Goal: Task Accomplishment & Management: Complete application form

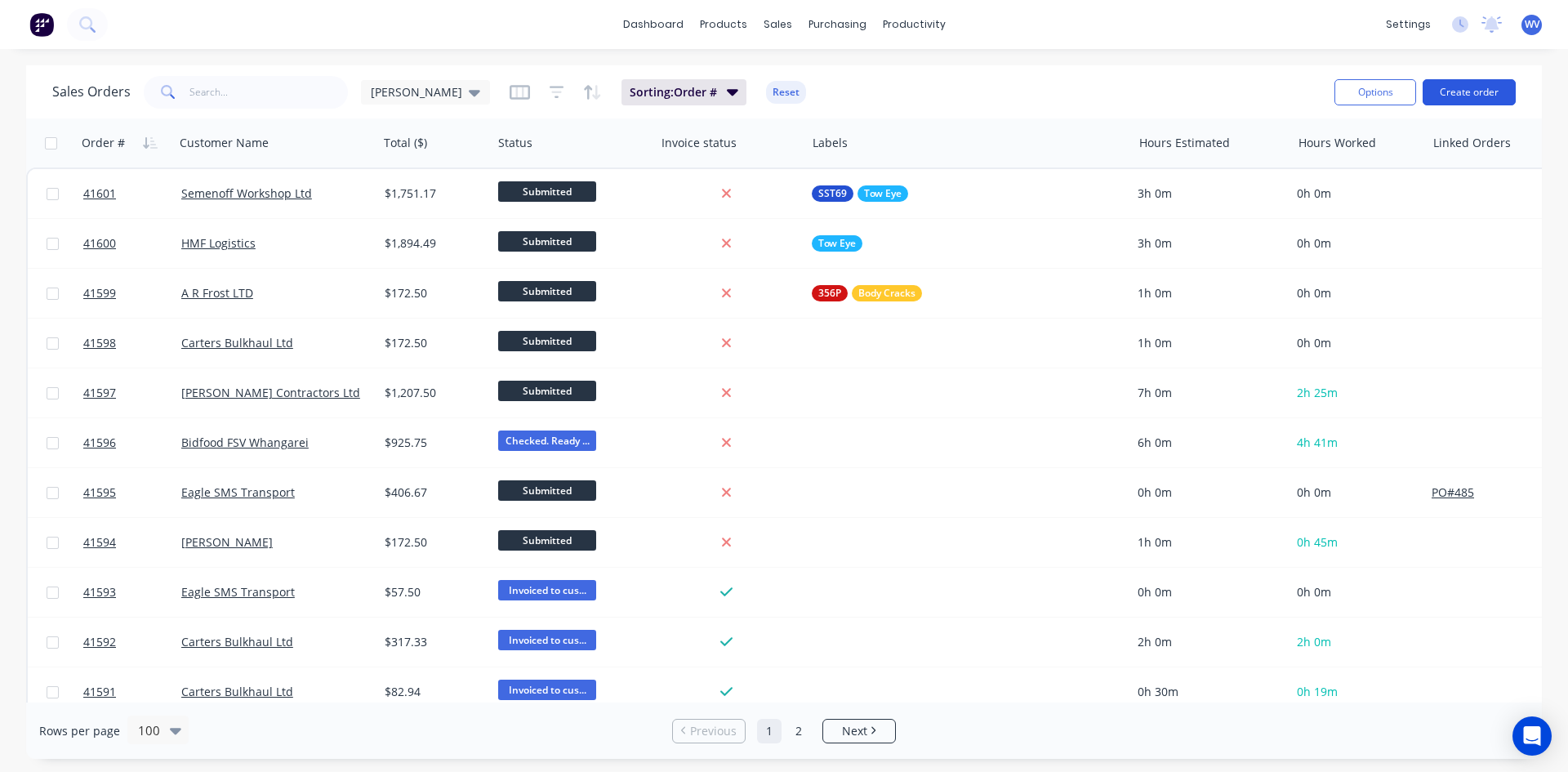
click at [1462, 85] on button "Create order" at bounding box center [1469, 92] width 93 height 26
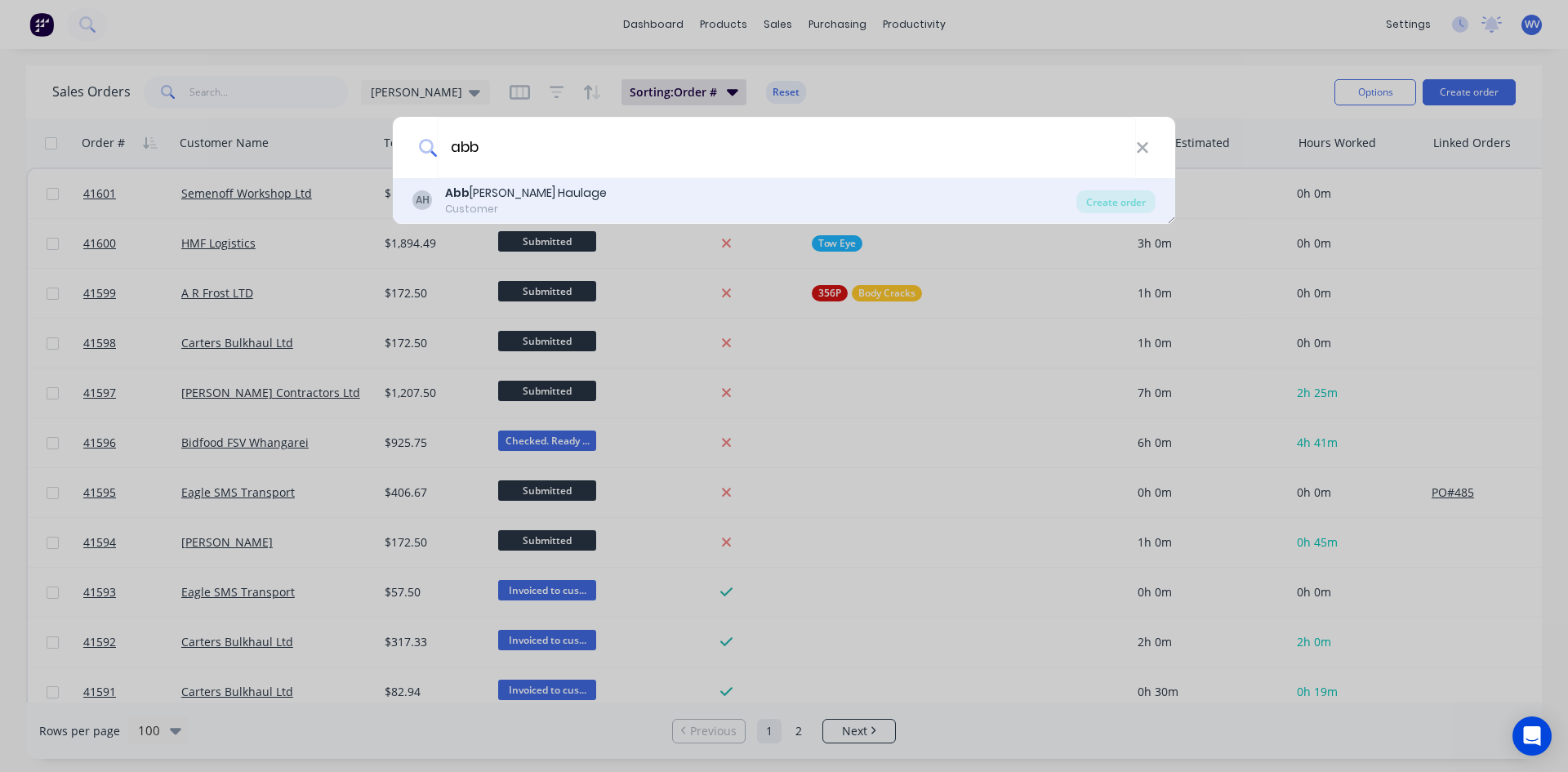
type input "abb"
click at [471, 200] on div "Abb [PERSON_NAME] Haulage" at bounding box center [525, 193] width 162 height 17
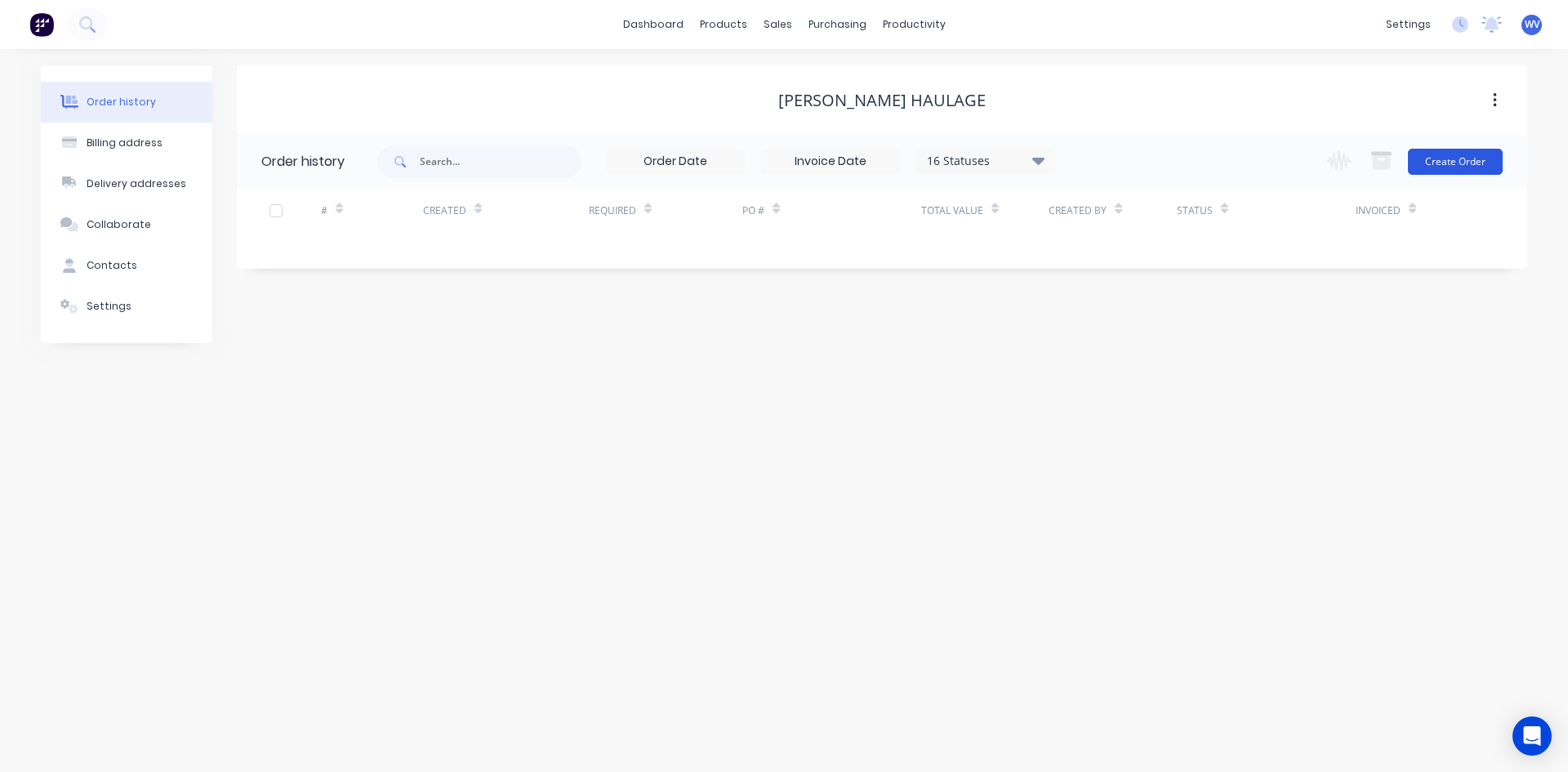
click at [1461, 162] on button "Create Order" at bounding box center [1456, 162] width 95 height 26
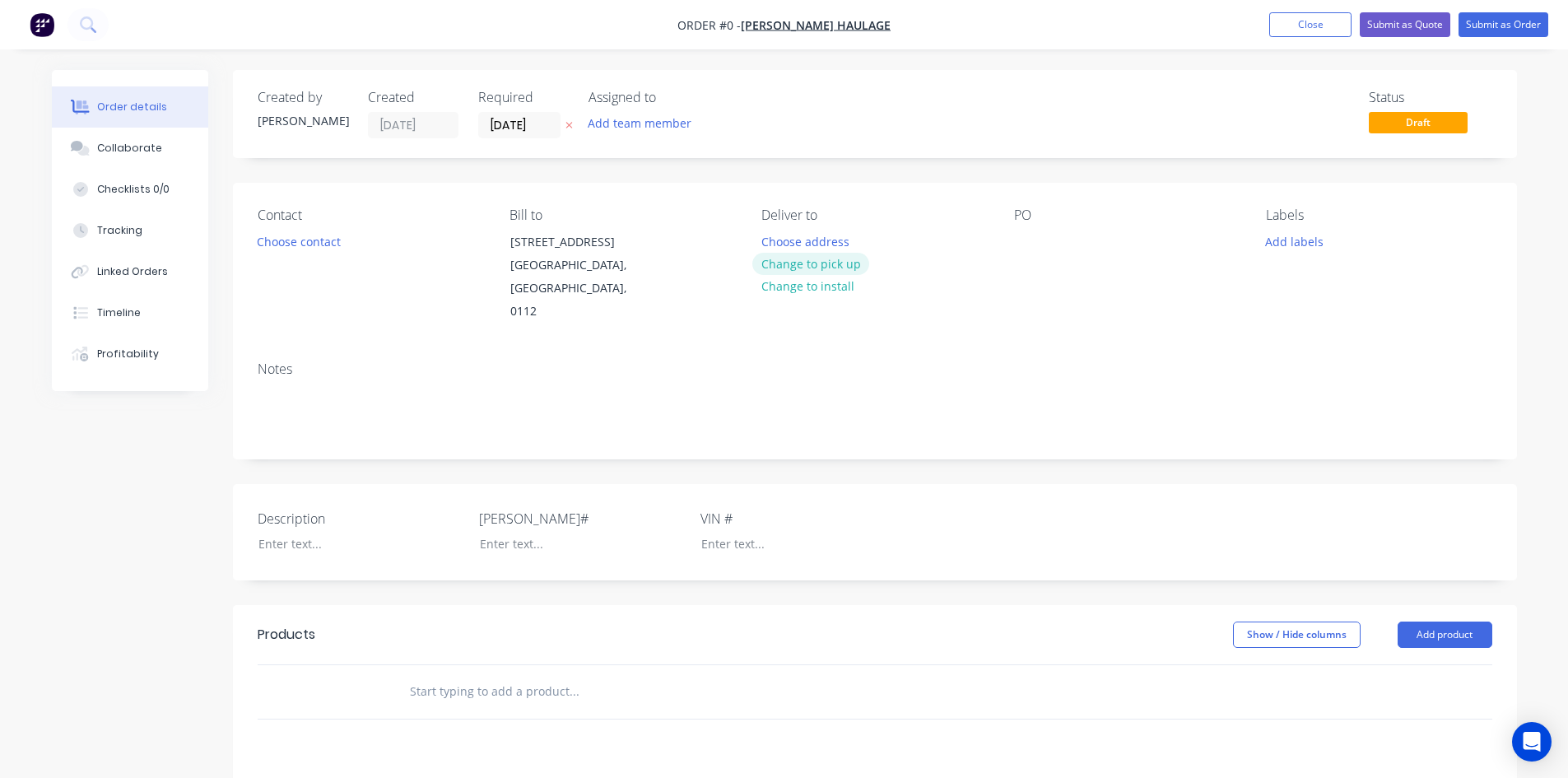
click at [802, 267] on button "Change to pick up" at bounding box center [810, 263] width 117 height 22
click at [791, 237] on div "Pick up Change to delivery Change to install" at bounding box center [873, 265] width 226 height 116
click at [786, 243] on div at bounding box center [774, 241] width 26 height 24
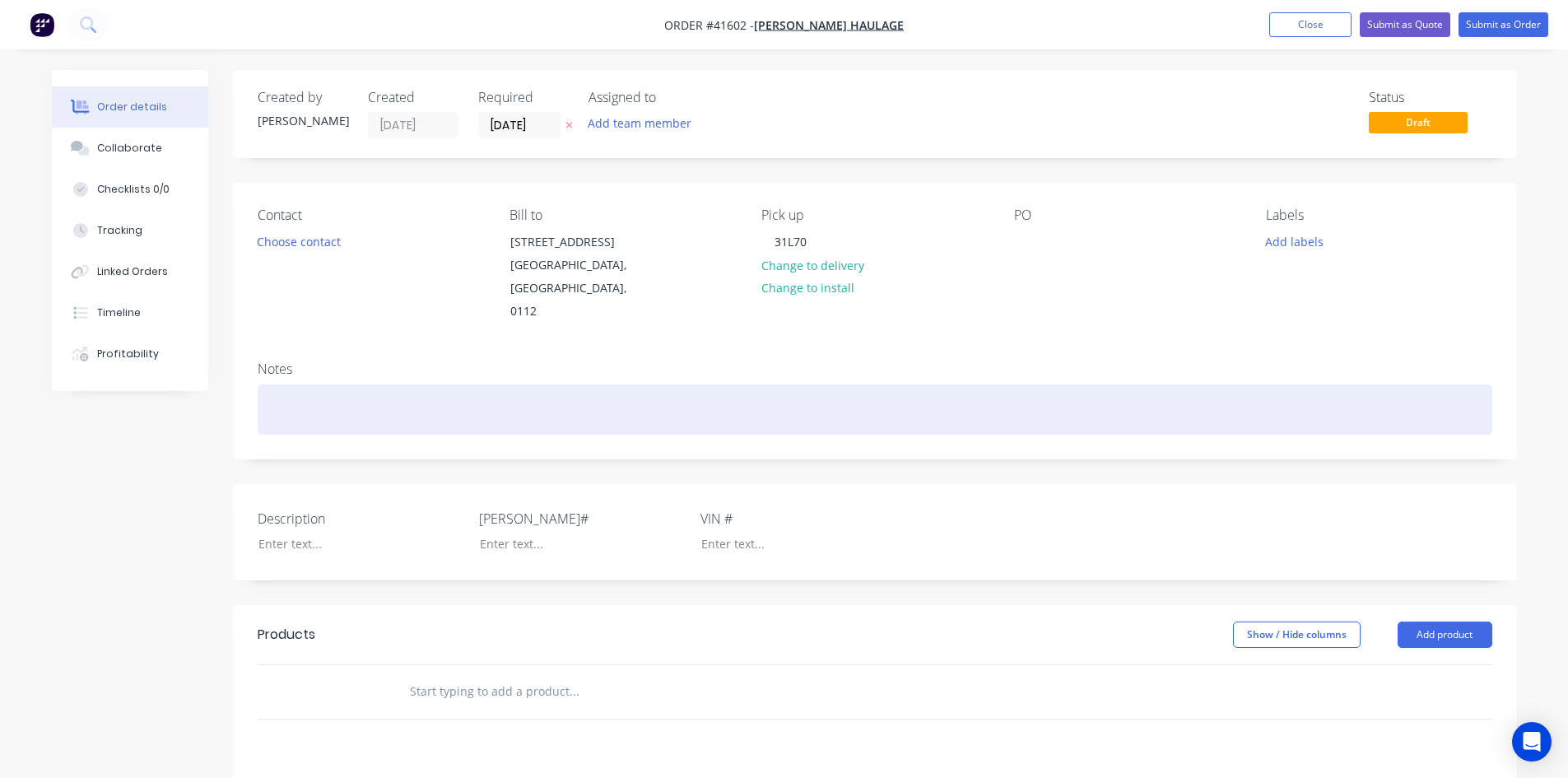
click at [285, 406] on div at bounding box center [874, 409] width 1234 height 50
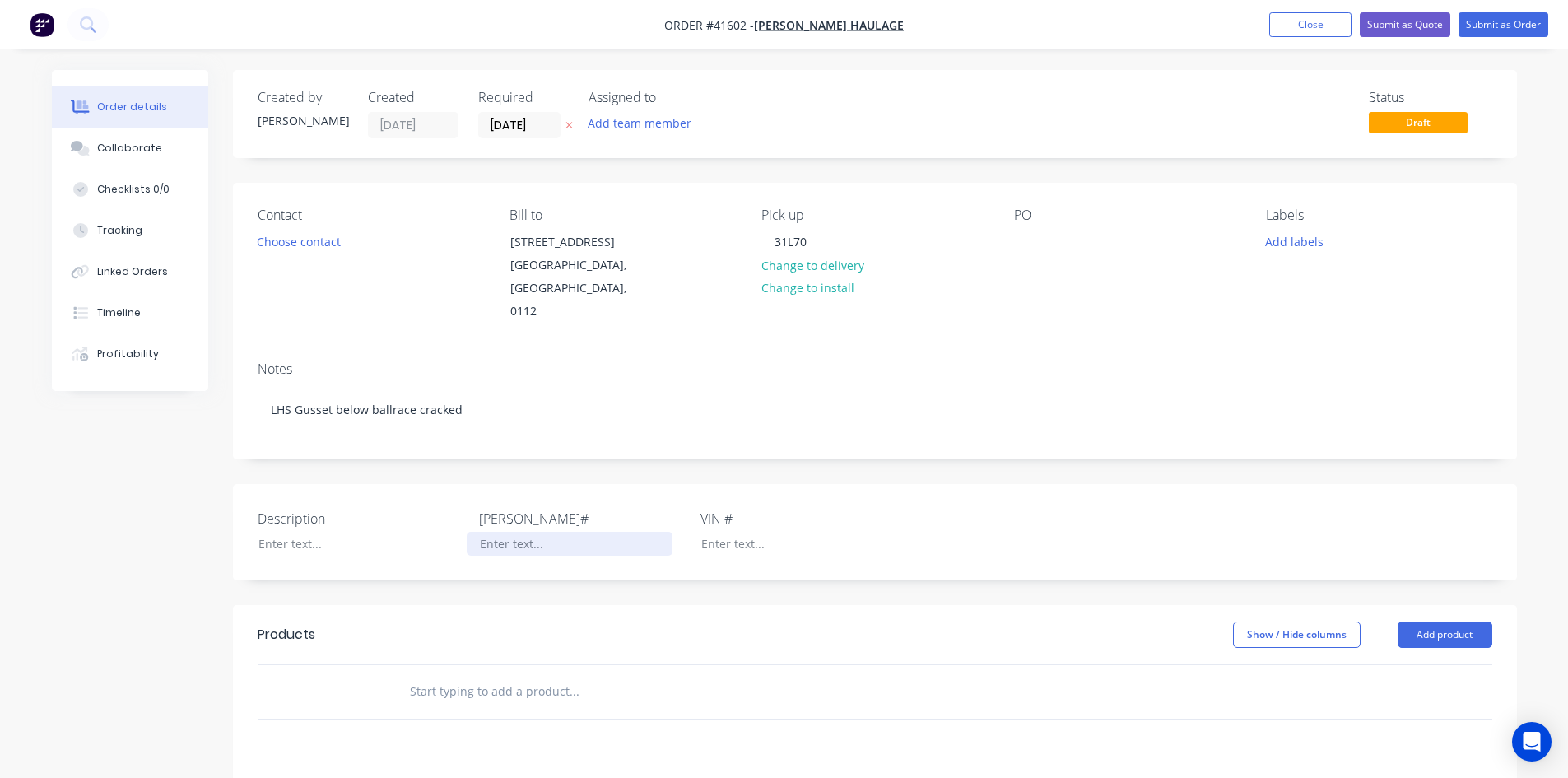
click at [534, 542] on div at bounding box center [569, 544] width 205 height 24
click at [1433, 637] on button "Add product" at bounding box center [1444, 634] width 95 height 26
click at [1407, 685] on div "Product catalogue" at bounding box center [1414, 676] width 127 height 24
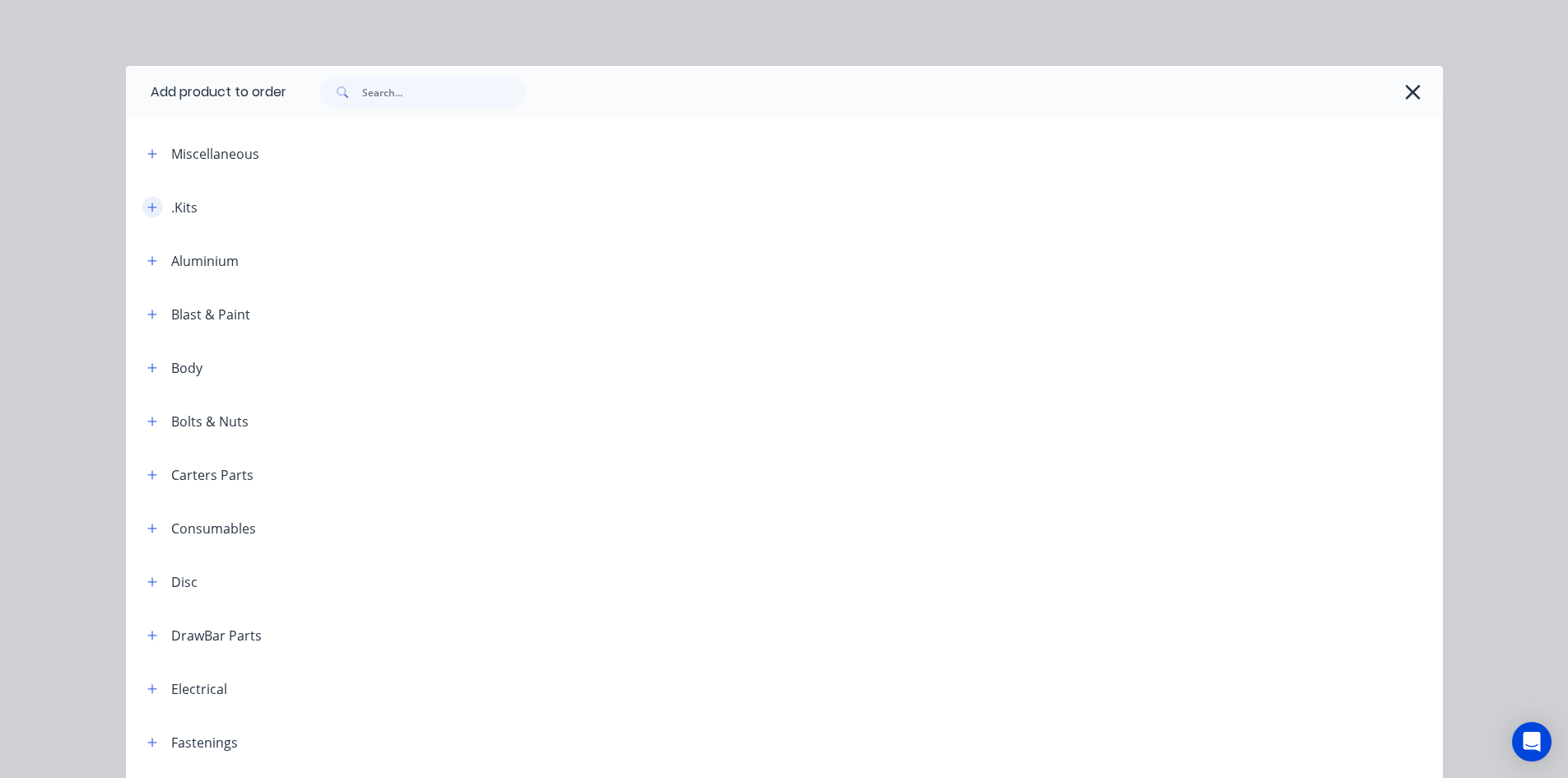
click at [147, 210] on icon "button" at bounding box center [152, 207] width 9 height 9
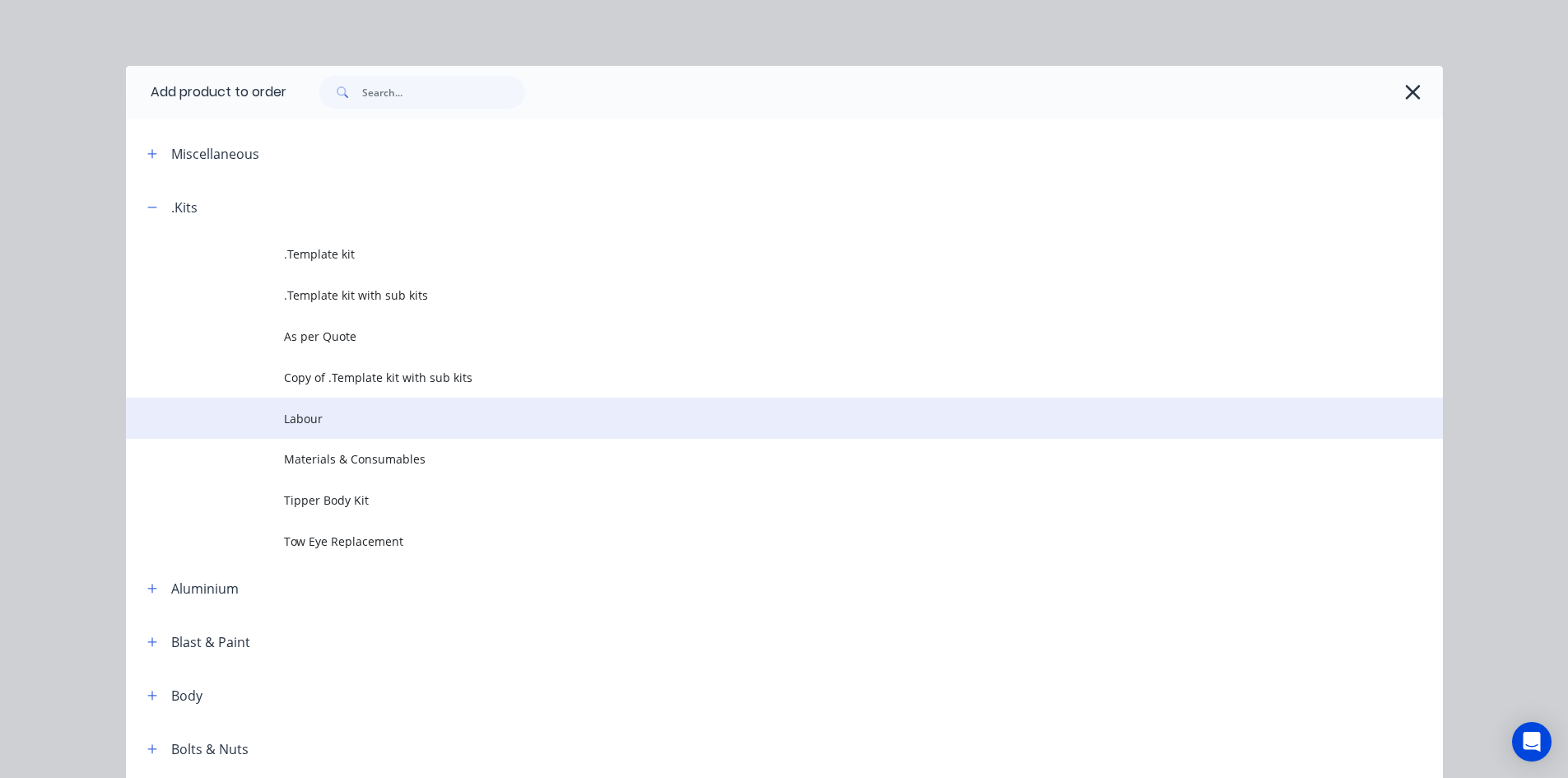
click at [303, 424] on span "Labour" at bounding box center [747, 418] width 926 height 17
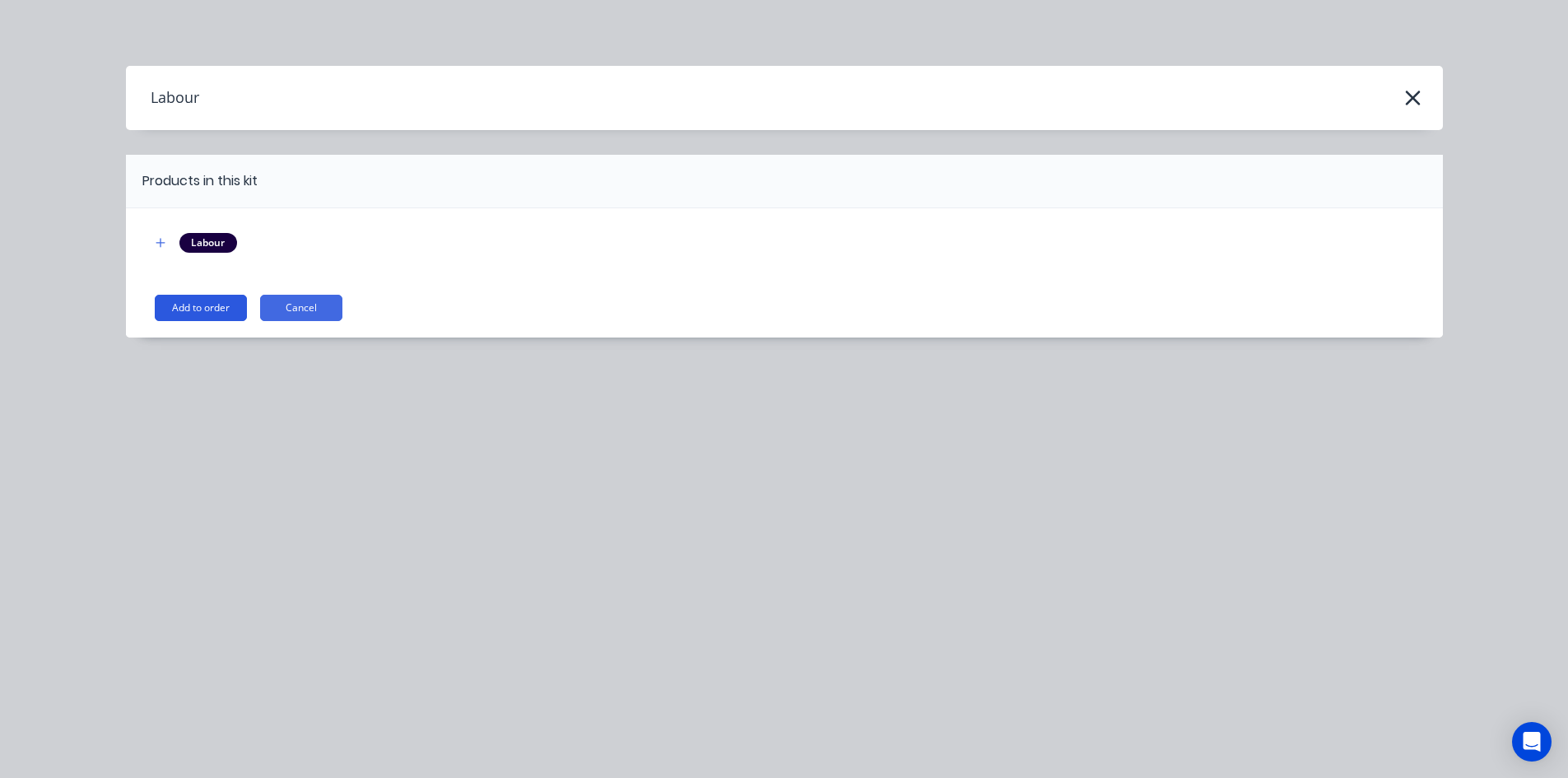
click at [172, 313] on button "Add to order" at bounding box center [201, 308] width 92 height 26
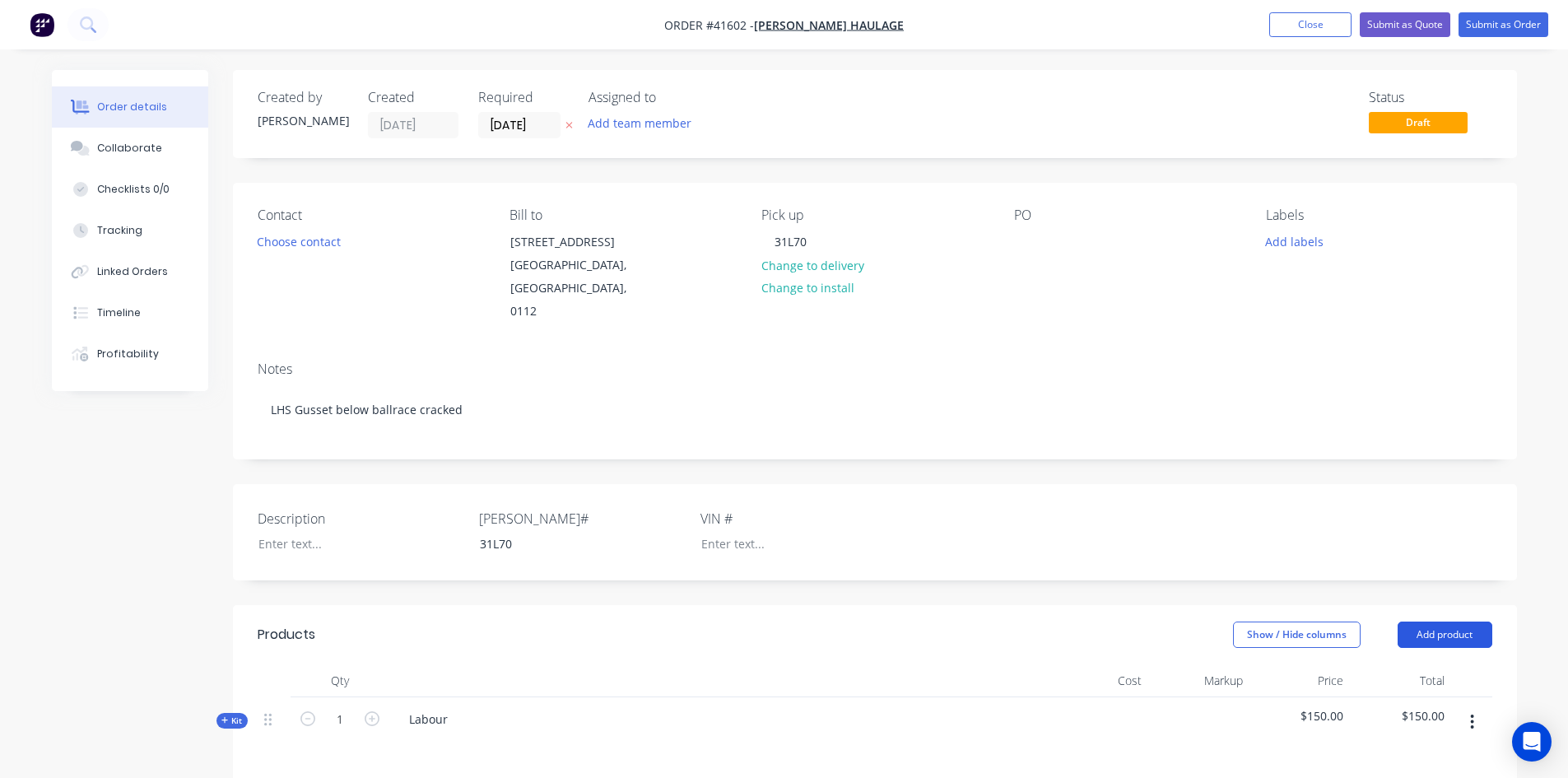
click at [1453, 631] on button "Add product" at bounding box center [1444, 634] width 95 height 26
click at [1393, 671] on div "Product catalogue" at bounding box center [1414, 676] width 127 height 24
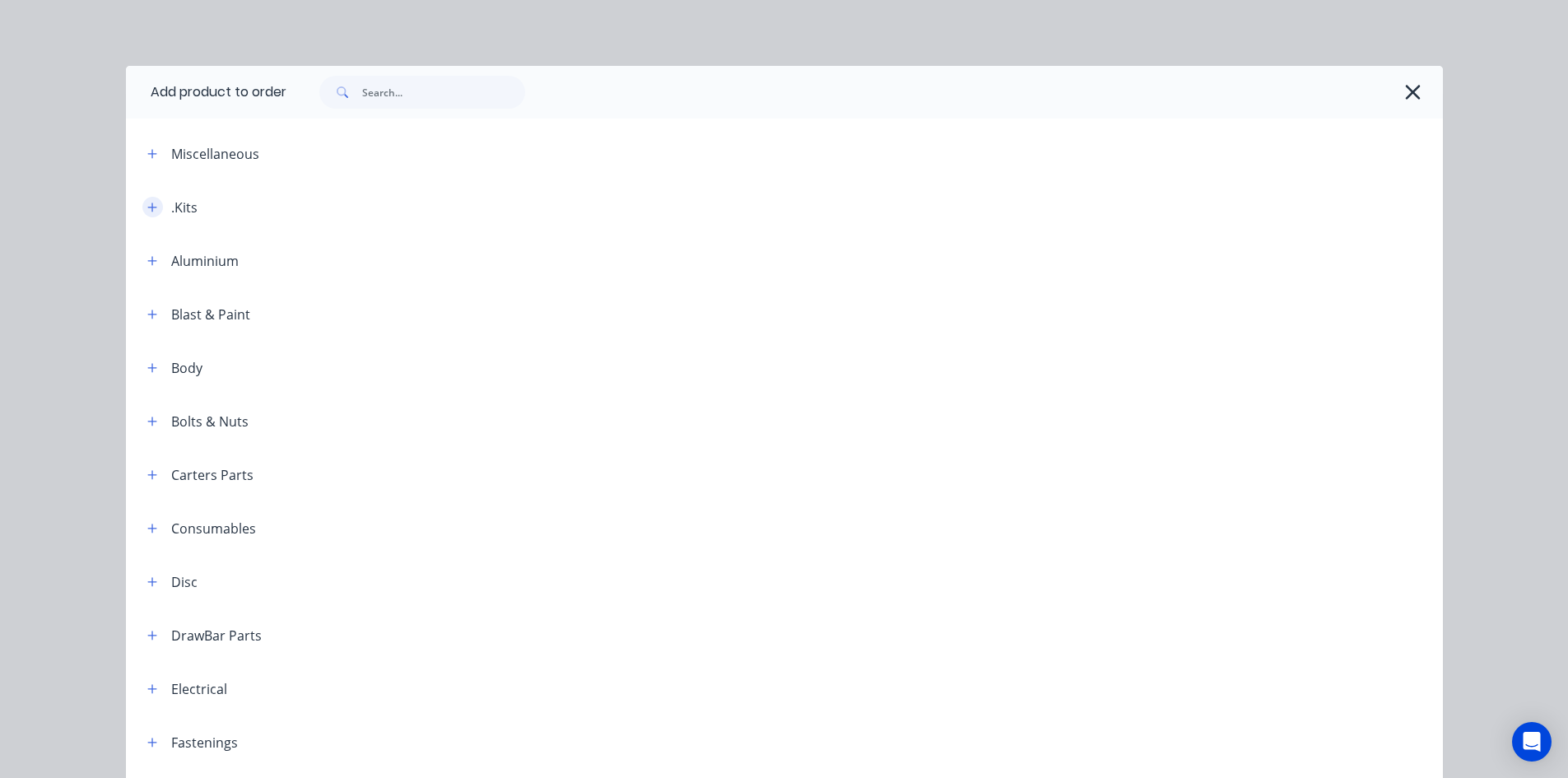
click at [147, 208] on icon "button" at bounding box center [153, 208] width 10 height 12
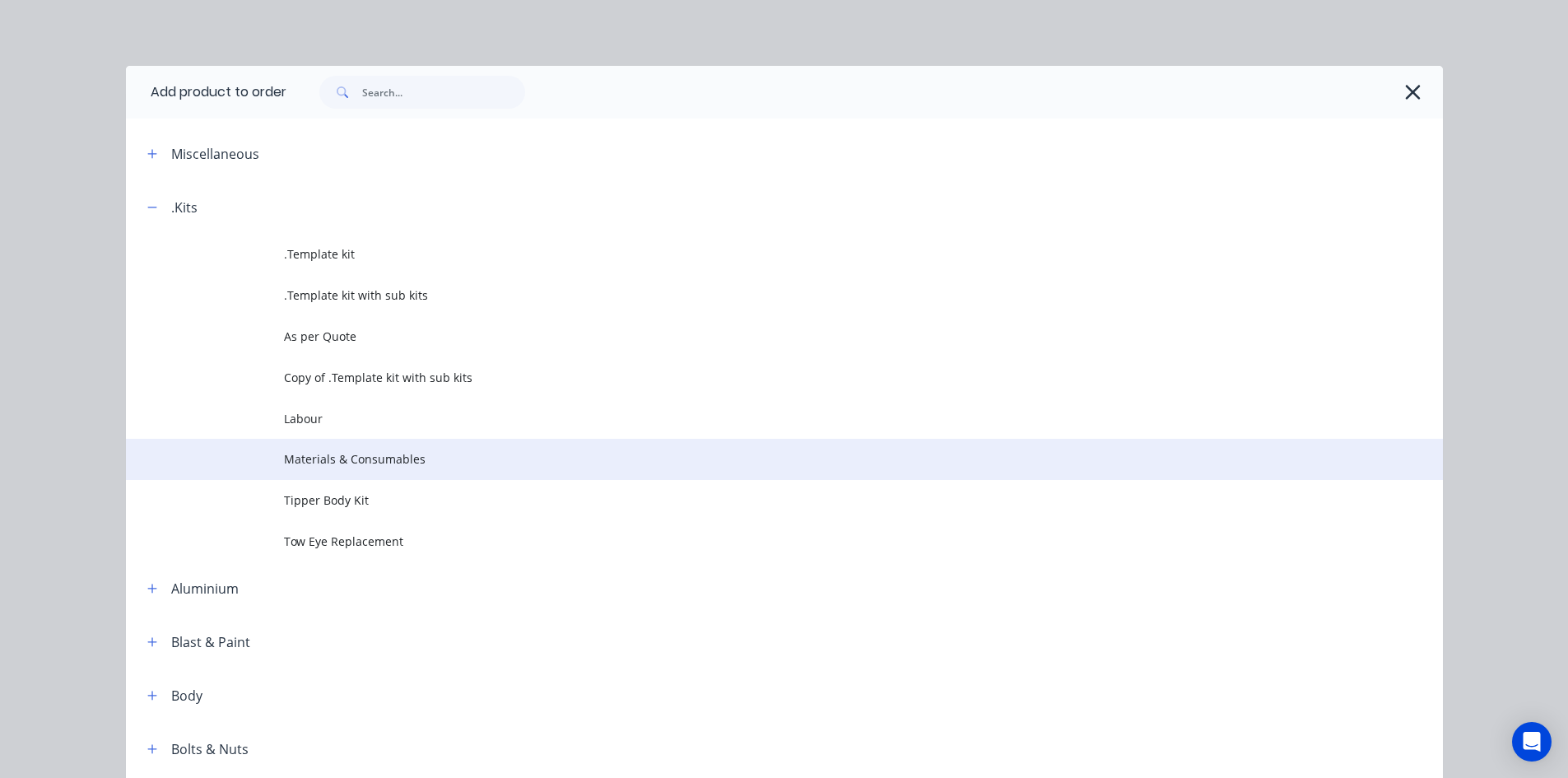
click at [337, 455] on span "Materials & Consumables" at bounding box center [747, 458] width 926 height 17
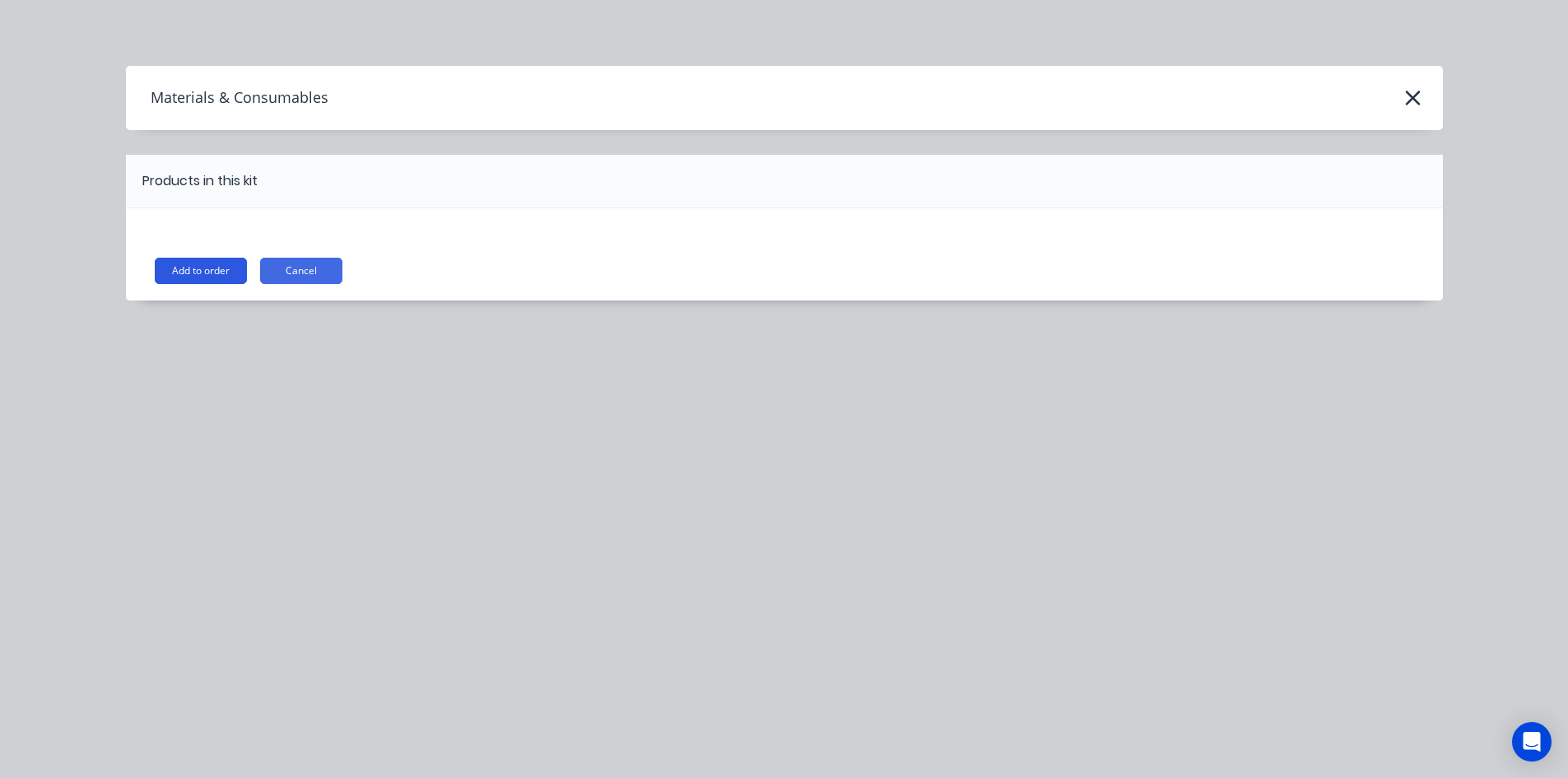
click at [216, 269] on button "Add to order" at bounding box center [201, 270] width 92 height 26
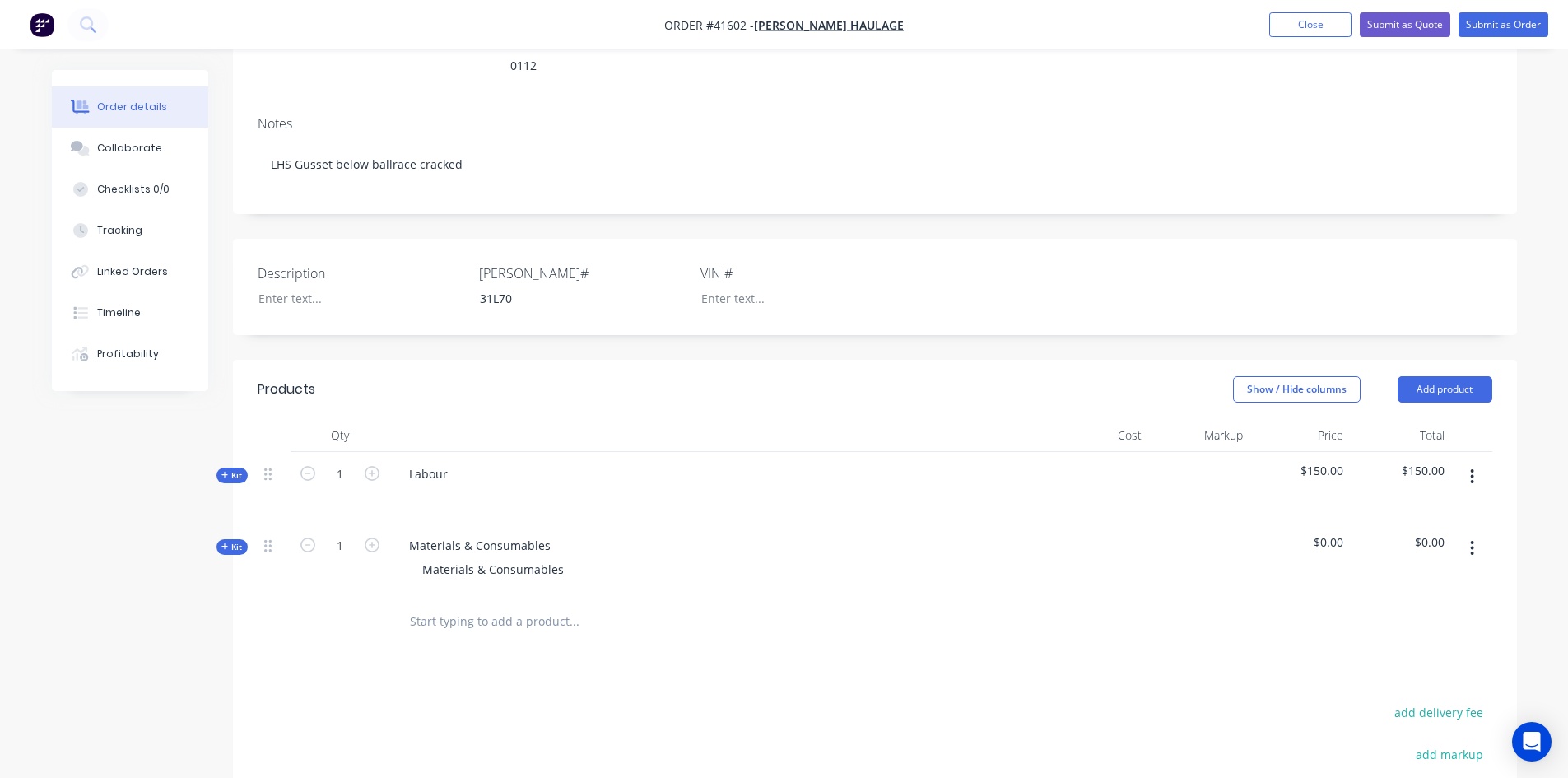
scroll to position [83, 0]
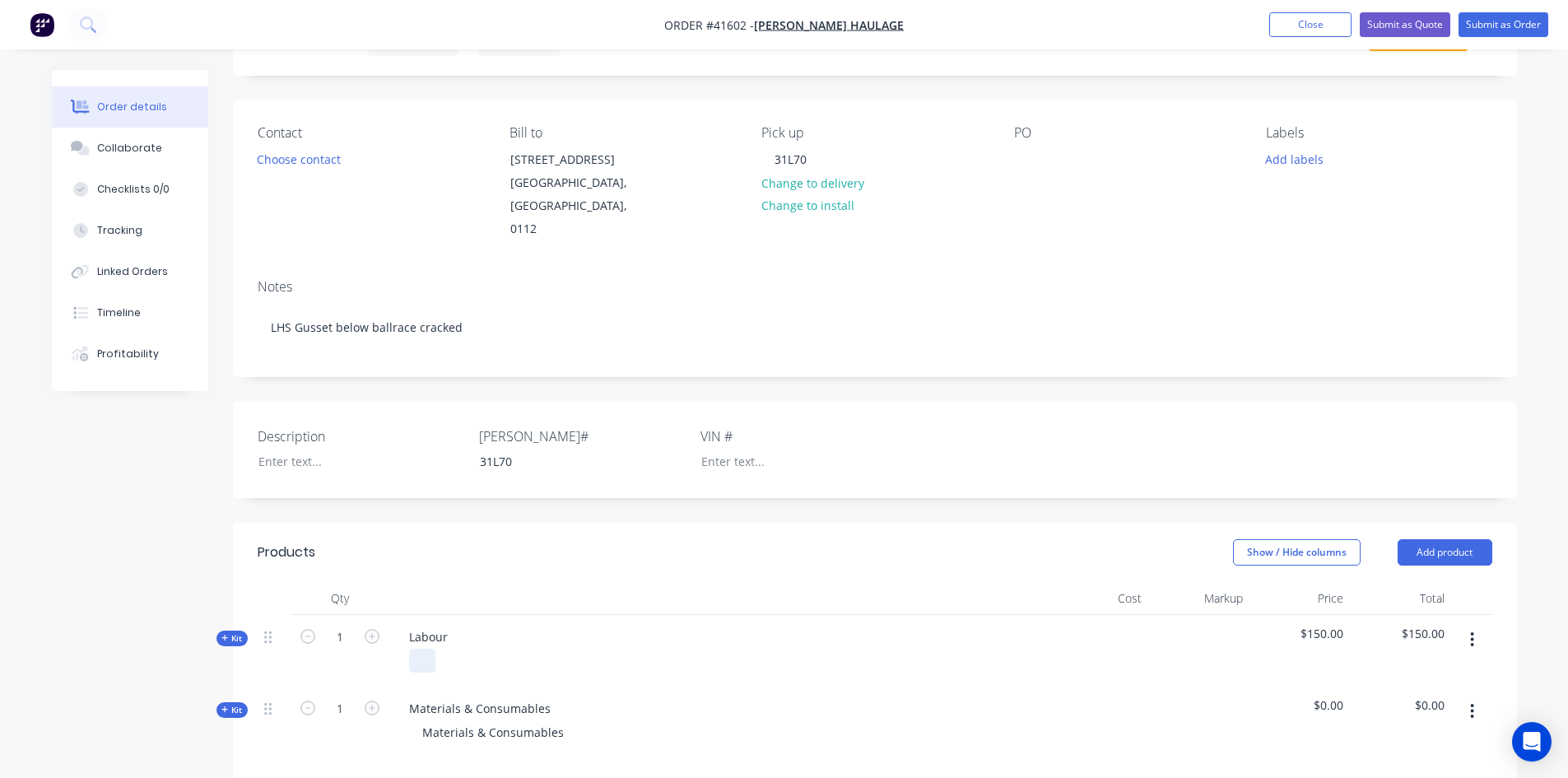
click at [421, 659] on div at bounding box center [422, 660] width 26 height 24
click at [614, 659] on div "Weld repair as [PERSON_NAME] design s[pecifications" at bounding box center [571, 660] width 325 height 24
click at [689, 663] on div "Weld repair as per [PERSON_NAME] design specifications" at bounding box center [580, 660] width 343 height 24
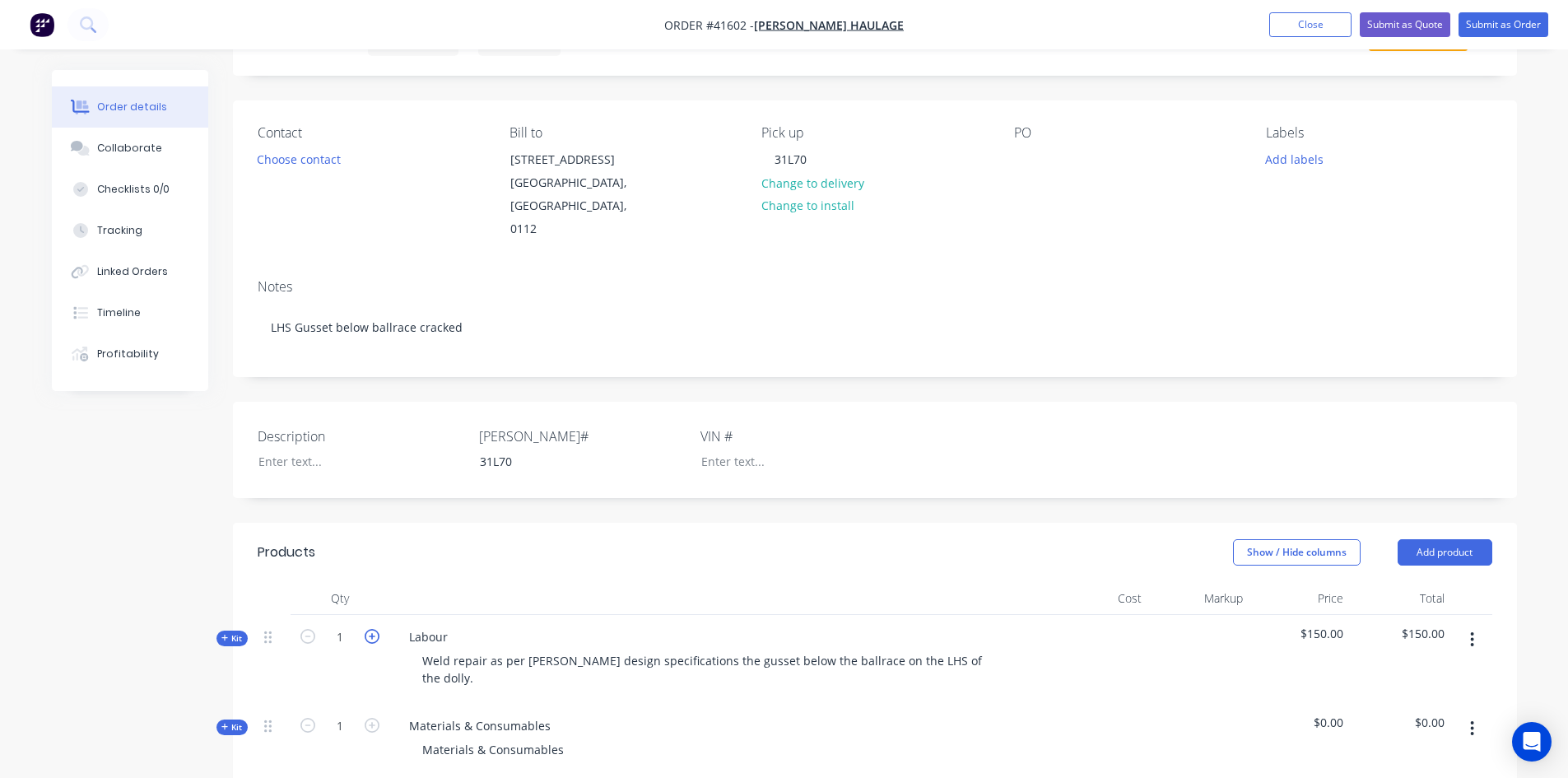
click at [371, 639] on icon "button" at bounding box center [372, 636] width 14 height 14
type input "2"
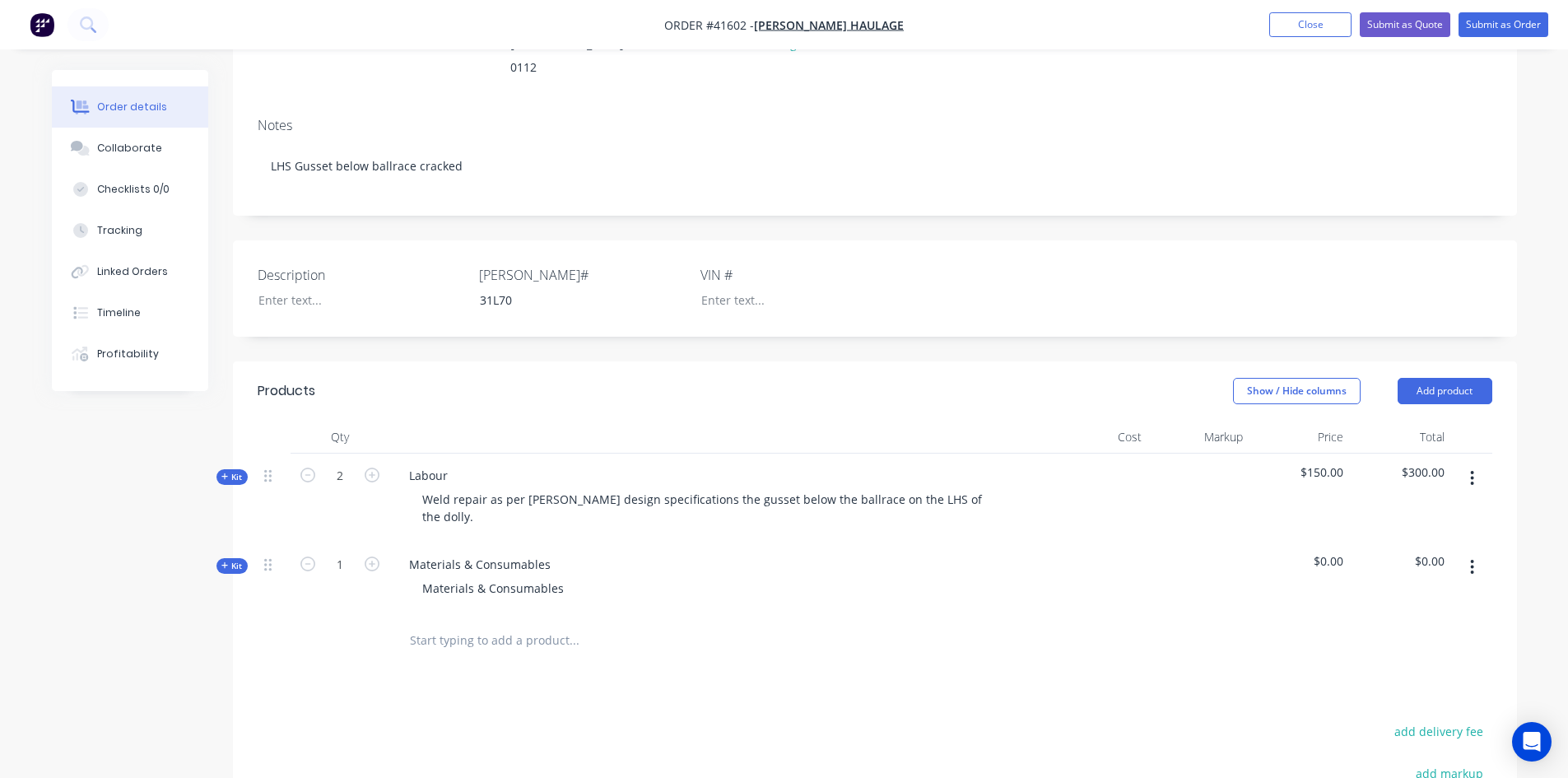
scroll to position [247, 0]
click at [223, 558] on icon "button" at bounding box center [225, 562] width 8 height 9
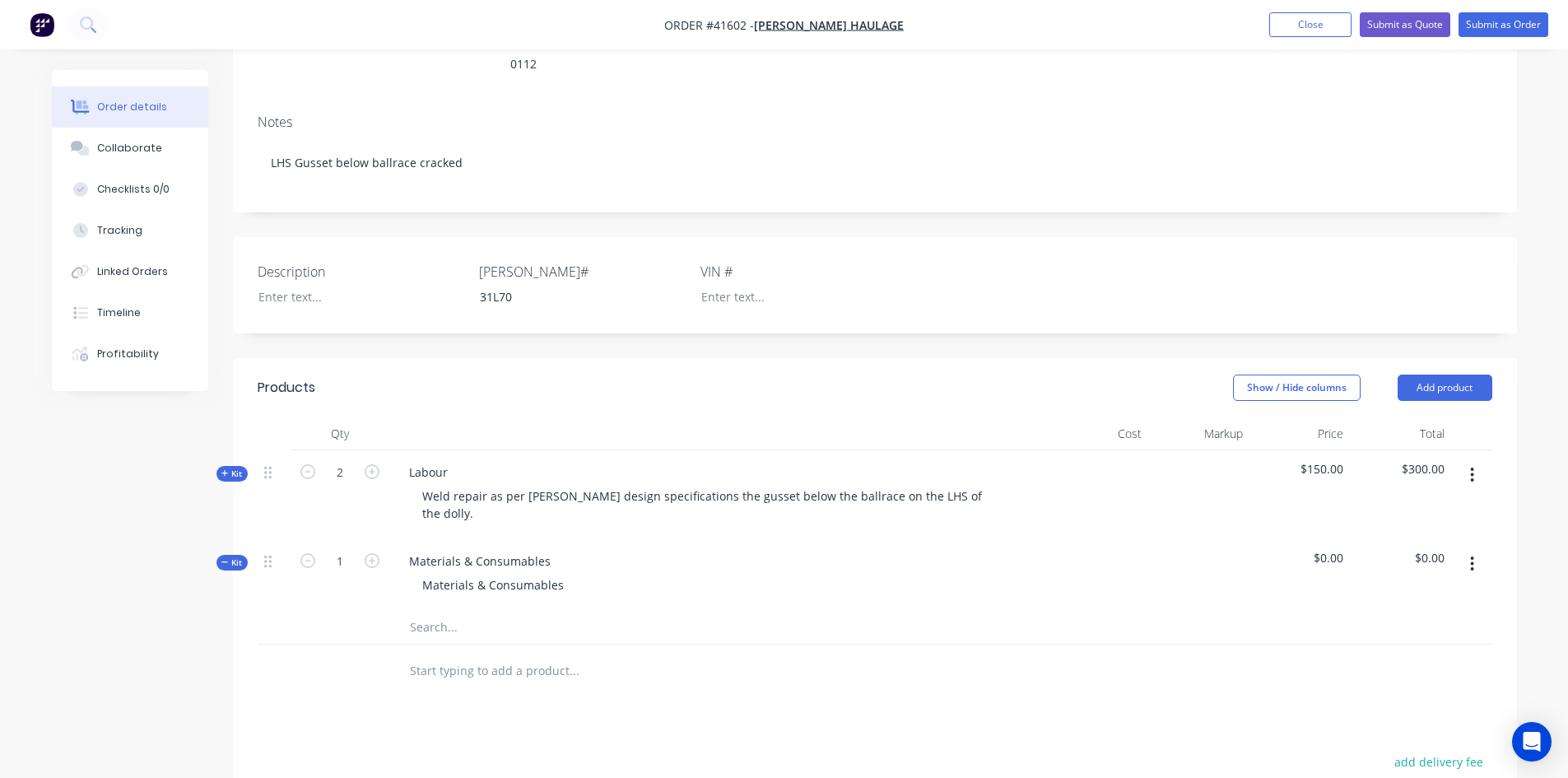
click at [441, 614] on input "text" at bounding box center [574, 626] width 329 height 33
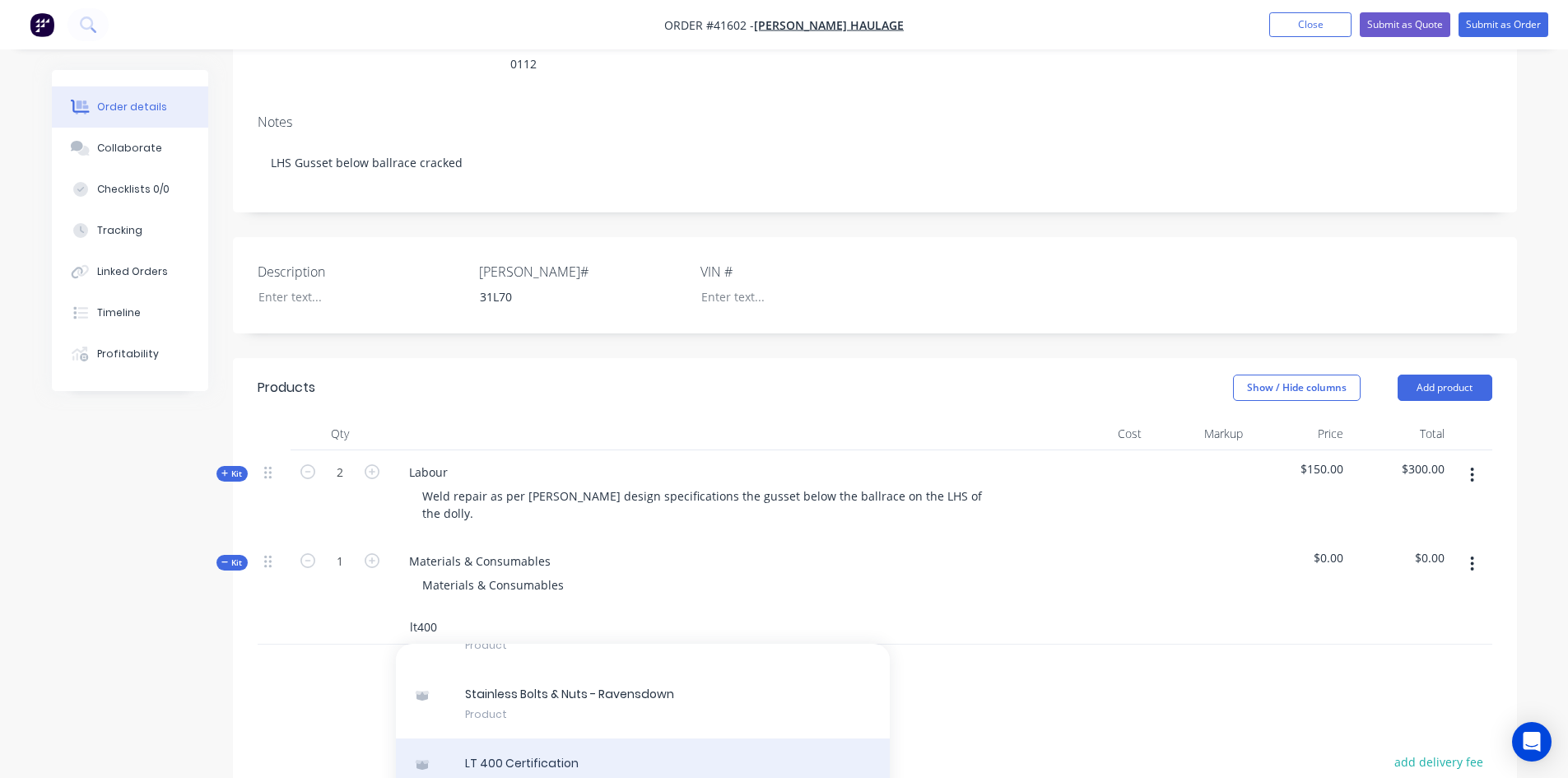
type input "lt400"
click at [496, 751] on div "LT 400 Certification Product" at bounding box center [642, 772] width 493 height 69
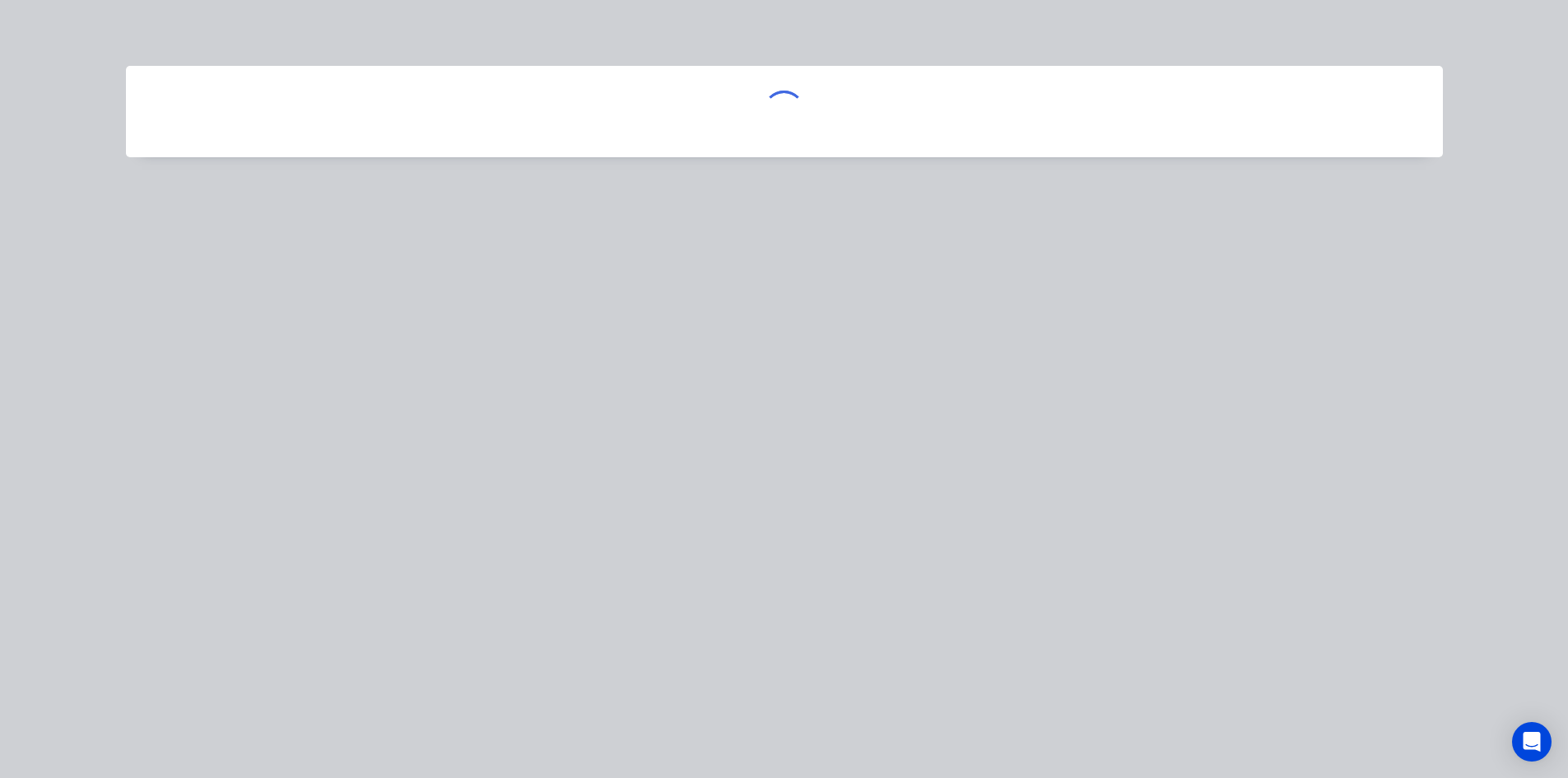
click at [545, 743] on div at bounding box center [784, 389] width 1568 height 778
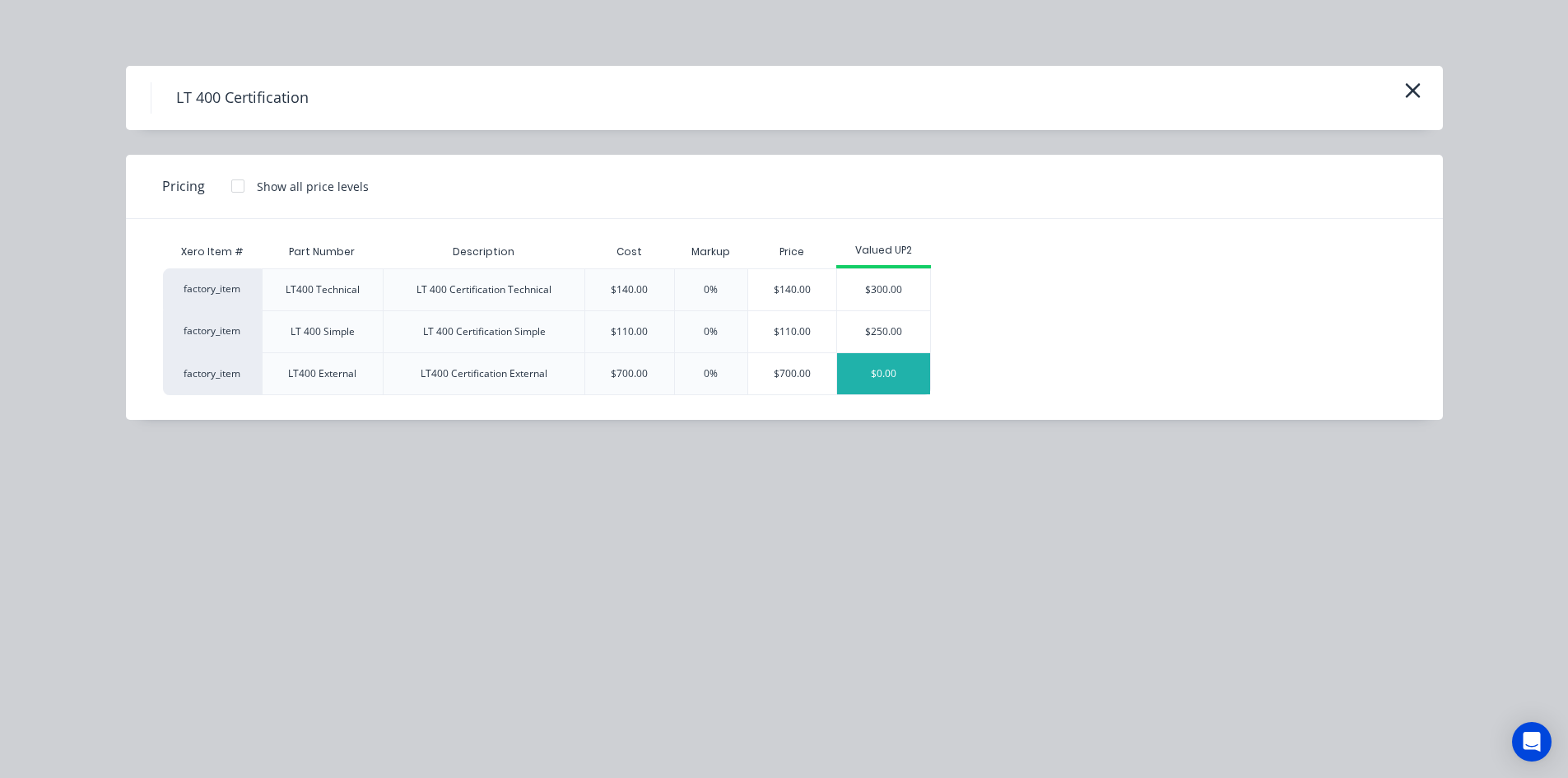
click at [902, 378] on div "$0.00" at bounding box center [883, 373] width 93 height 41
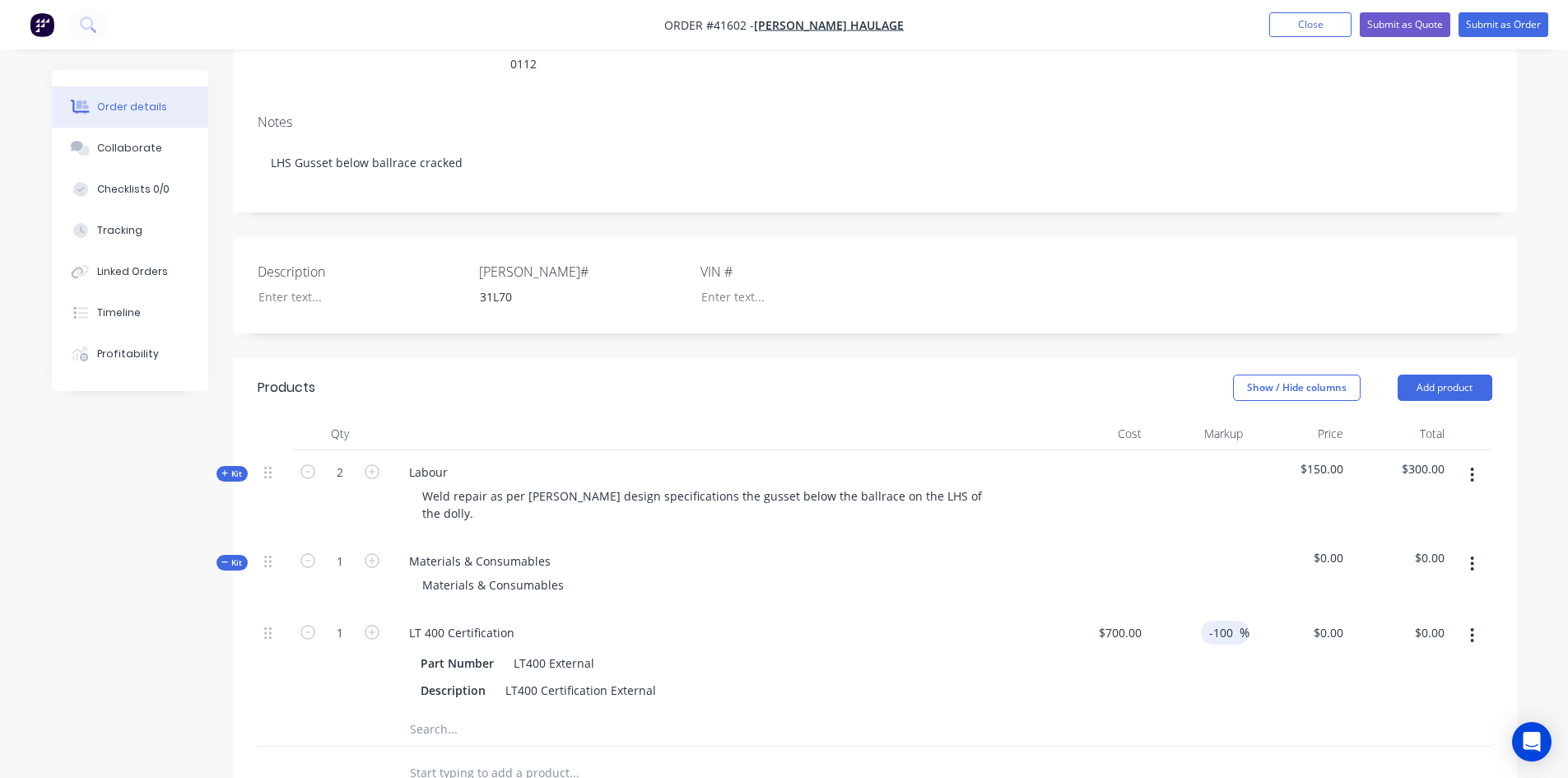
click at [1233, 620] on input "-100" at bounding box center [1224, 632] width 32 height 24
drag, startPoint x: 1233, startPoint y: 614, endPoint x: 1217, endPoint y: 619, distance: 16.8
click at [1217, 620] on input "-100" at bounding box center [1224, 632] width 32 height 24
drag, startPoint x: 1240, startPoint y: 614, endPoint x: 1187, endPoint y: 620, distance: 53.3
click at [1187, 620] on div "-100 -100 %" at bounding box center [1198, 661] width 101 height 102
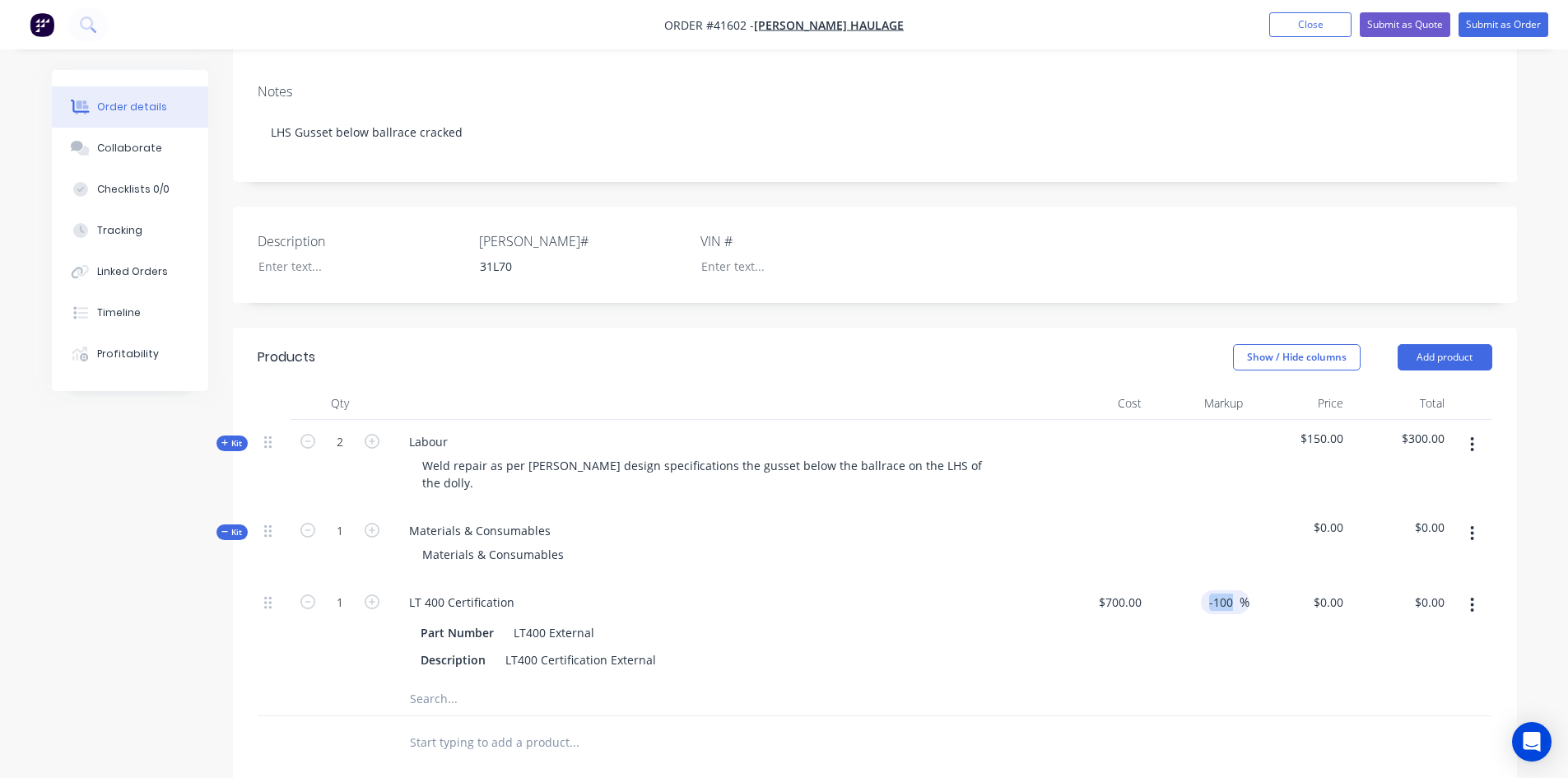
scroll to position [280, 0]
click at [1235, 587] on input "-100" at bounding box center [1224, 599] width 32 height 24
drag, startPoint x: 1233, startPoint y: 583, endPoint x: 1199, endPoint y: 585, distance: 34.1
click at [1199, 585] on div "-100 -100 %" at bounding box center [1198, 629] width 101 height 102
type input "42.5"
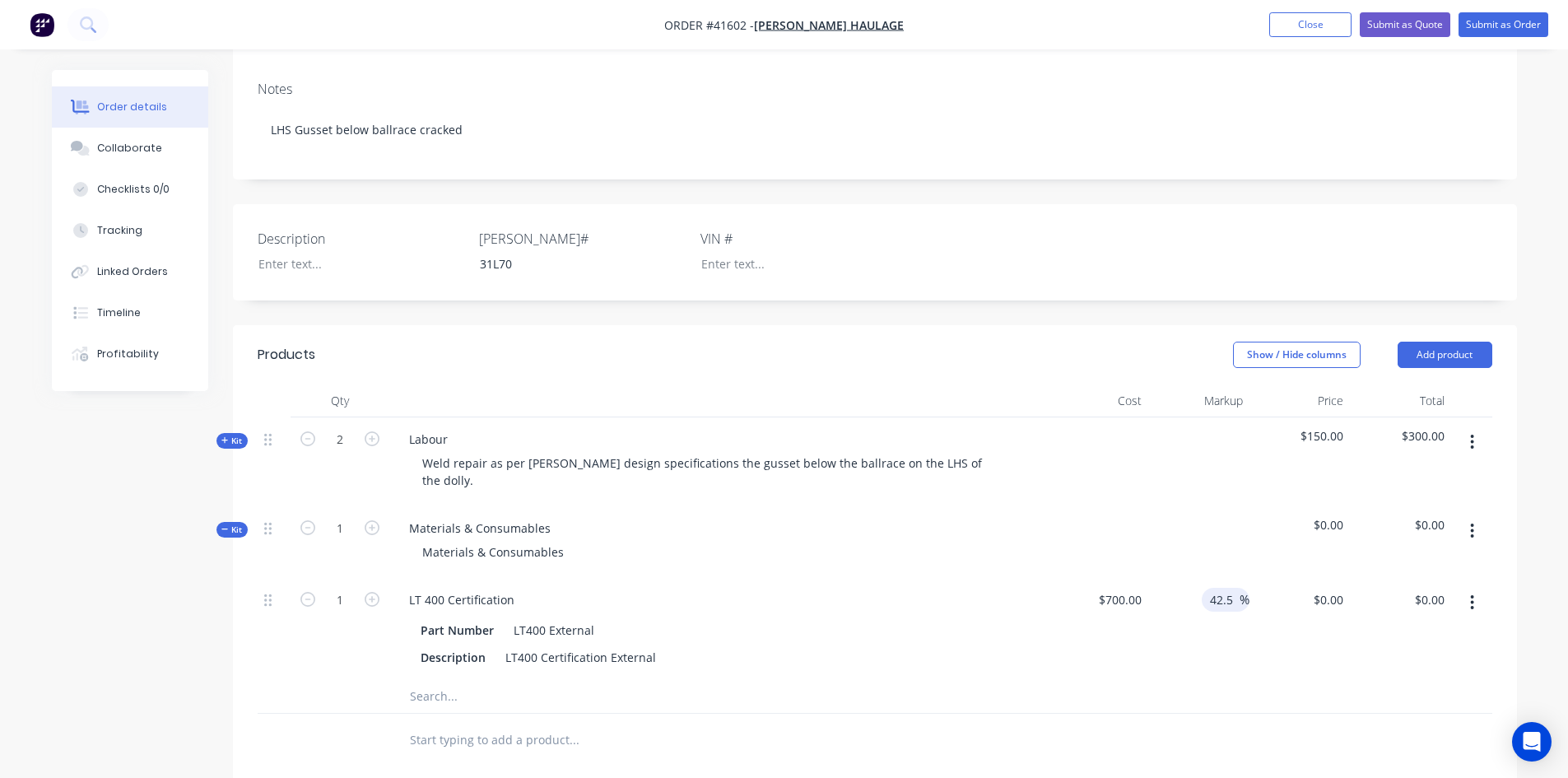
type input "997.5"
type input "$997.50"
click at [1522, 28] on button "Submit as Order" at bounding box center [1502, 24] width 89 height 25
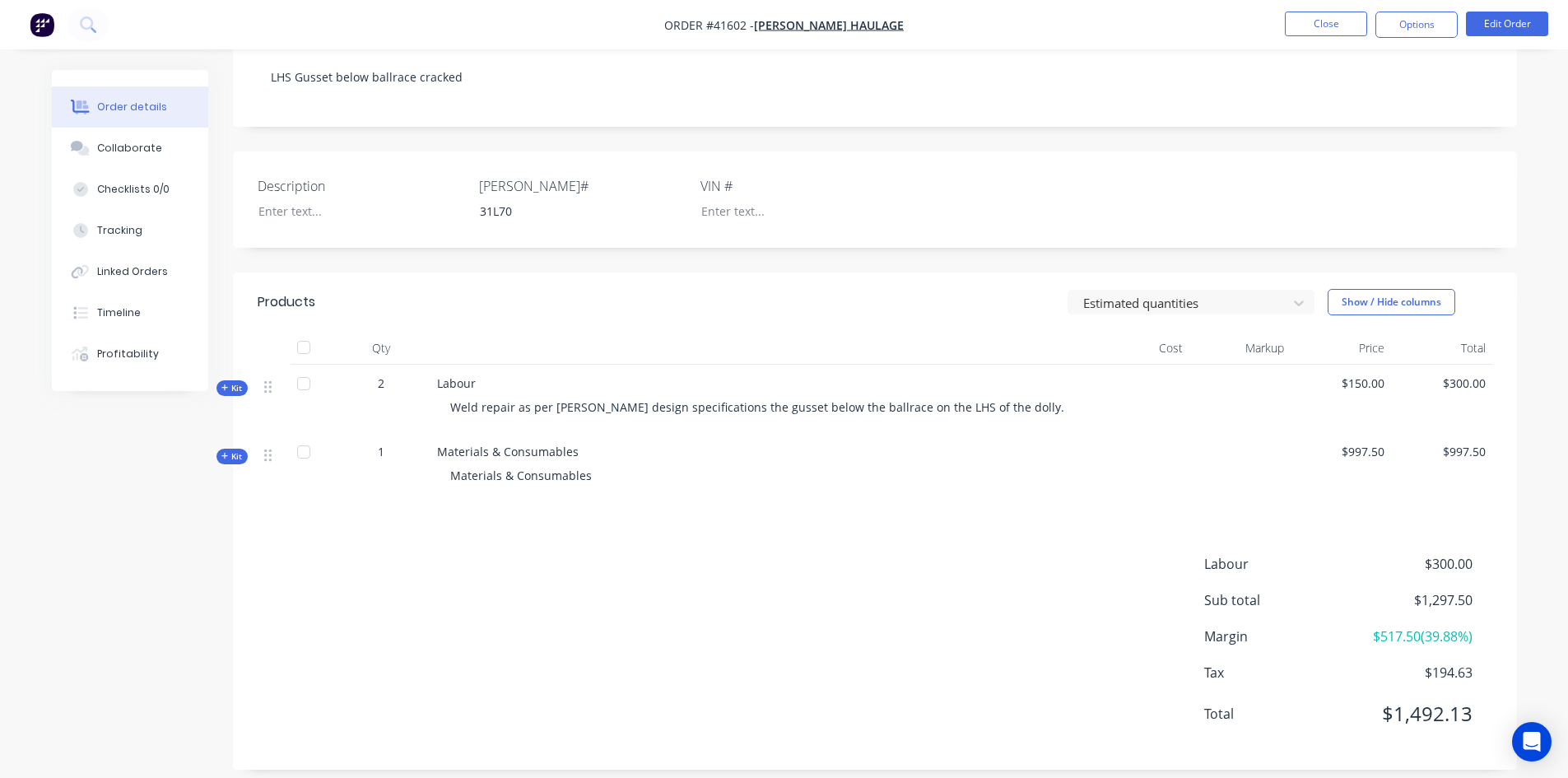
scroll to position [0, 0]
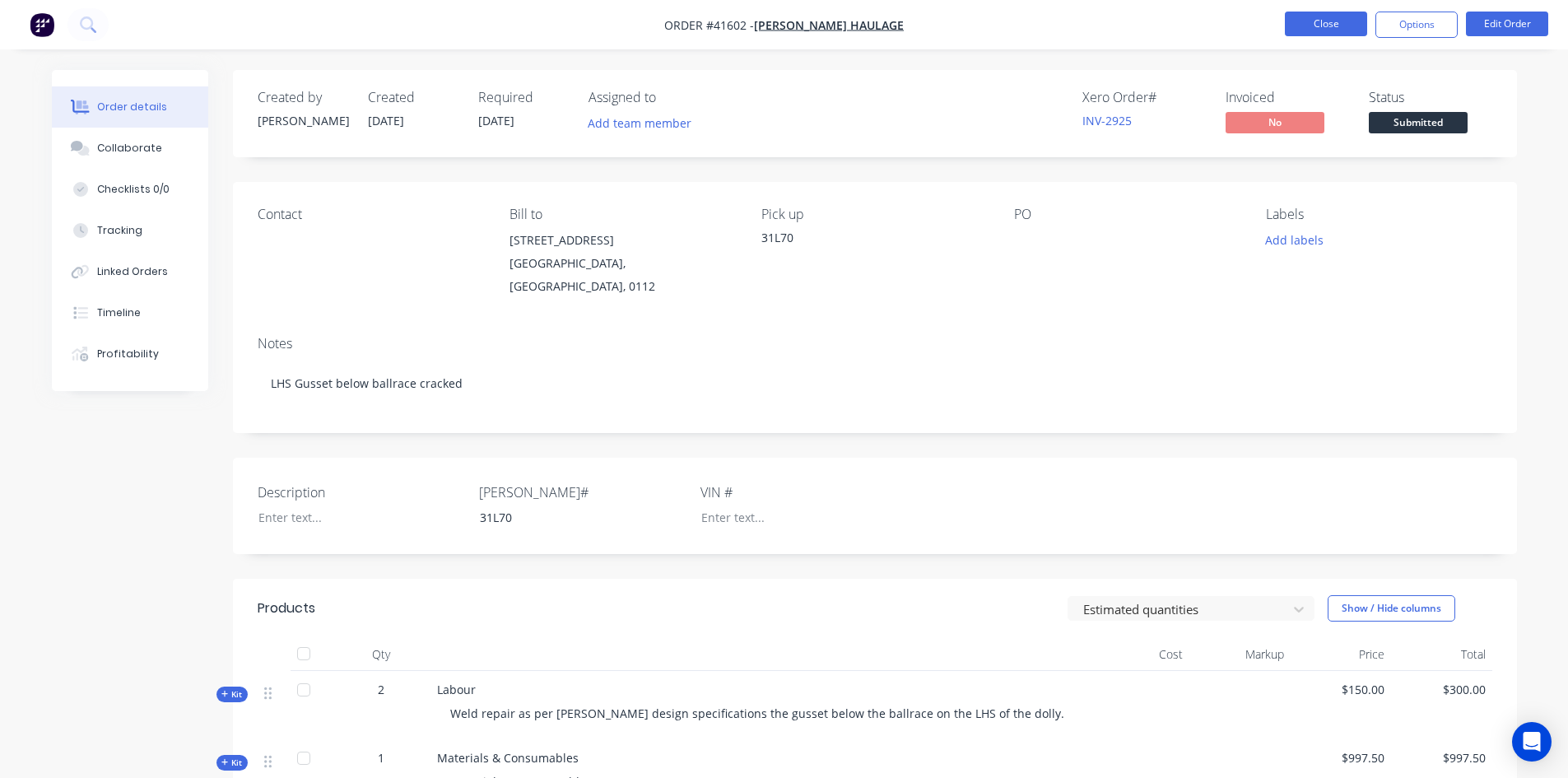
click at [1317, 14] on button "Close" at bounding box center [1325, 24] width 83 height 25
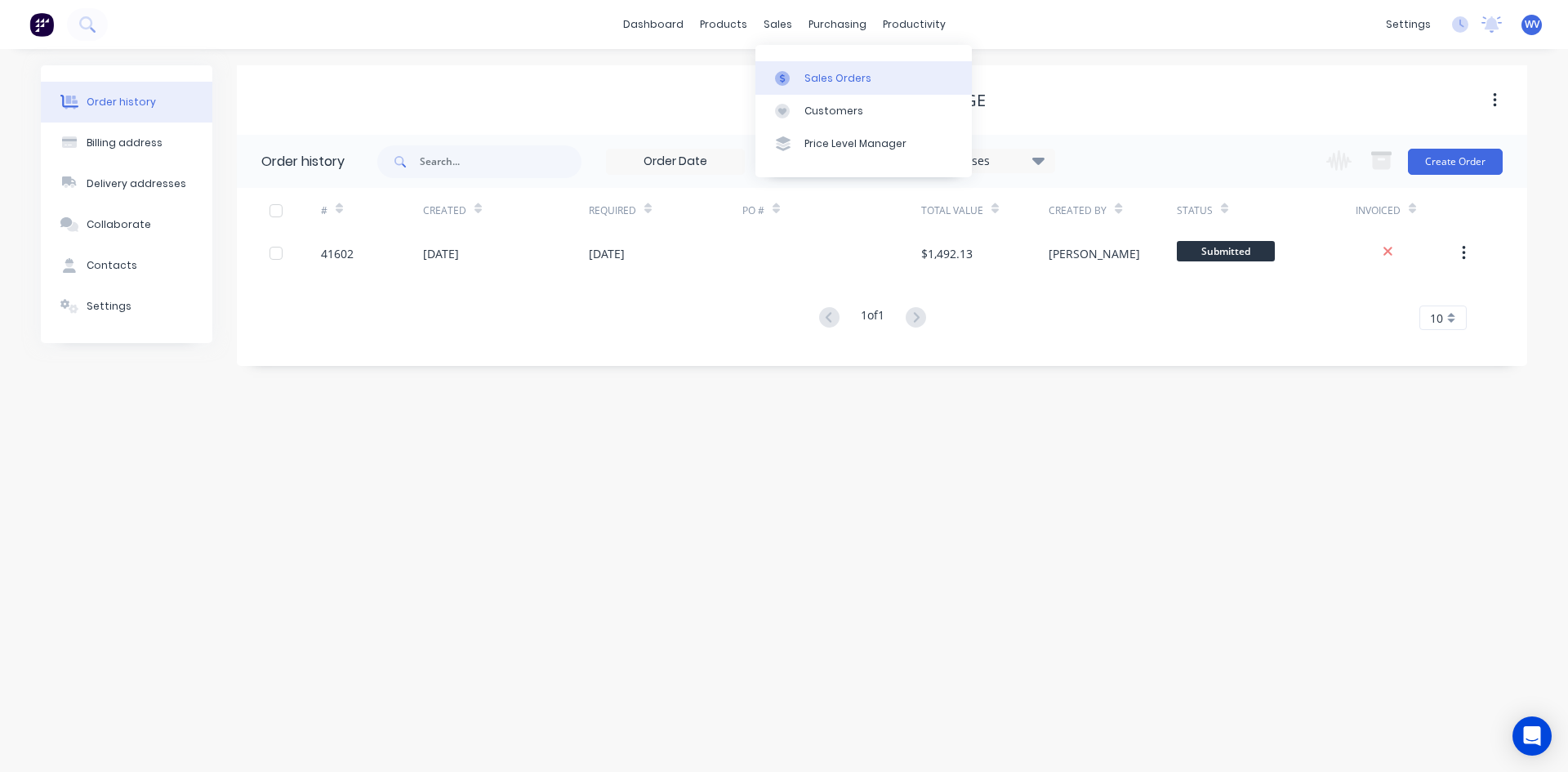
click at [814, 78] on div "Sales Orders" at bounding box center [837, 78] width 67 height 14
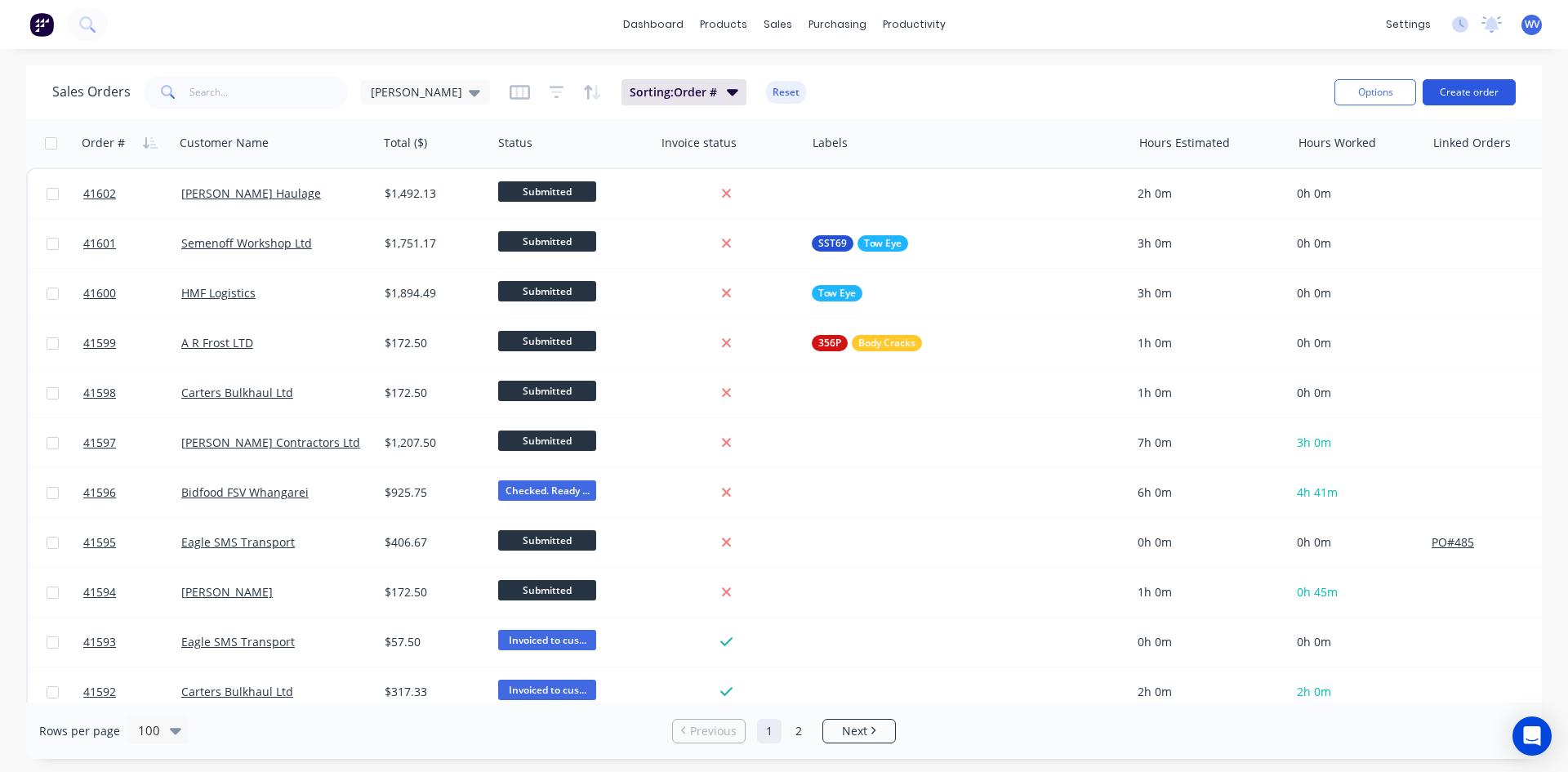
click at [1460, 87] on button "Create order" at bounding box center [1469, 92] width 93 height 26
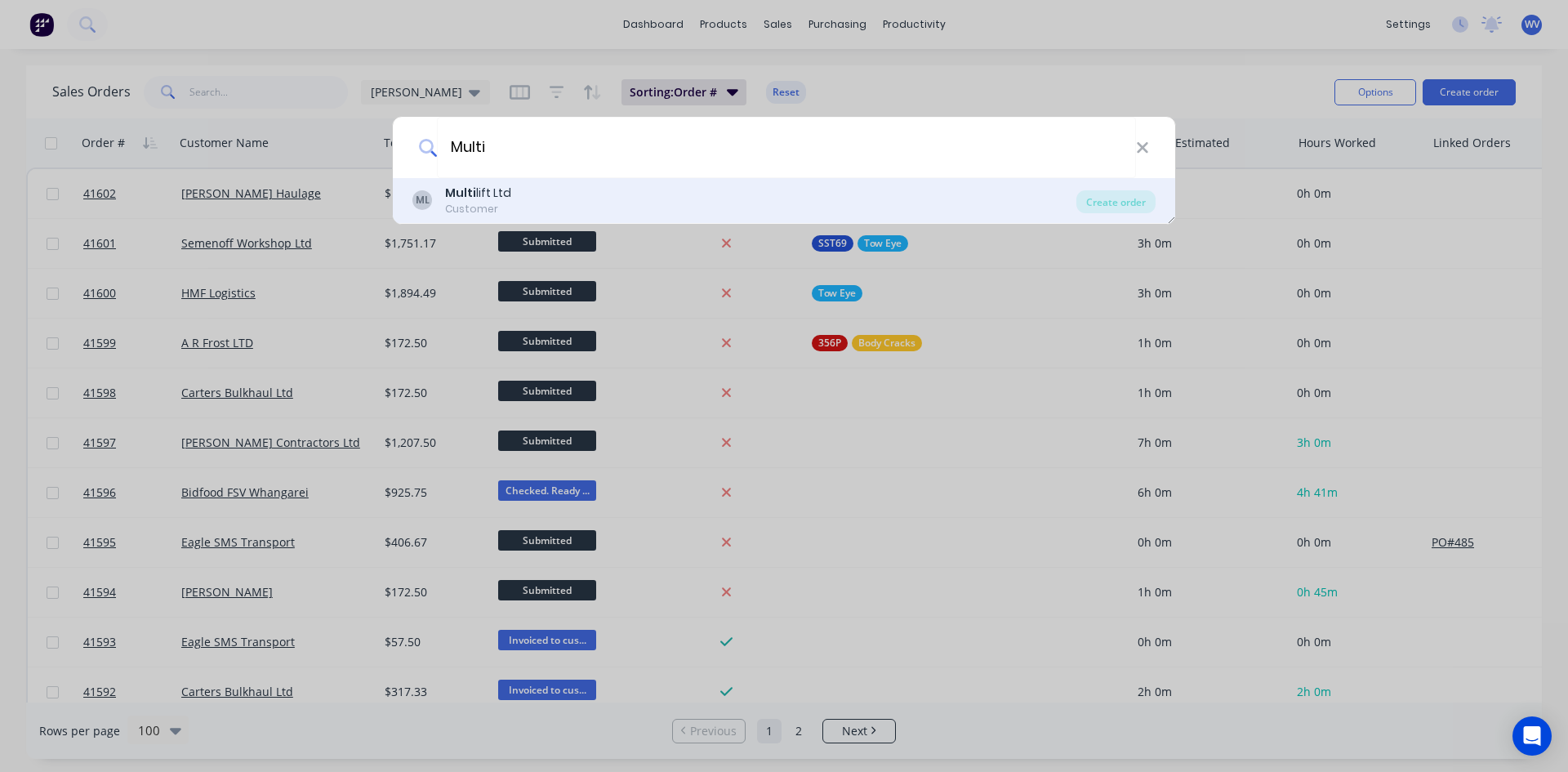
type input "Multi"
click at [474, 193] on div "Multi lift Ltd" at bounding box center [478, 193] width 66 height 17
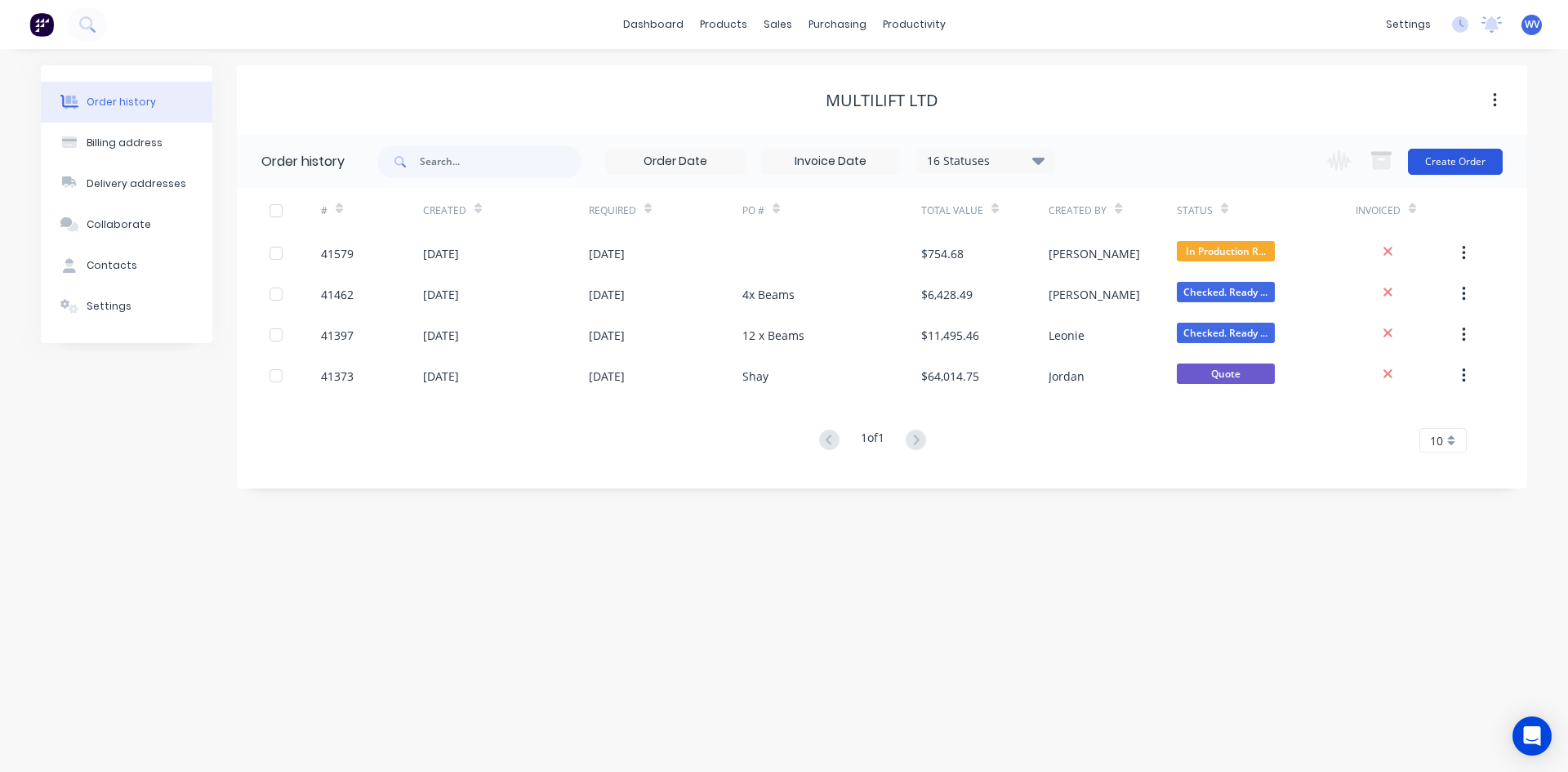
click at [1461, 162] on button "Create Order" at bounding box center [1456, 162] width 95 height 26
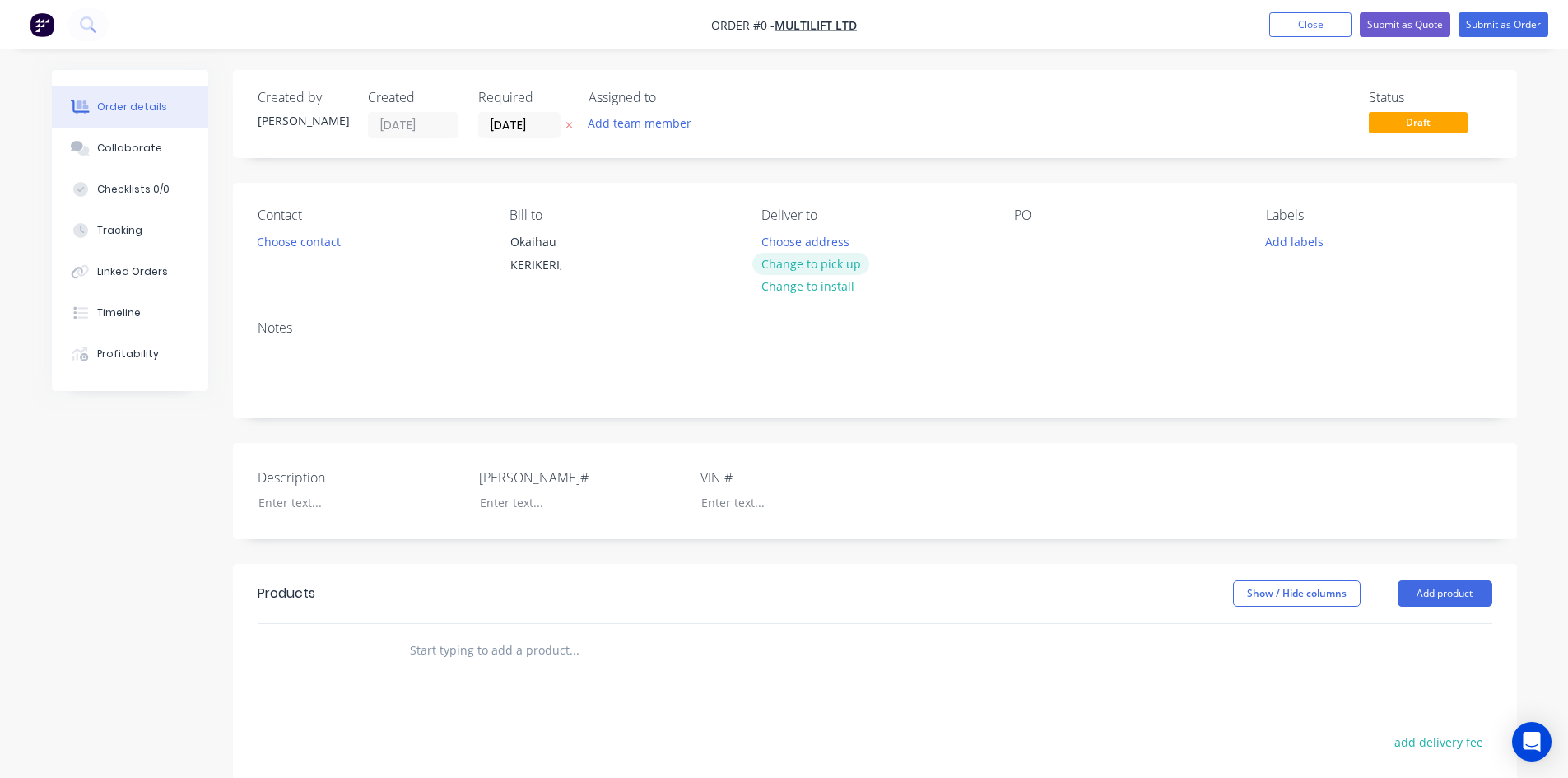
click at [818, 257] on button "Change to pick up" at bounding box center [810, 263] width 117 height 22
click at [778, 239] on div at bounding box center [774, 241] width 26 height 24
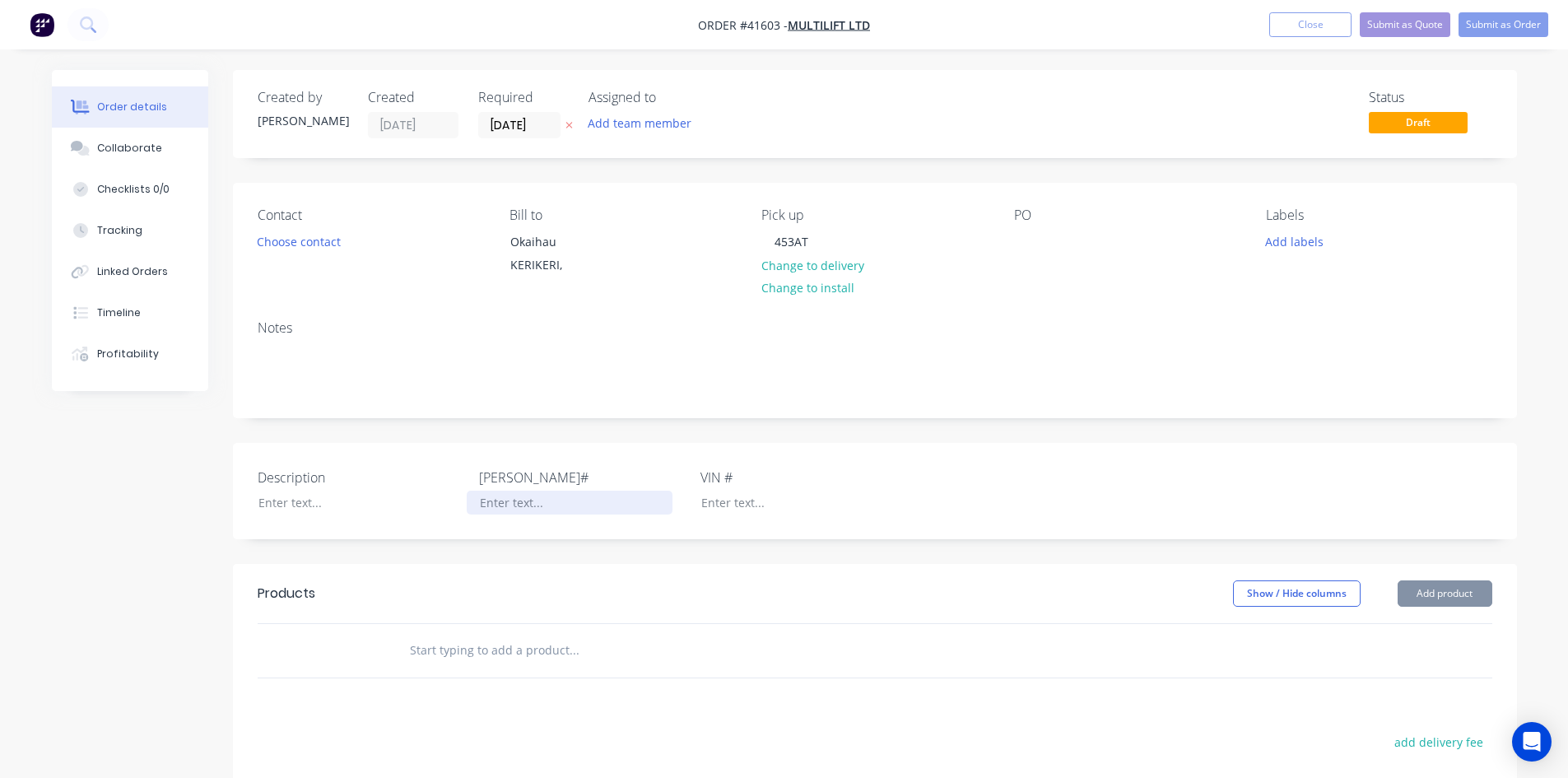
click at [527, 504] on div at bounding box center [569, 503] width 205 height 24
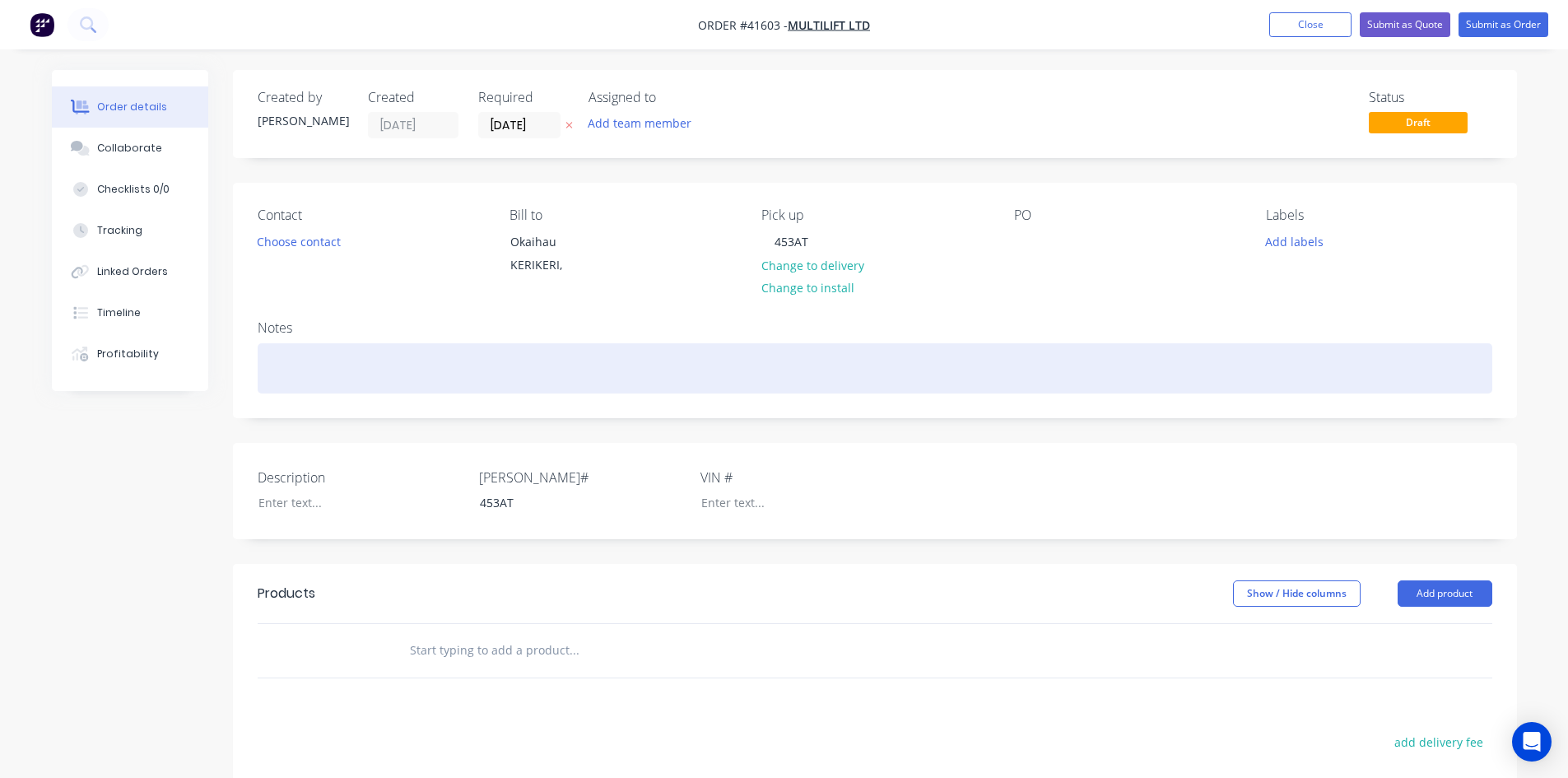
click at [272, 360] on div at bounding box center [874, 368] width 1234 height 50
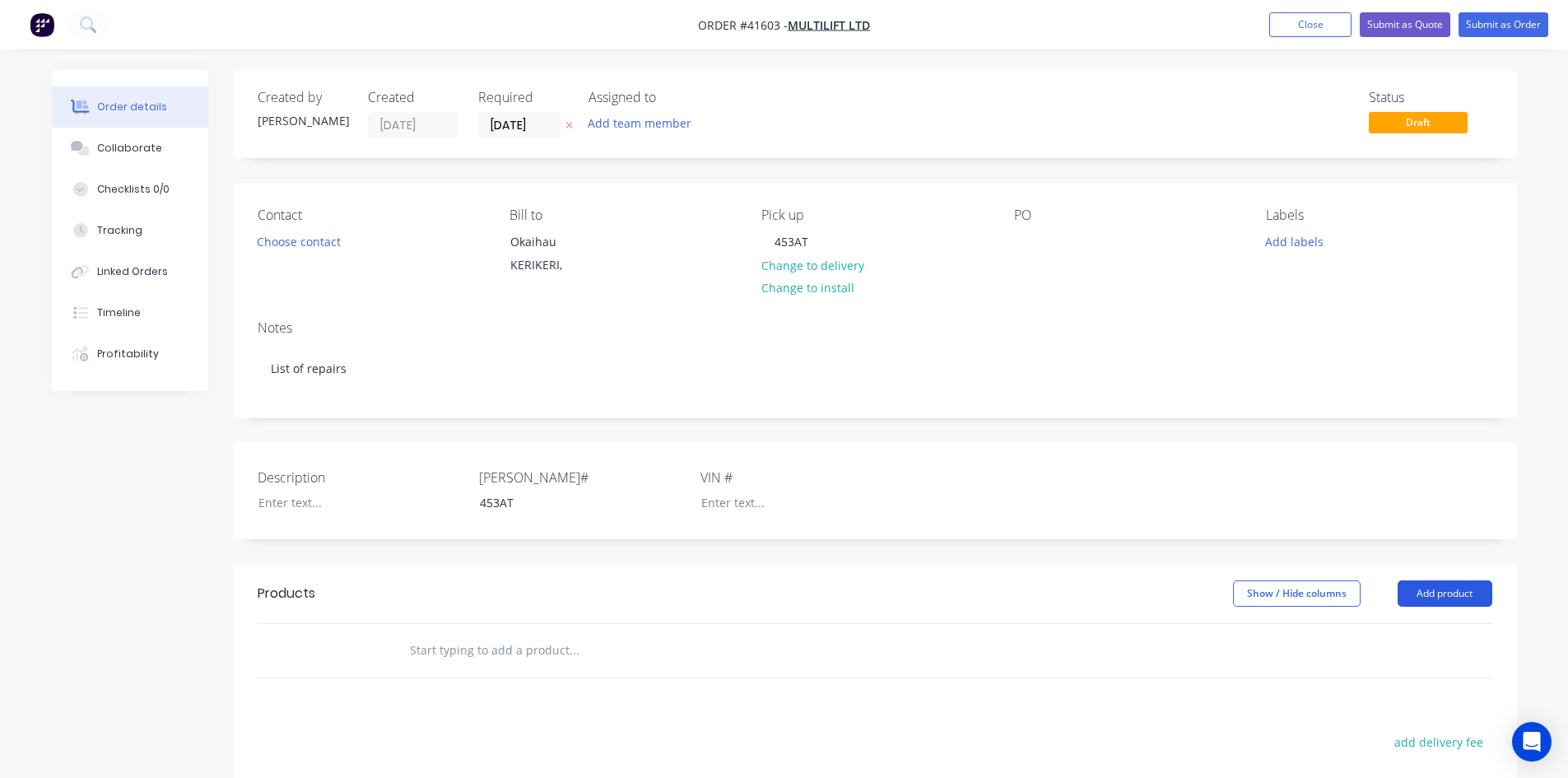
click at [1448, 591] on button "Add product" at bounding box center [1444, 593] width 95 height 26
click at [1409, 636] on div "Product catalogue" at bounding box center [1414, 635] width 127 height 24
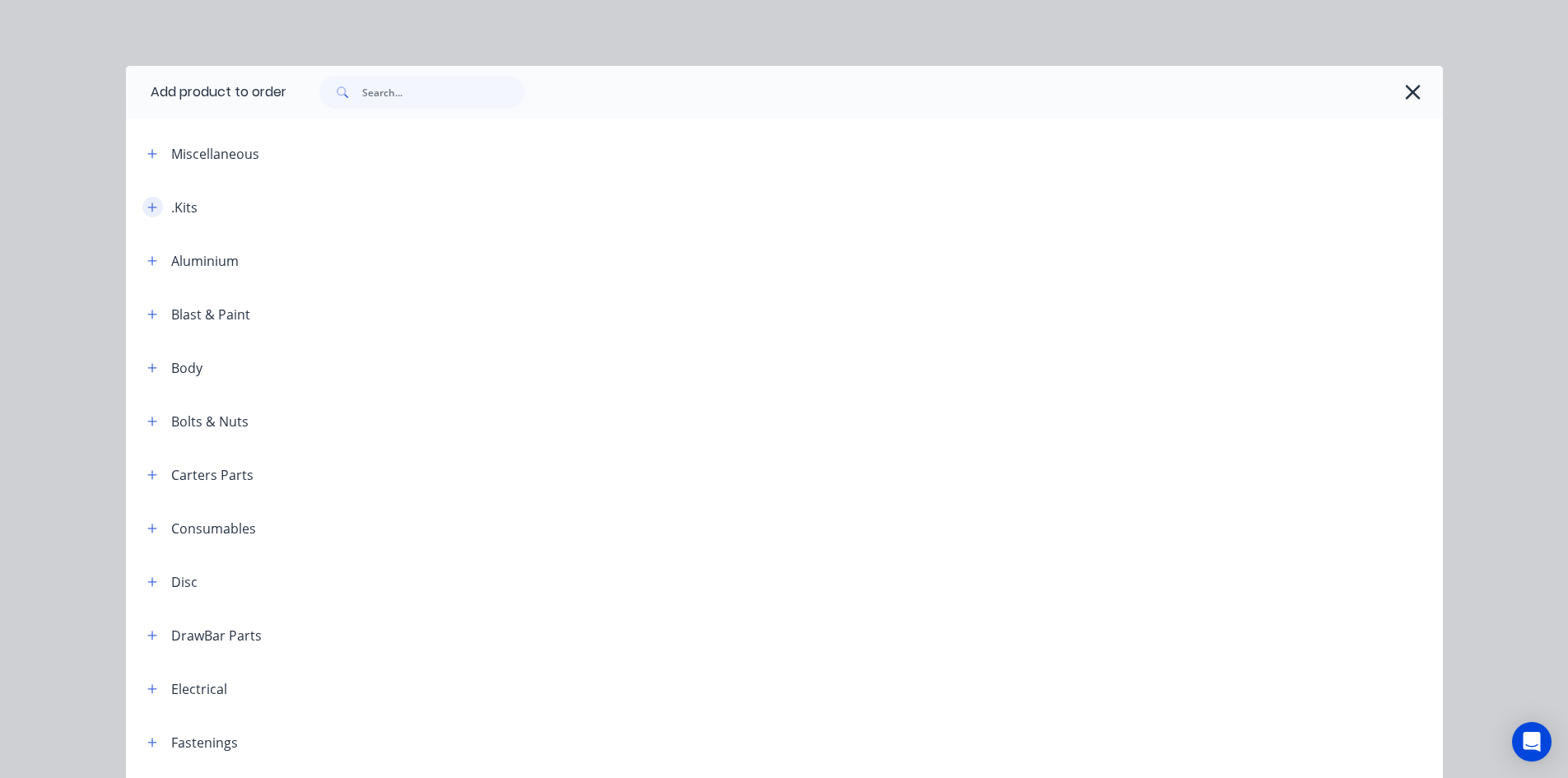
click at [147, 208] on icon "button" at bounding box center [153, 208] width 10 height 12
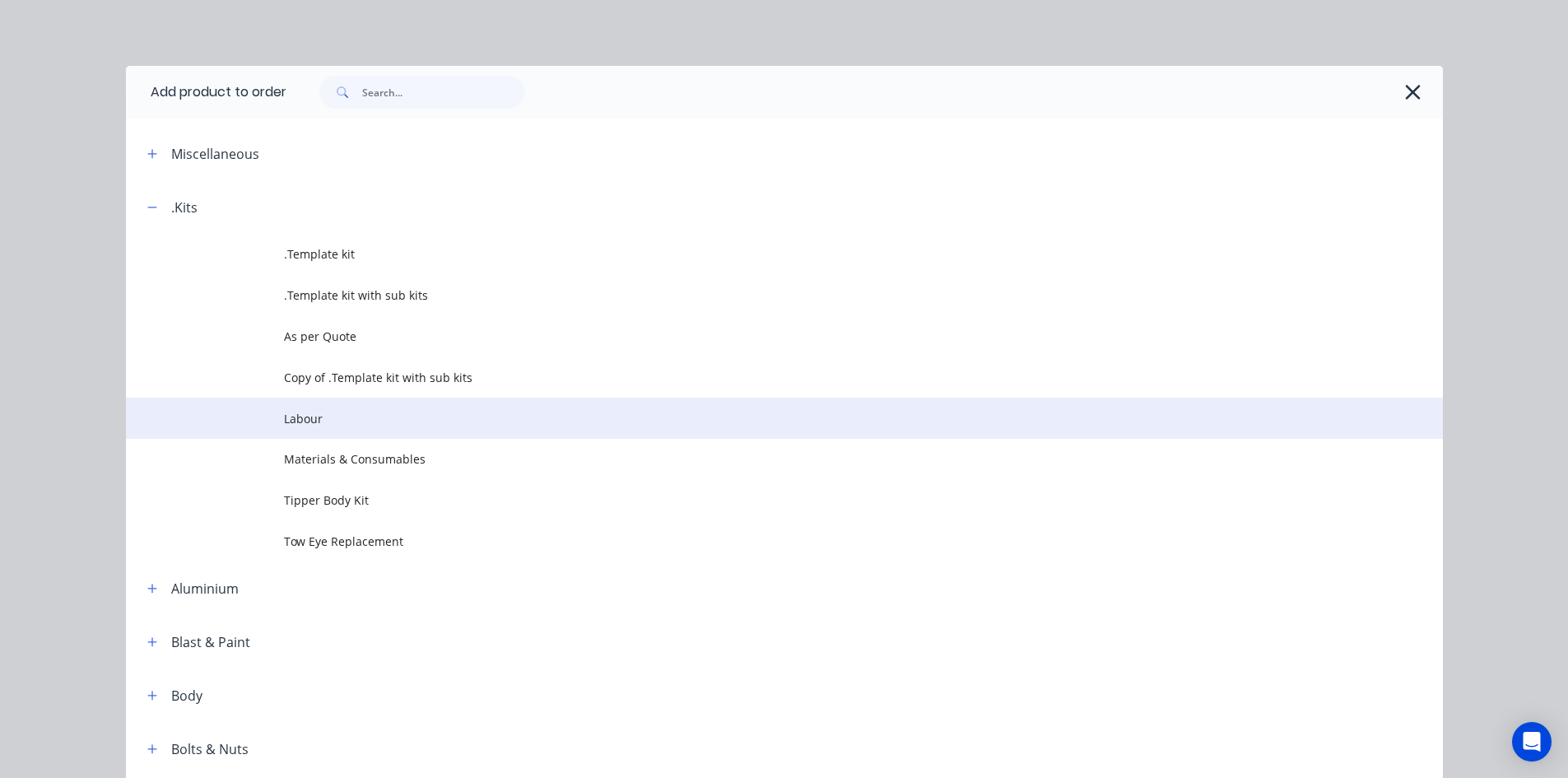
click at [299, 429] on td "Labour" at bounding box center [863, 418] width 1159 height 41
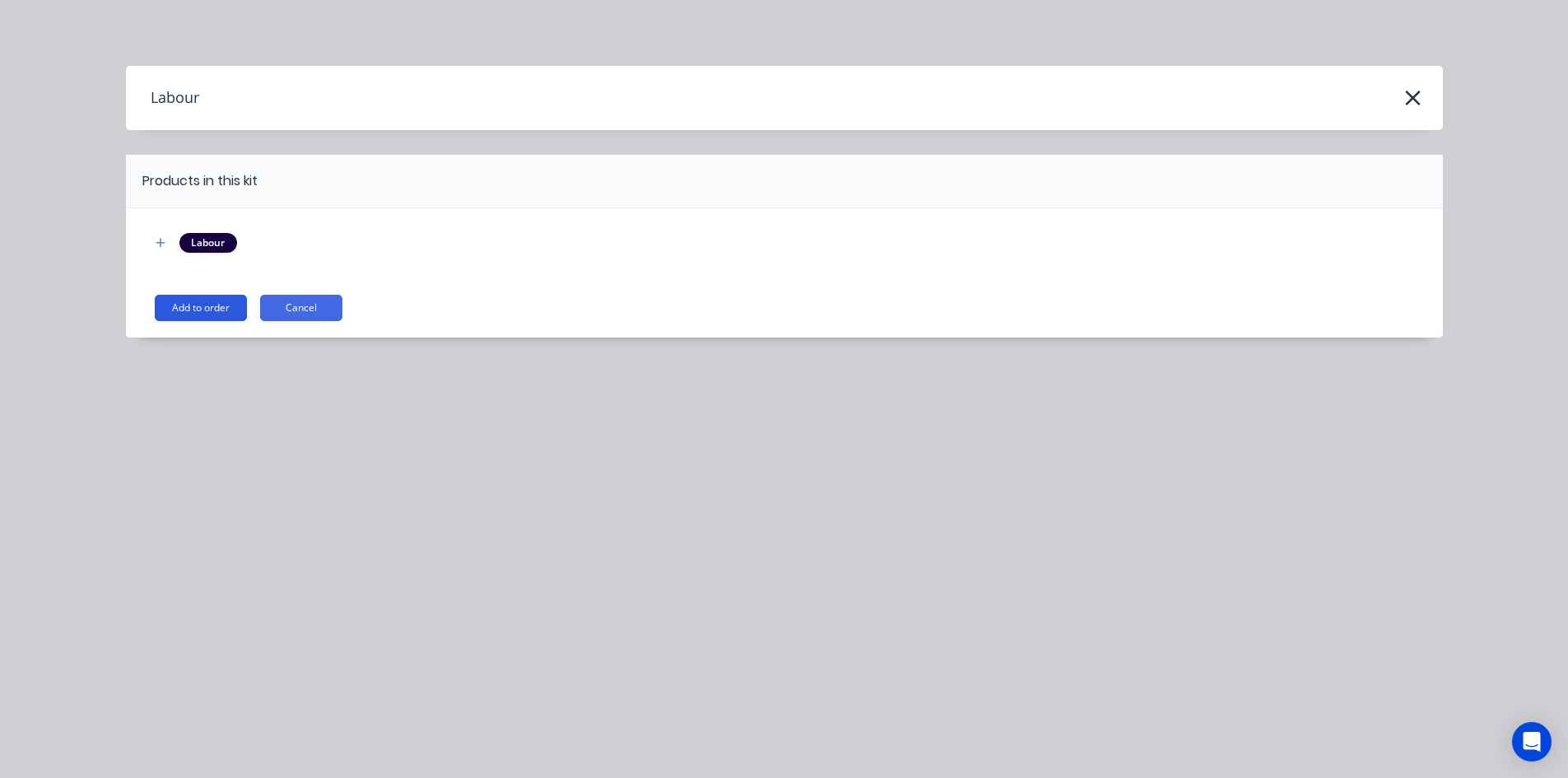
click at [219, 308] on button "Add to order" at bounding box center [201, 308] width 92 height 26
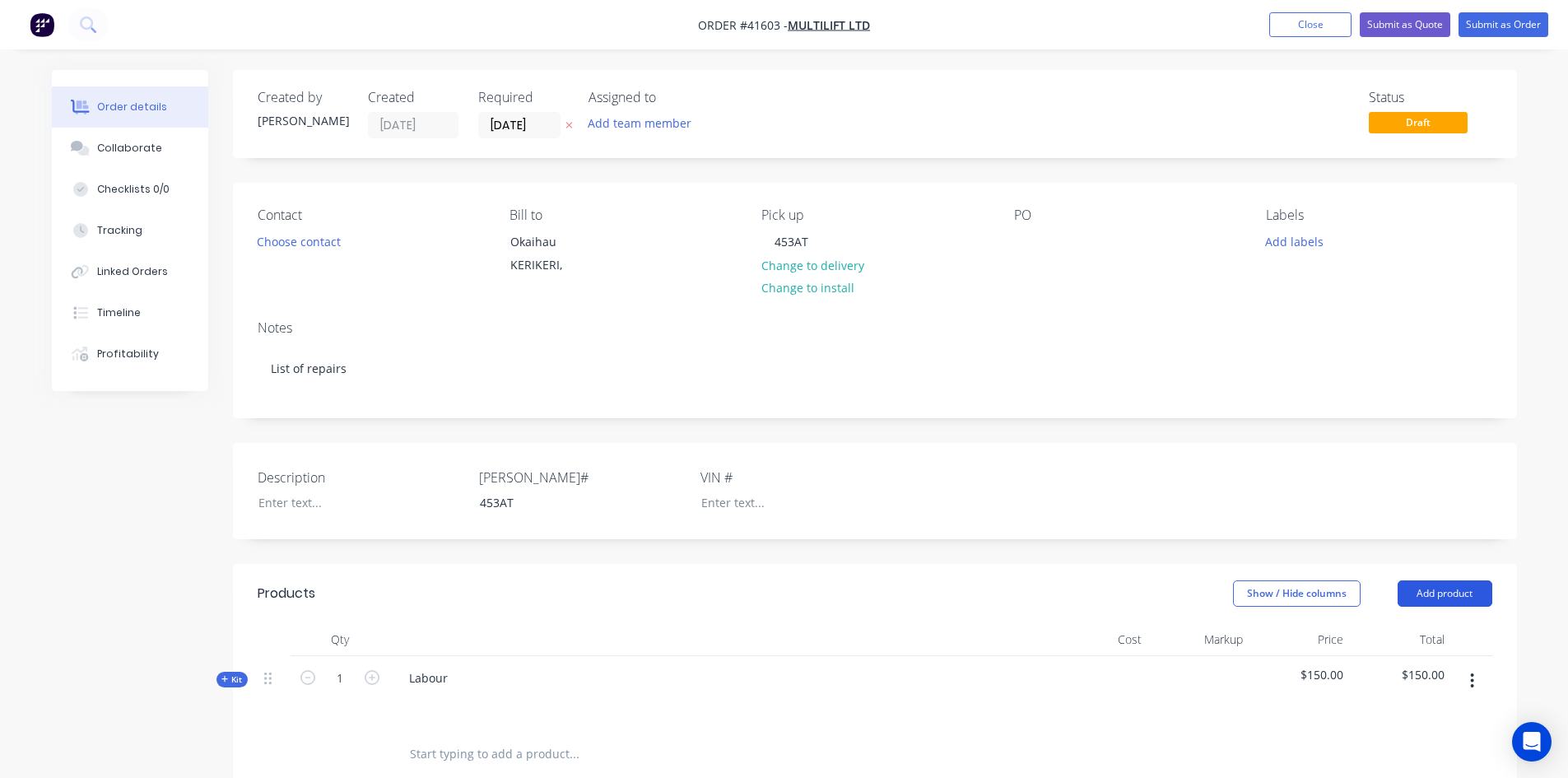
click at [1457, 590] on button "Add product" at bounding box center [1444, 593] width 95 height 26
click at [1395, 643] on div "Product catalogue" at bounding box center [1414, 635] width 127 height 24
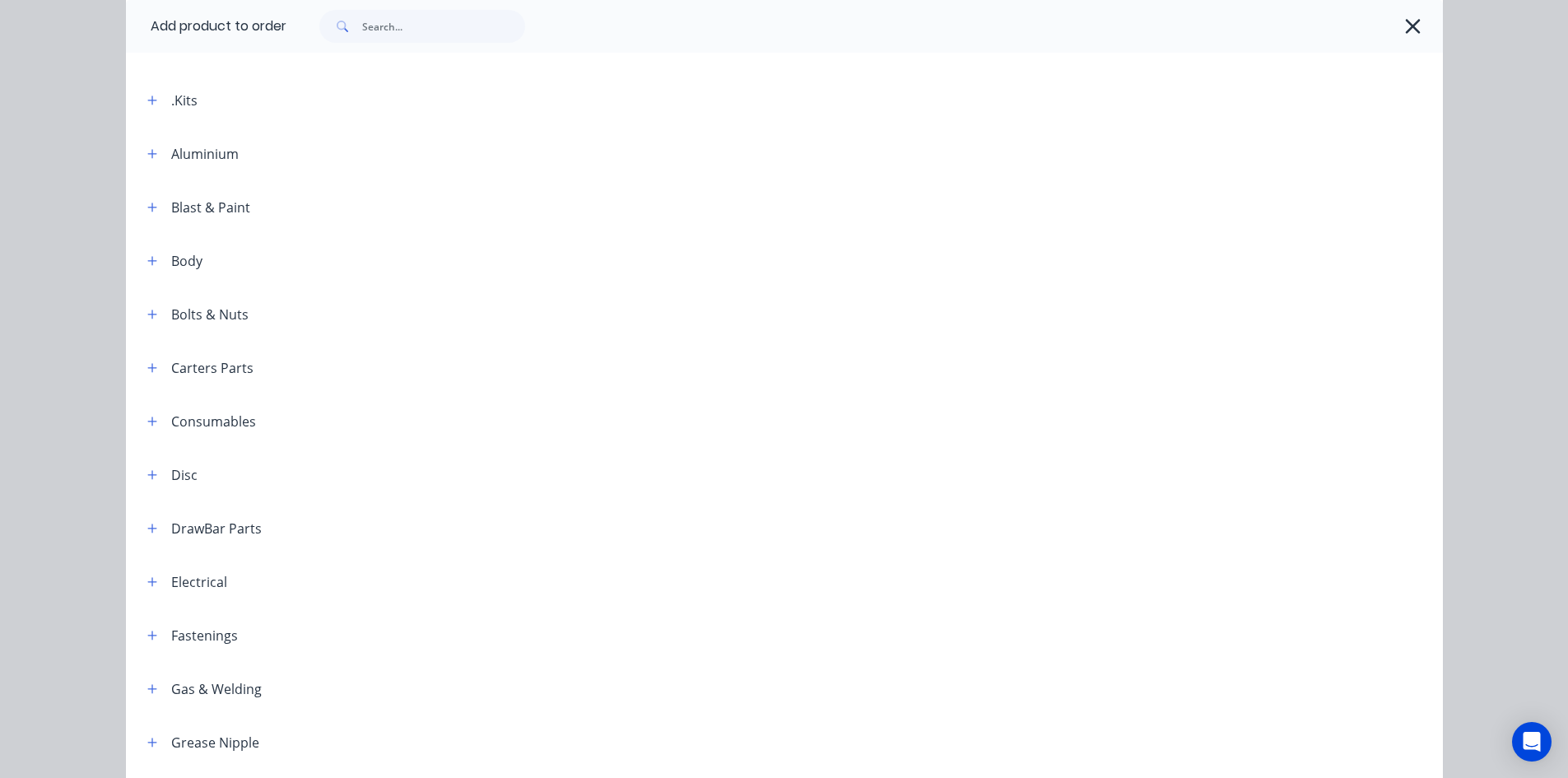
scroll to position [83, 0]
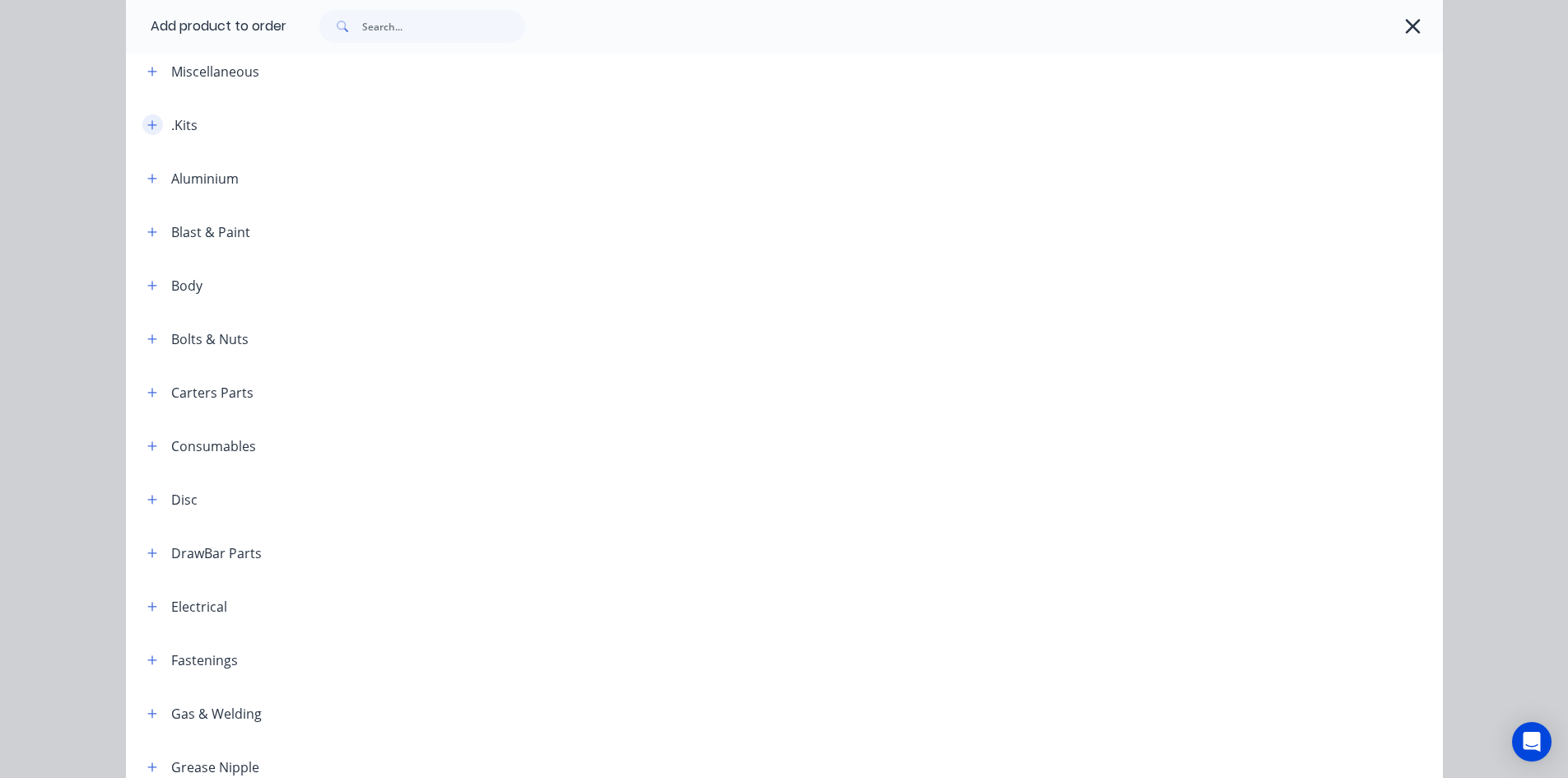
click at [147, 127] on icon "button" at bounding box center [153, 125] width 10 height 12
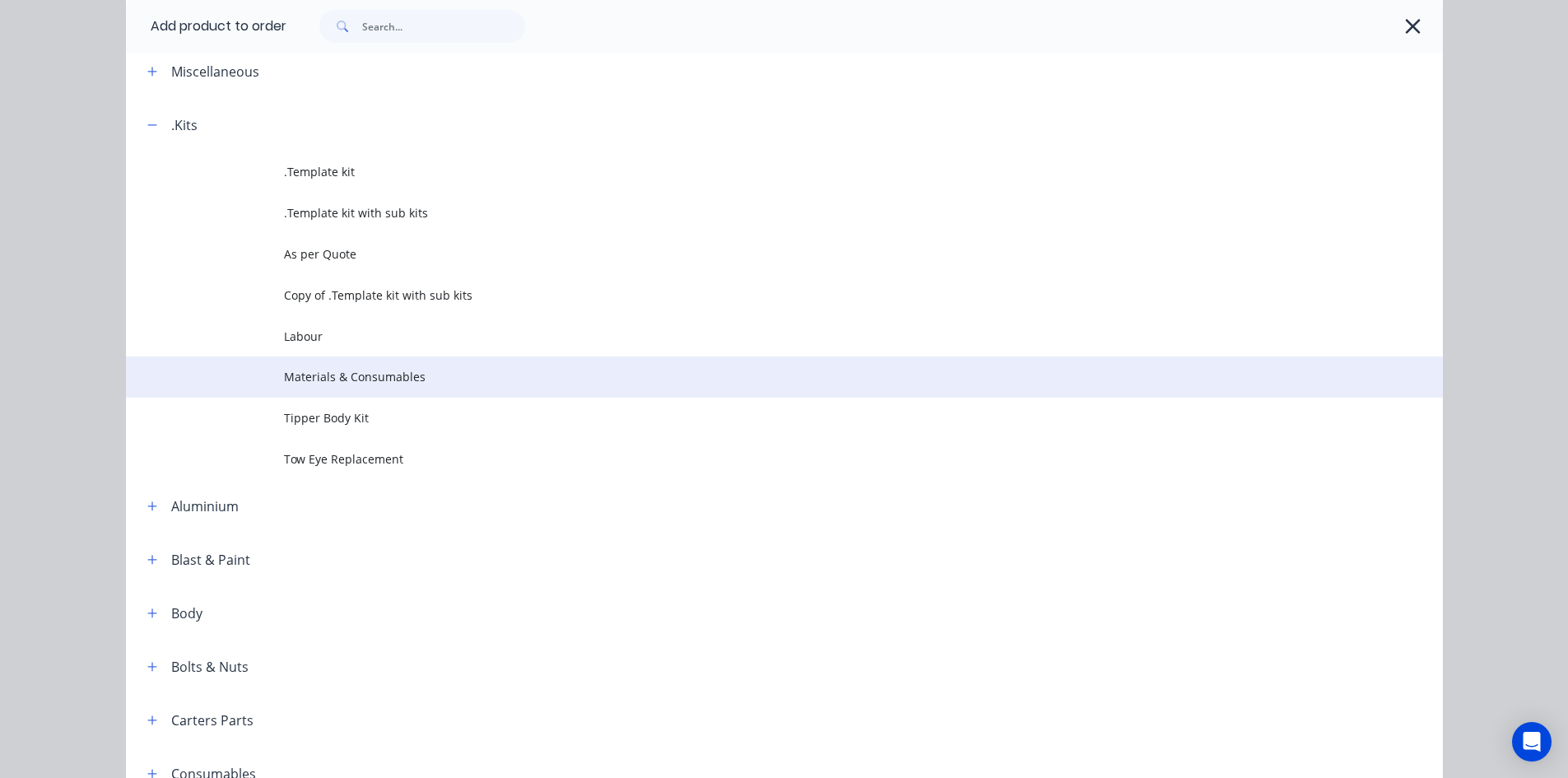
click at [410, 369] on span "Materials & Consumables" at bounding box center [747, 377] width 926 height 17
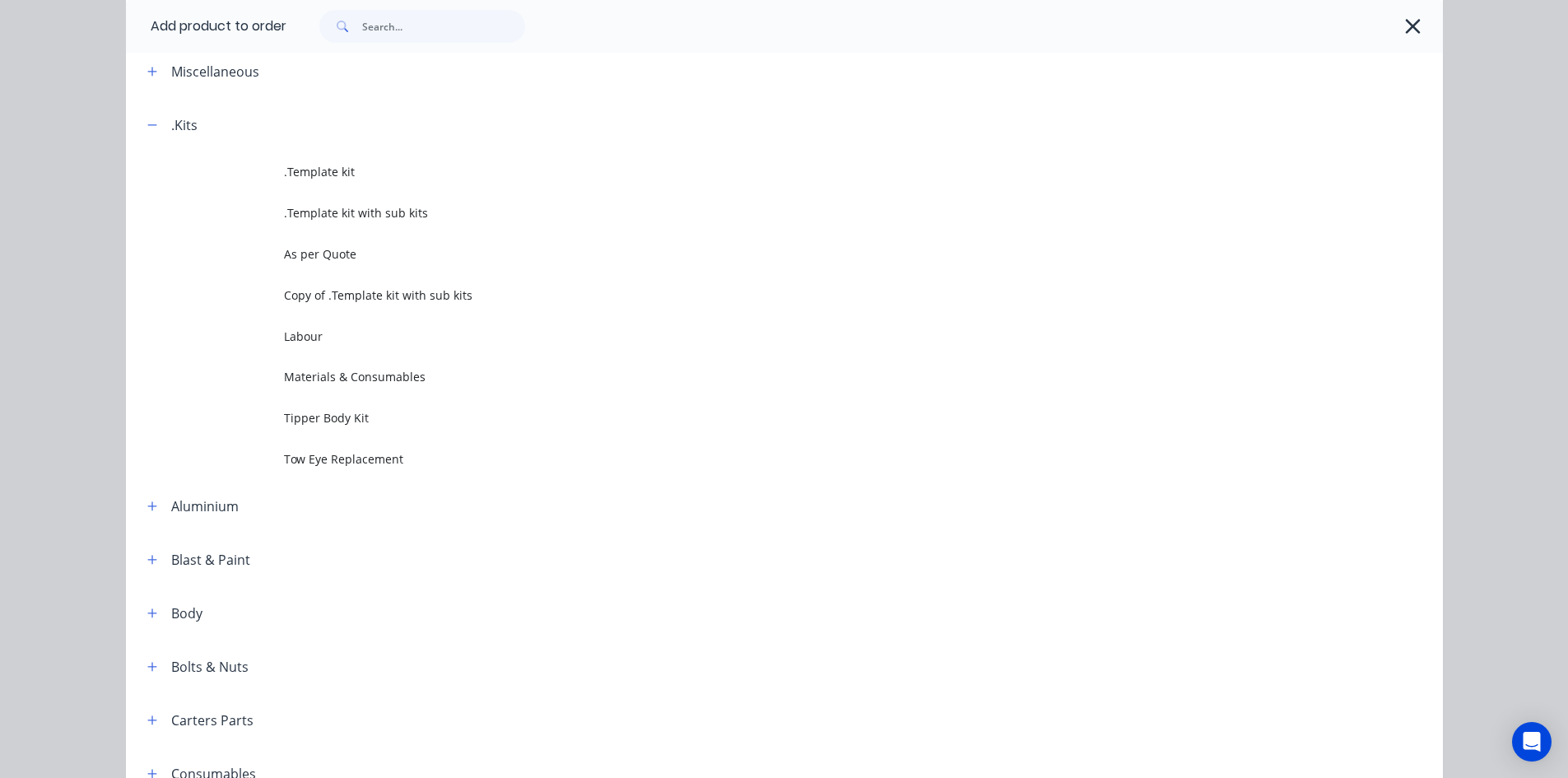
scroll to position [0, 0]
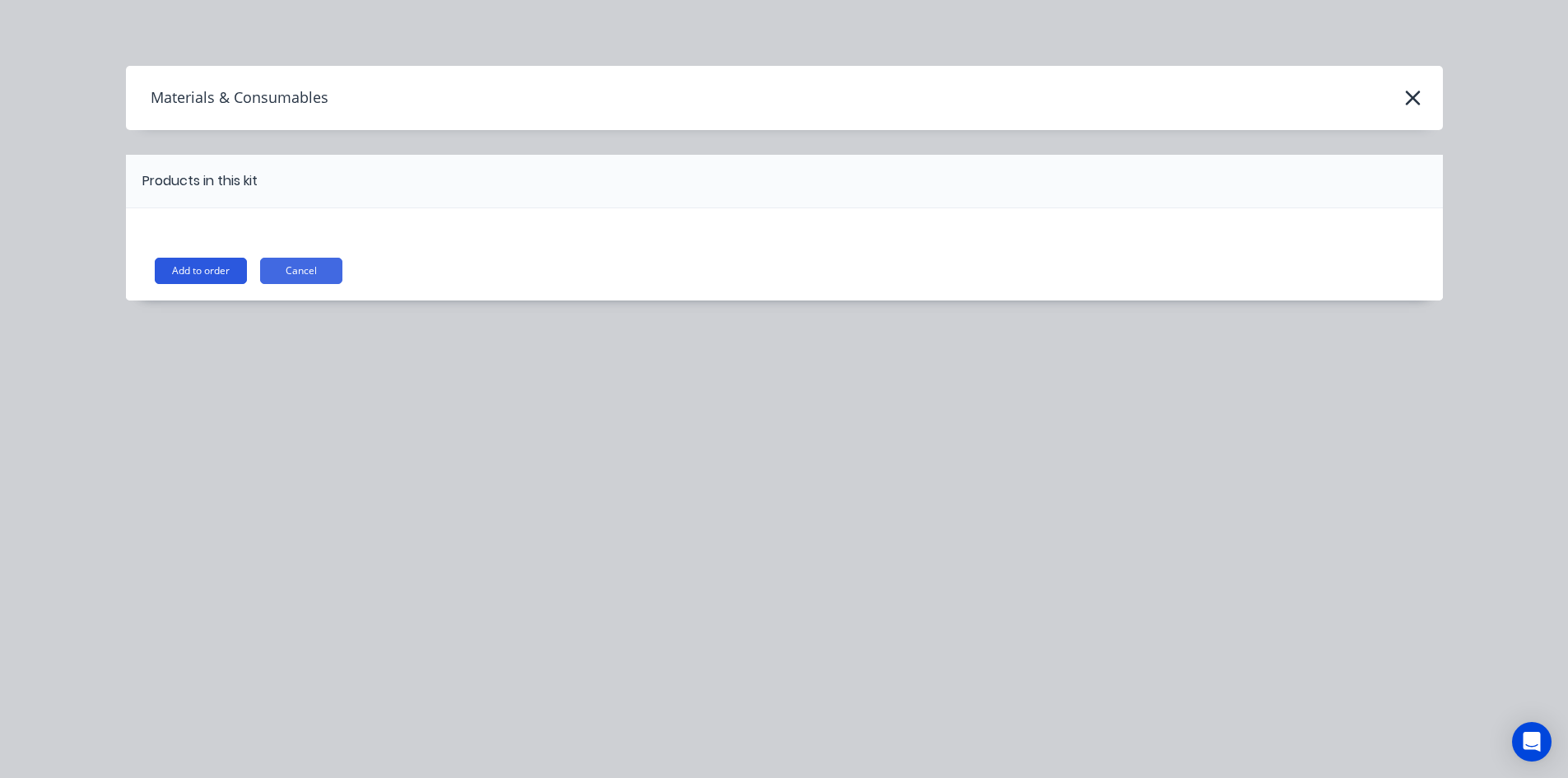
click at [168, 273] on button "Add to order" at bounding box center [201, 270] width 92 height 26
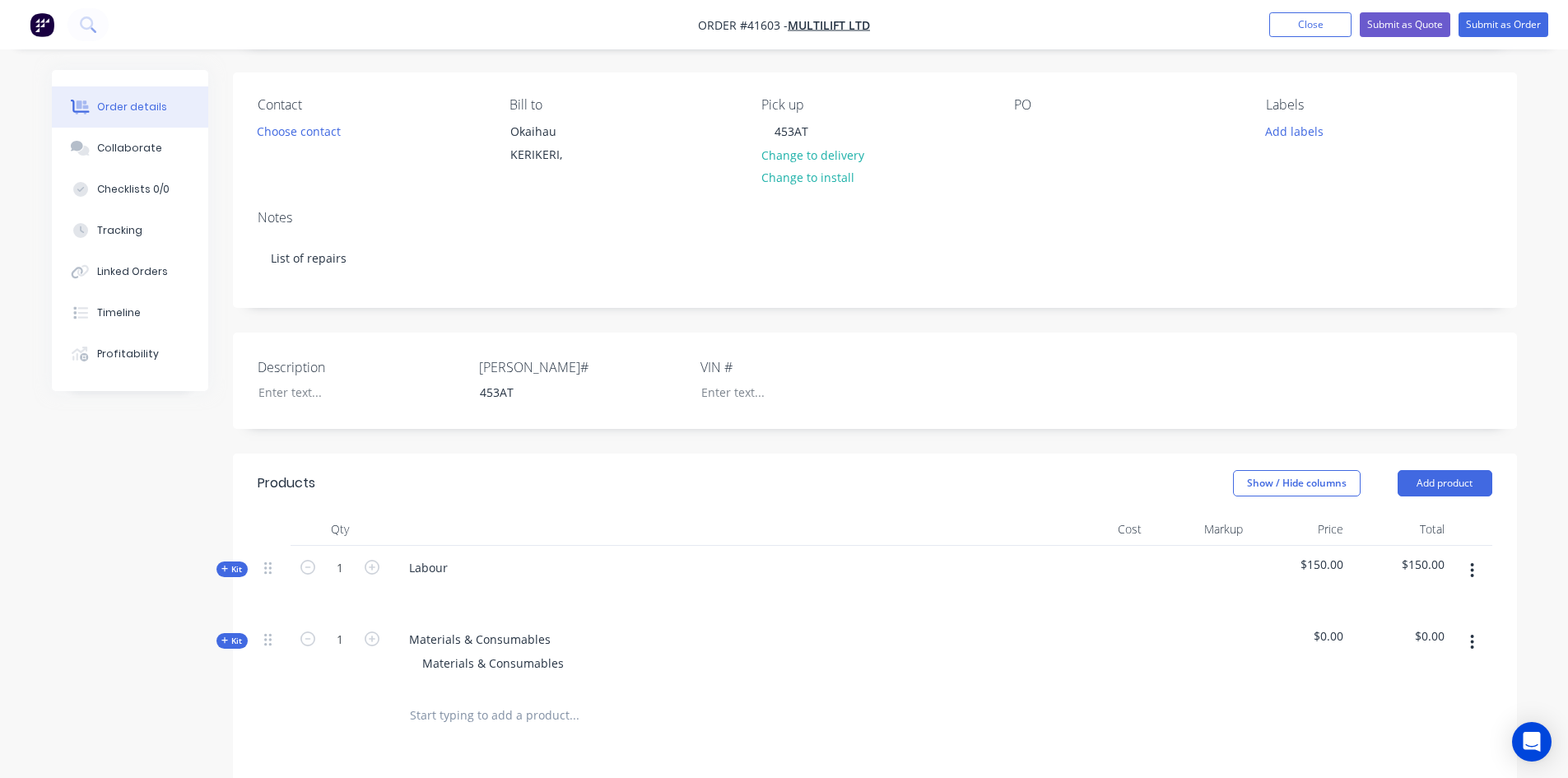
scroll to position [329, 0]
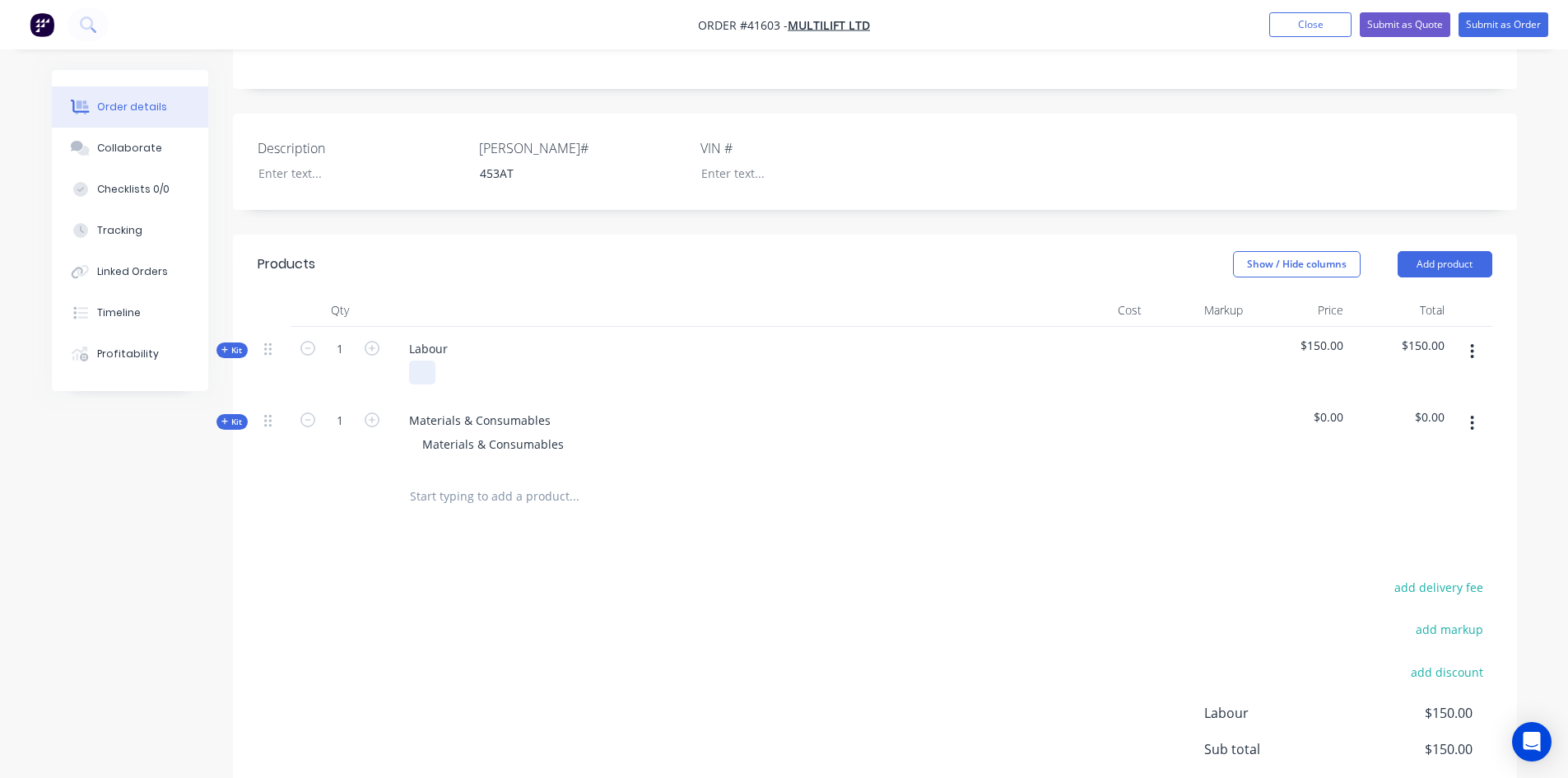
click at [415, 371] on div at bounding box center [422, 372] width 26 height 24
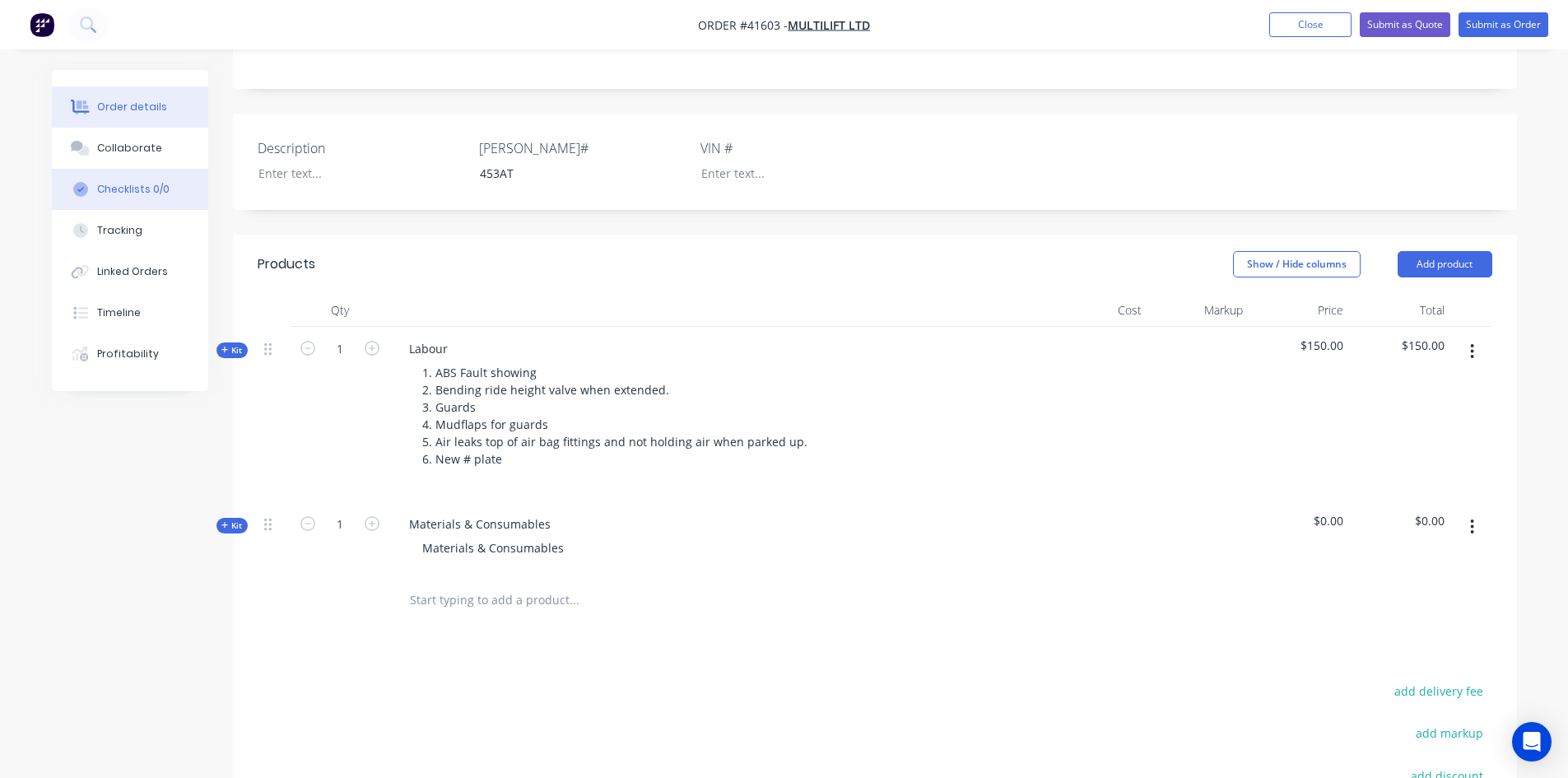
click at [128, 186] on div "Checklists 0/0" at bounding box center [133, 188] width 72 height 14
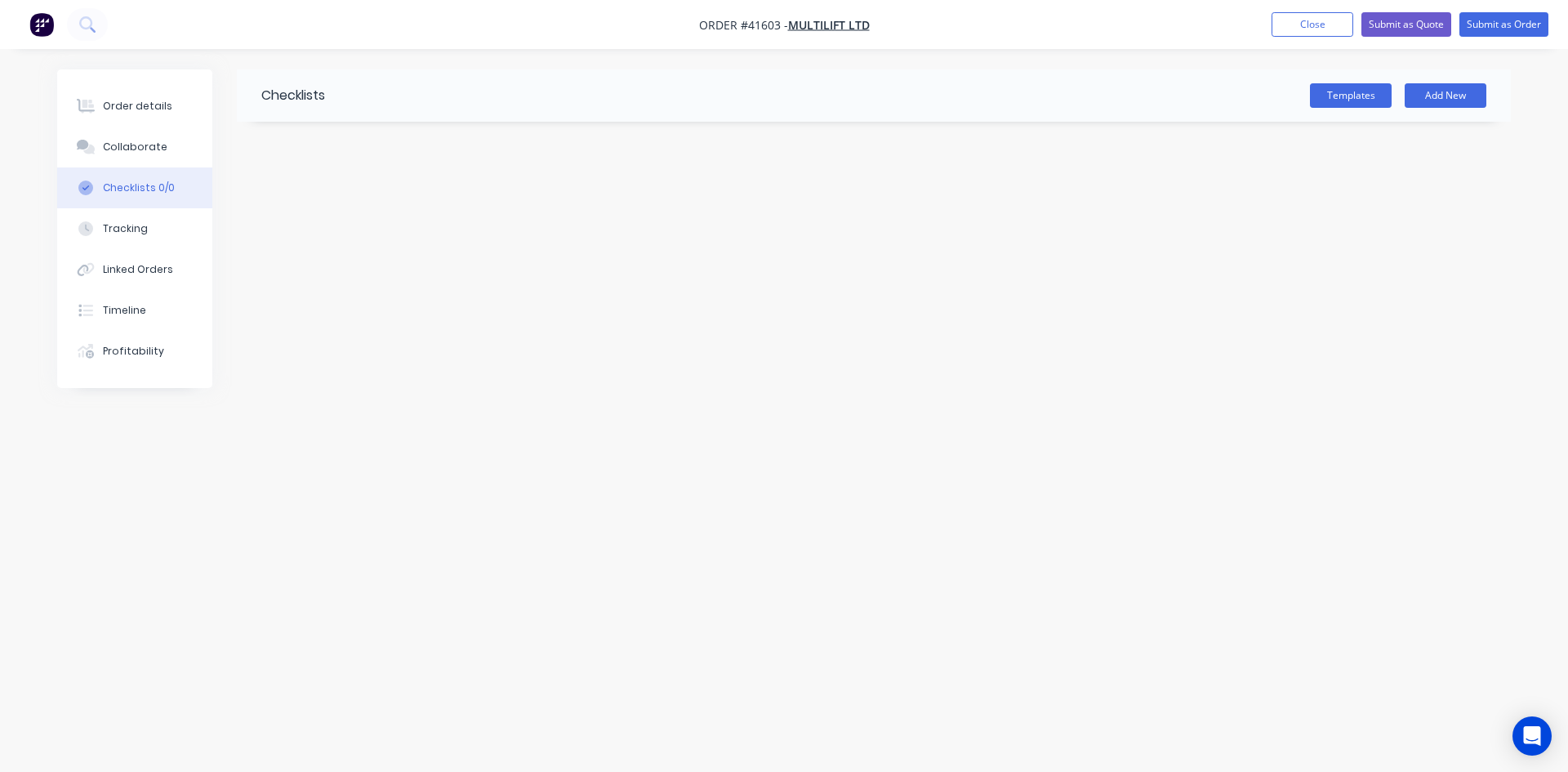
click at [122, 189] on div "Checklists 0/0" at bounding box center [139, 187] width 72 height 14
click at [140, 107] on div "Order details" at bounding box center [138, 106] width 69 height 14
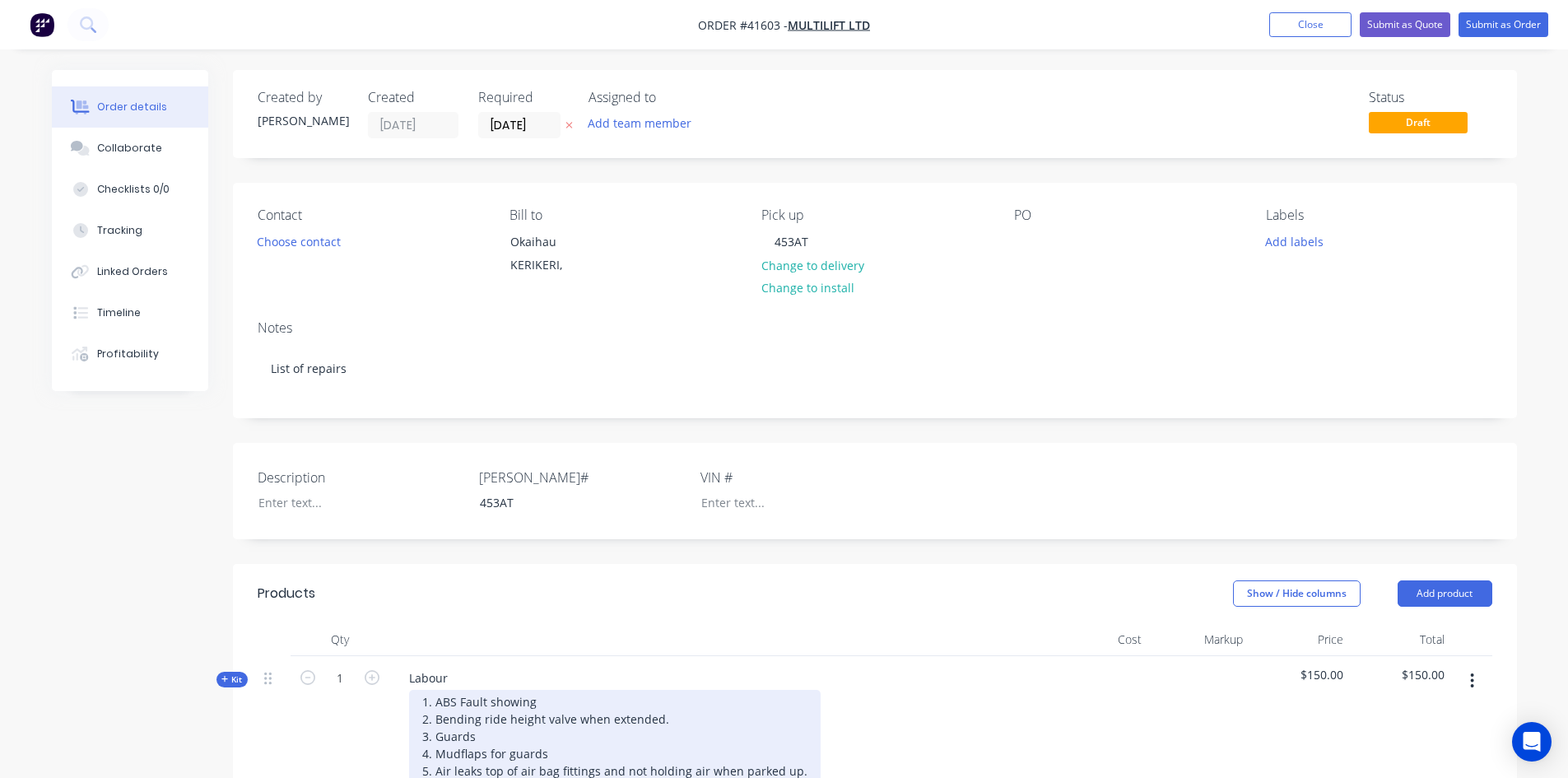
scroll to position [329, 0]
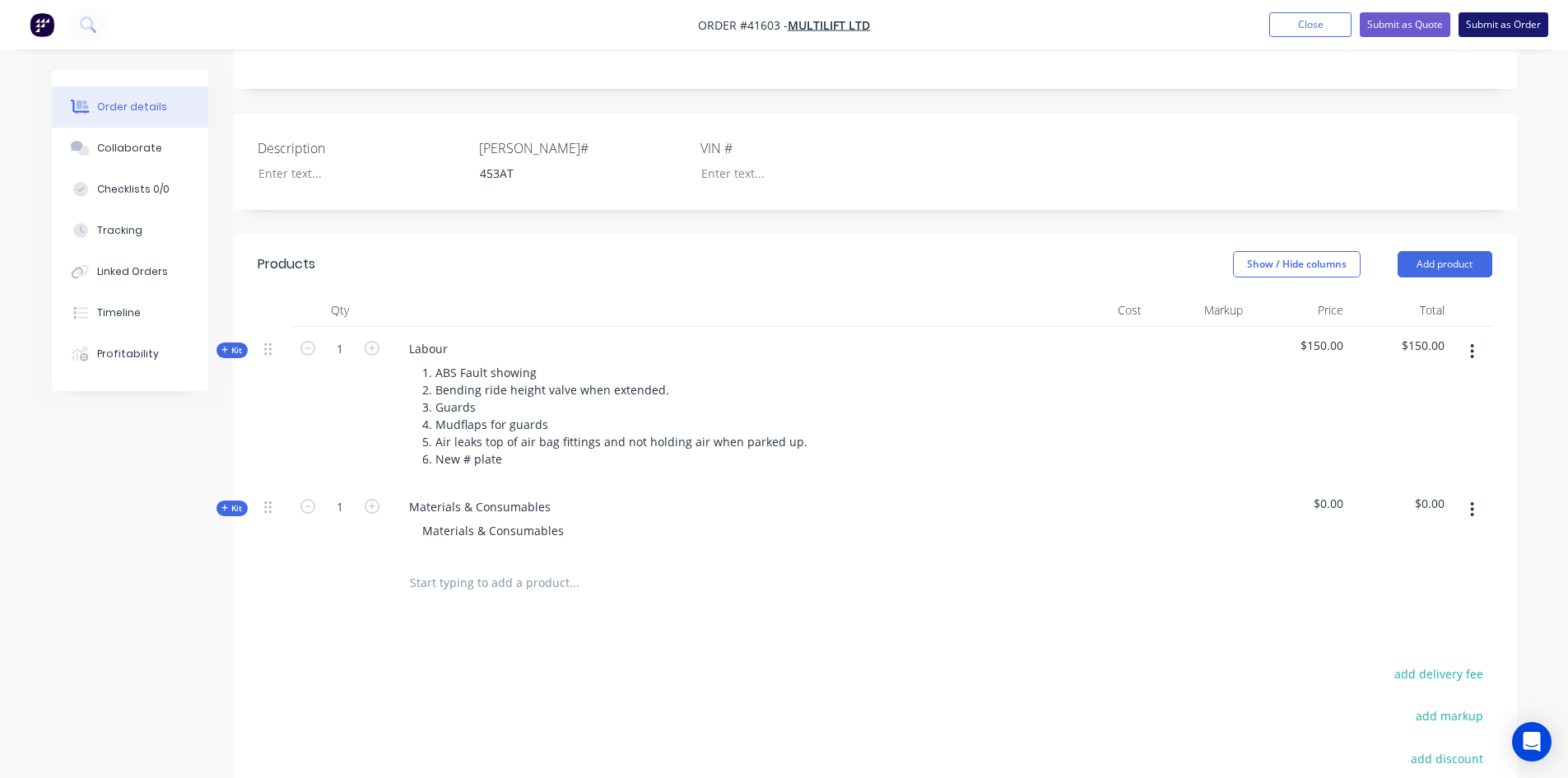
click at [1503, 31] on button "Submit as Order" at bounding box center [1502, 24] width 89 height 25
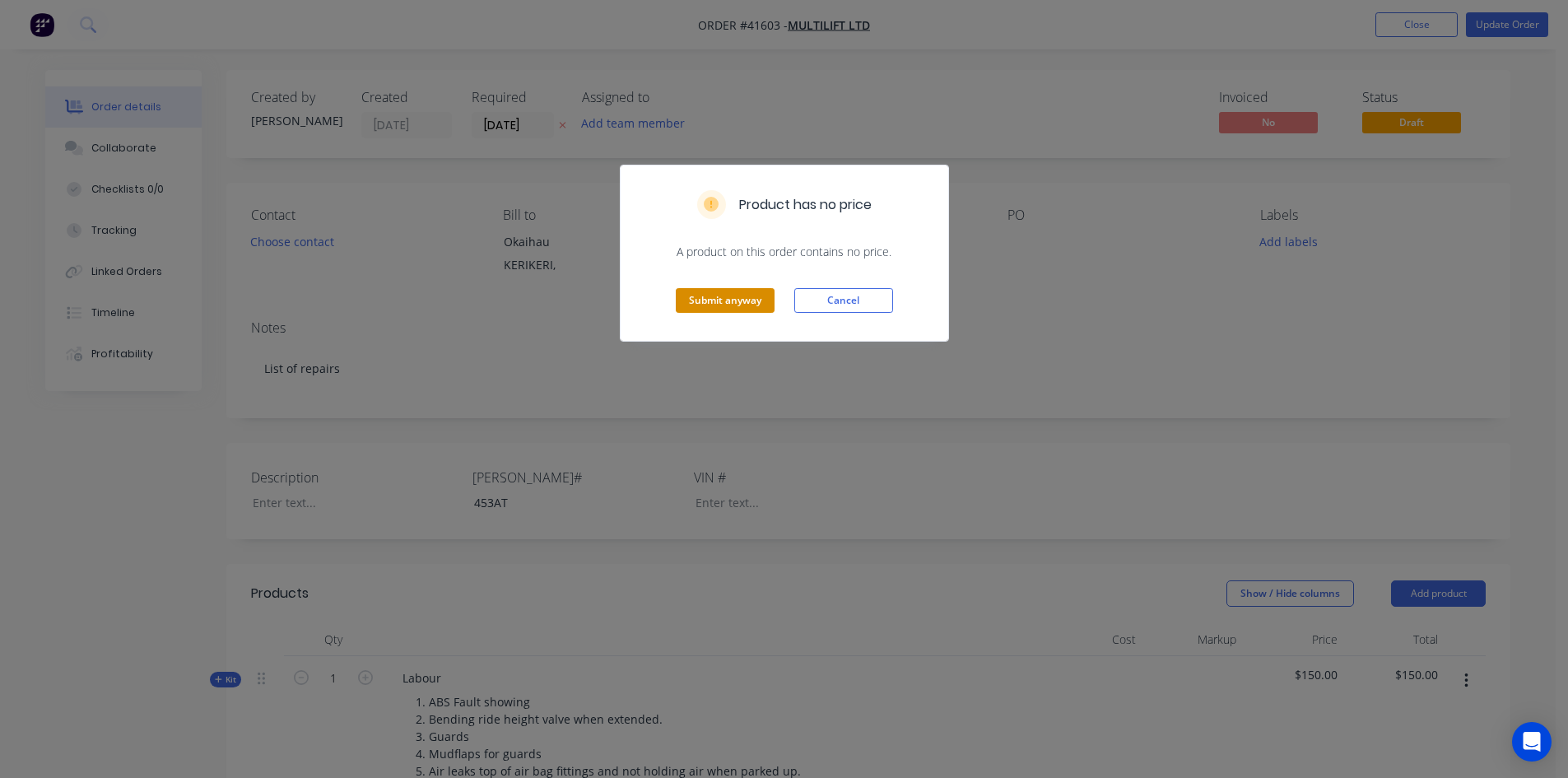
click at [752, 298] on button "Submit anyway" at bounding box center [725, 300] width 99 height 25
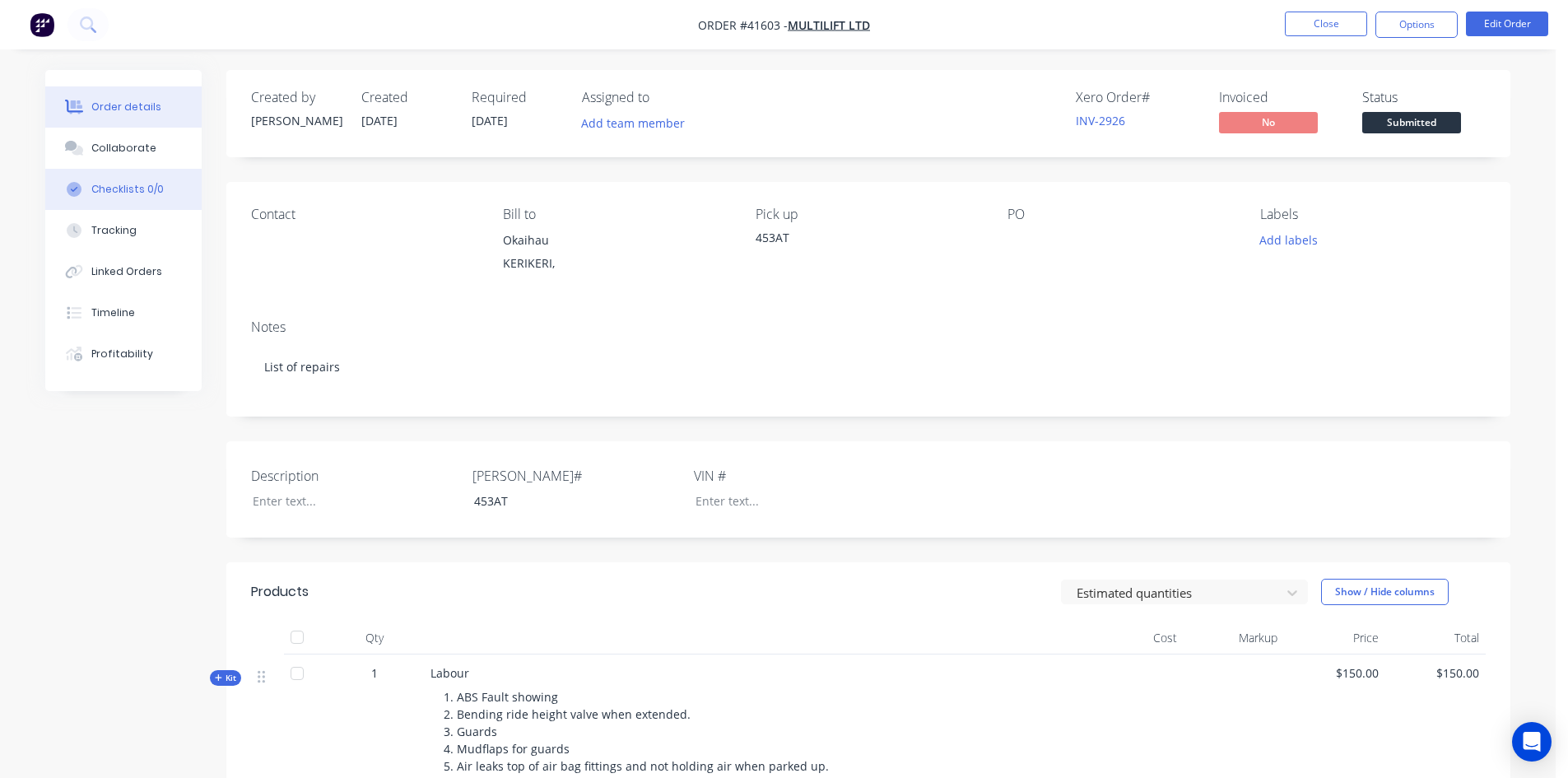
click at [117, 201] on button "Checklists 0/0" at bounding box center [123, 189] width 156 height 41
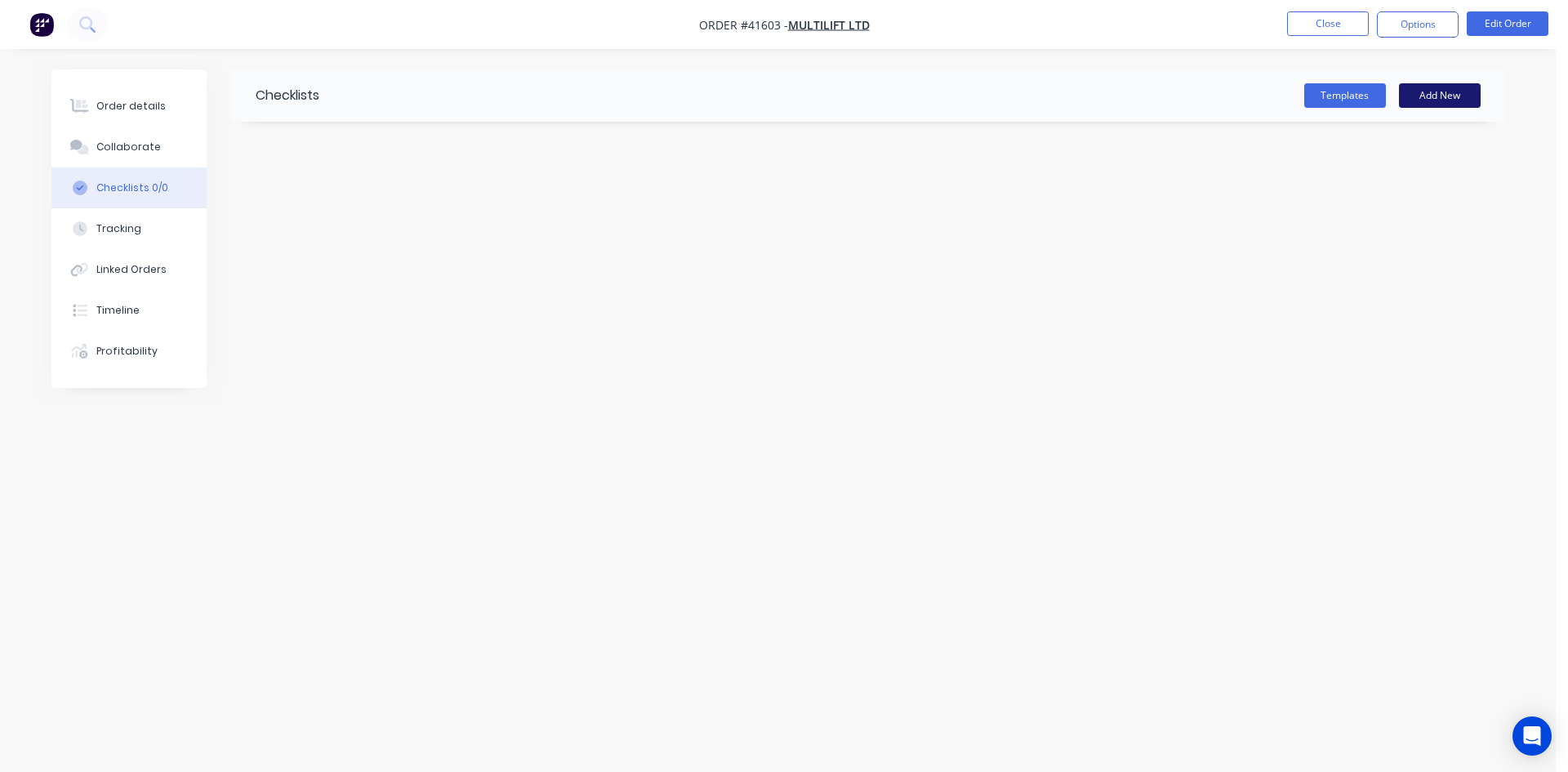
click at [1428, 89] on button "Add New" at bounding box center [1439, 95] width 82 height 25
click at [293, 151] on input "text" at bounding box center [684, 145] width 858 height 20
type input "ABS"
type textarea "x"
drag, startPoint x: 359, startPoint y: 146, endPoint x: 265, endPoint y: 159, distance: 94.9
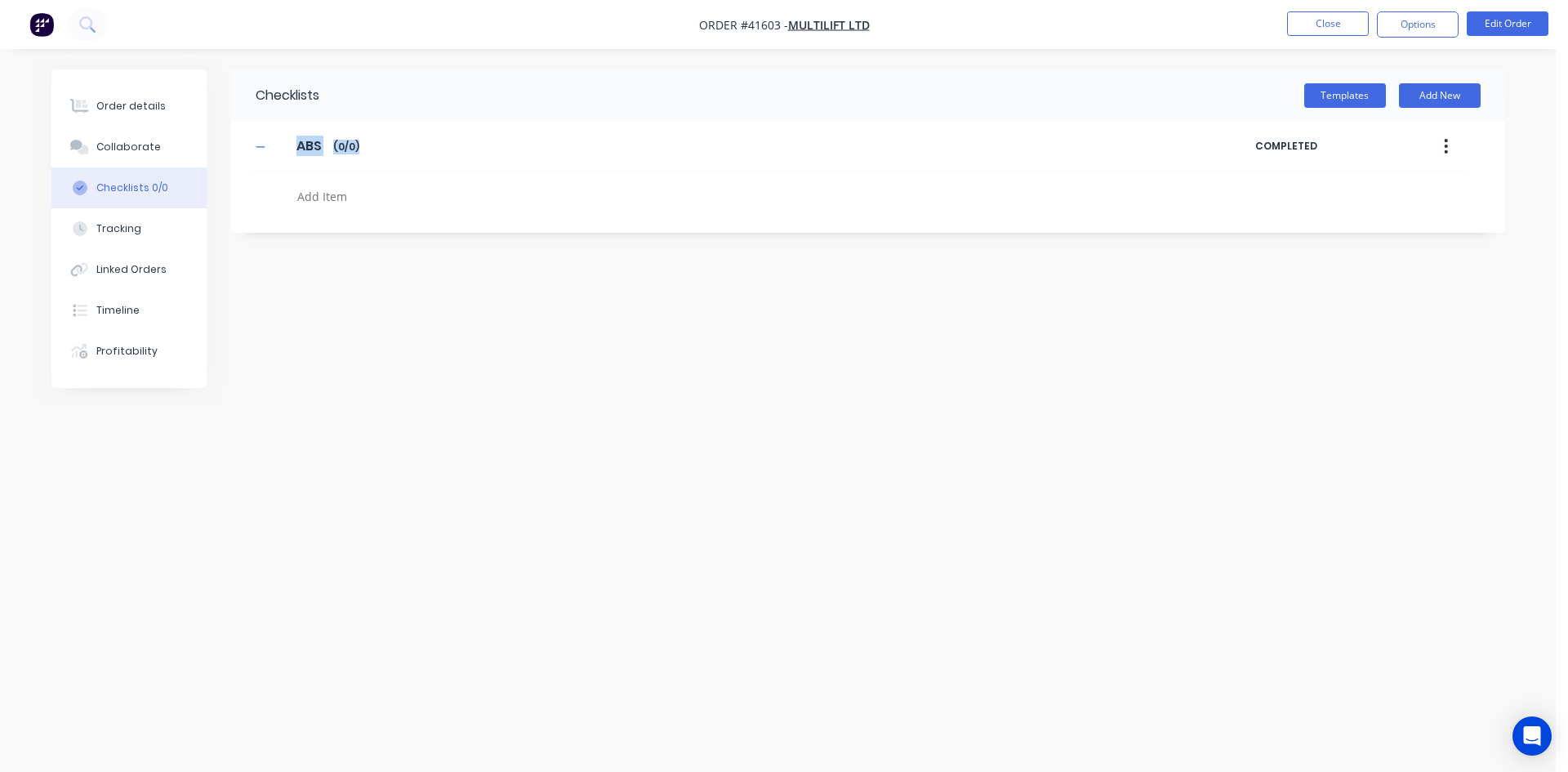
click at [265, 159] on div "ABS ABS Enter Checklist name ( 0 / 0 )" at bounding box center [753, 145] width 1006 height 30
click at [1445, 153] on icon "button" at bounding box center [1445, 145] width 4 height 18
click at [1353, 221] on div "Delete" at bounding box center [1388, 222] width 126 height 24
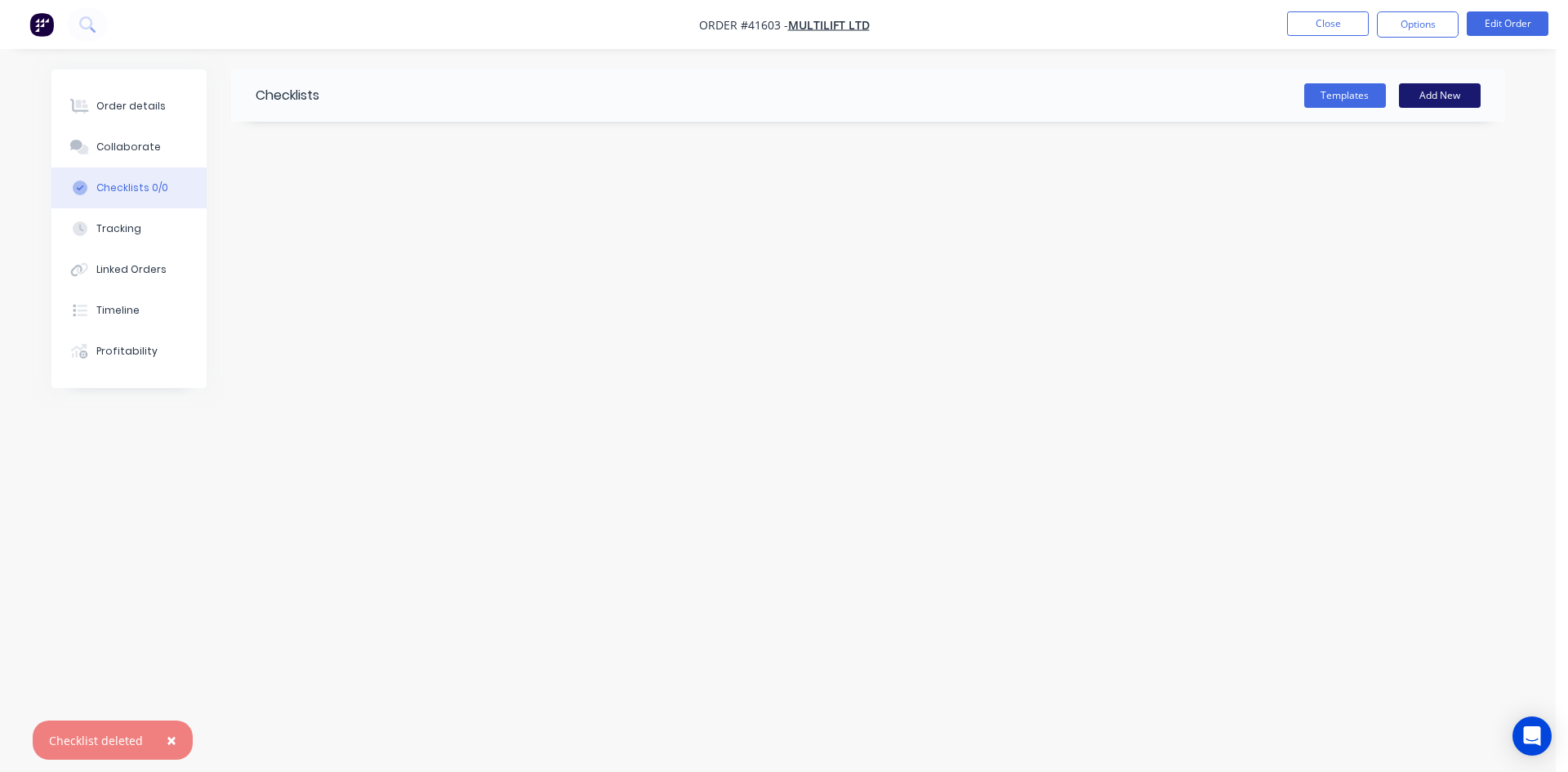
click at [1429, 92] on button "Add New" at bounding box center [1439, 95] width 82 height 25
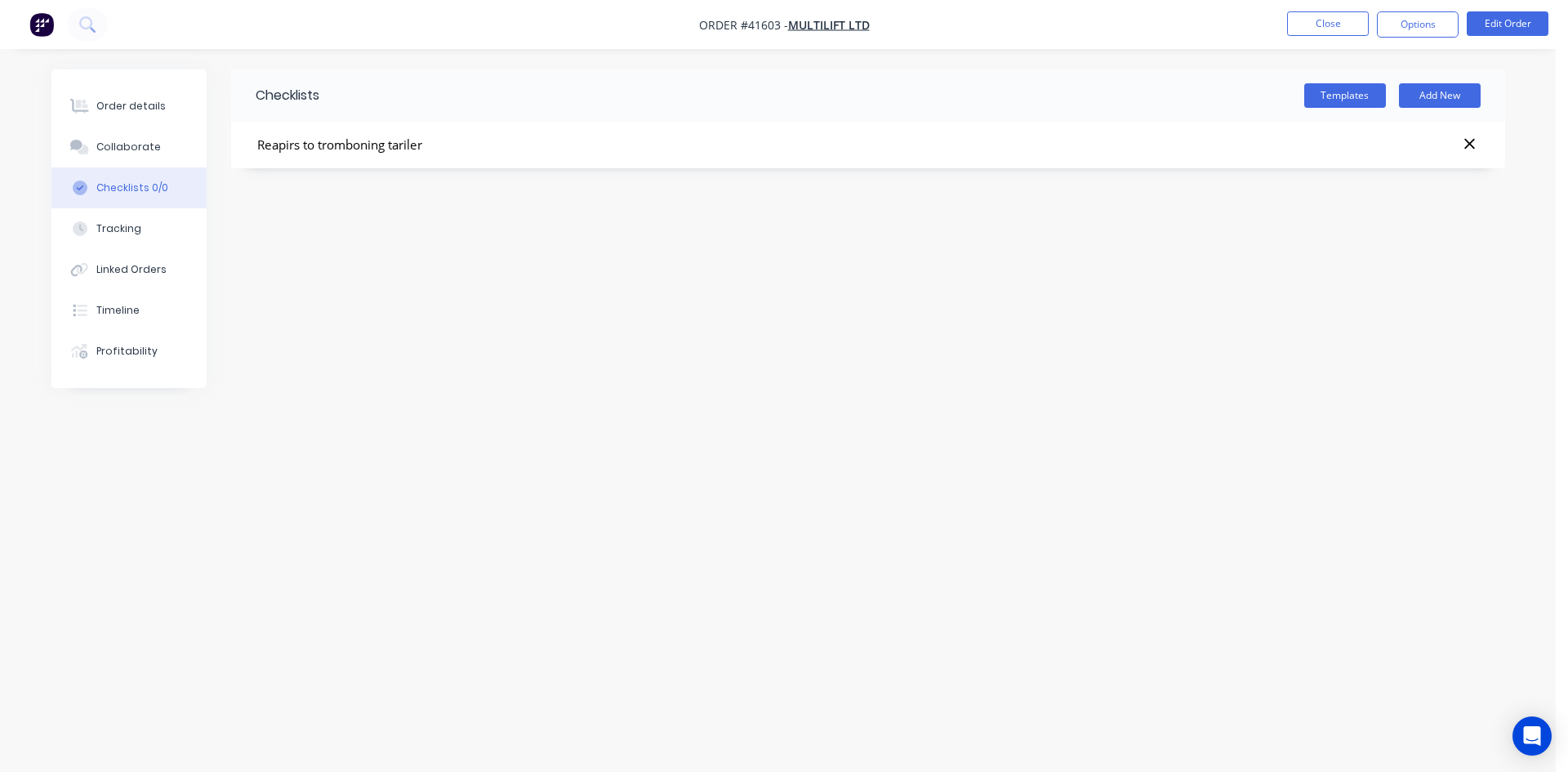
type input "Reapirs to tromboning tariler"
click at [466, 148] on input "Reapirs to tromboning tariler" at bounding box center [392, 145] width 212 height 25
click at [452, 145] on input "Reapirs to tromboning tariler" at bounding box center [392, 145] width 212 height 25
type textarea "x"
type input "Reapirs to tromboning trariler"
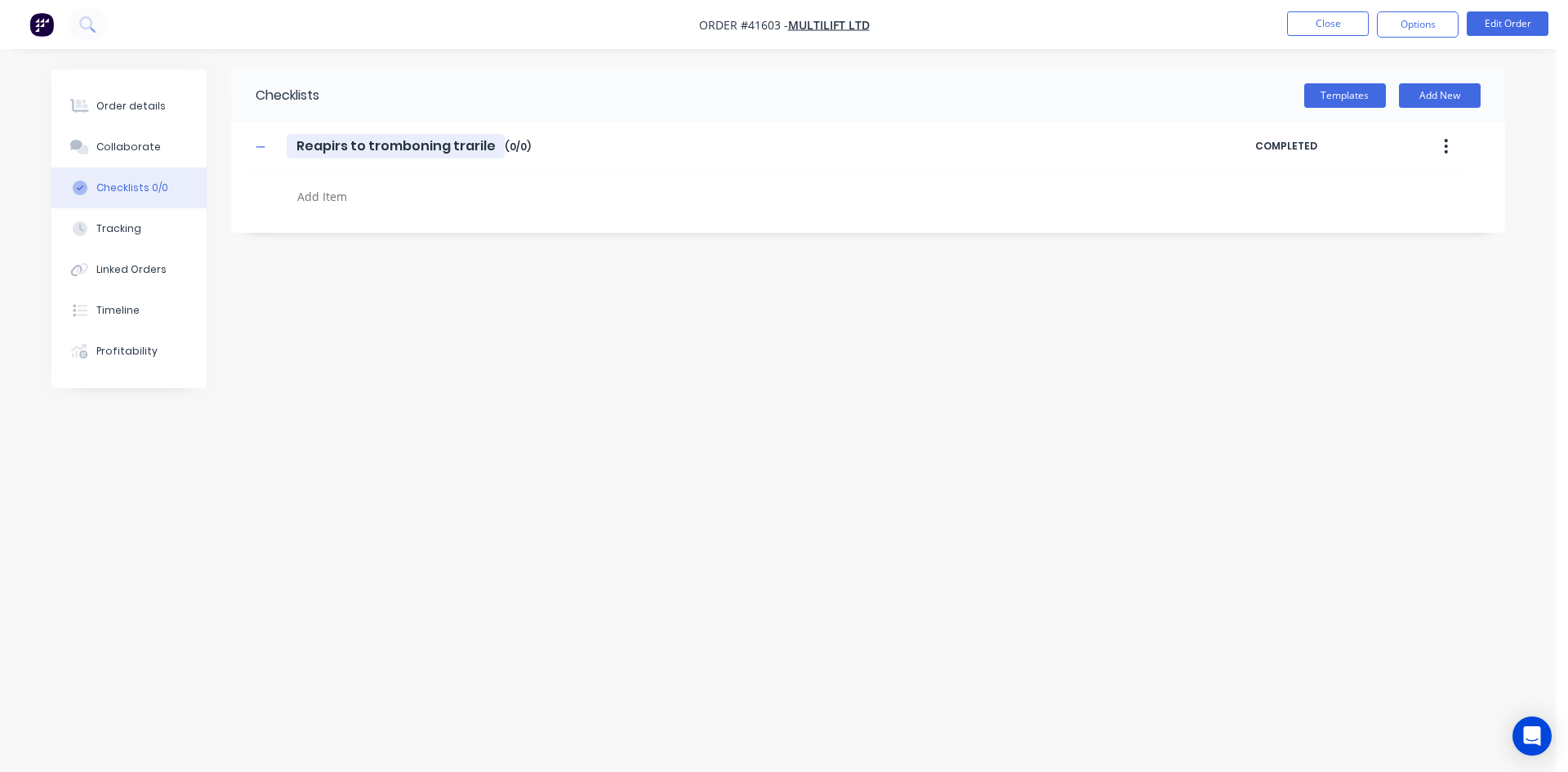
click at [471, 146] on input "Reapirs to tromboning trariler" at bounding box center [396, 145] width 218 height 25
type textarea "x"
type input "Reapirs to tromboning trailer"
drag, startPoint x: 312, startPoint y: 201, endPoint x: 416, endPoint y: 198, distance: 104.0
click at [312, 200] on textarea at bounding box center [683, 196] width 786 height 24
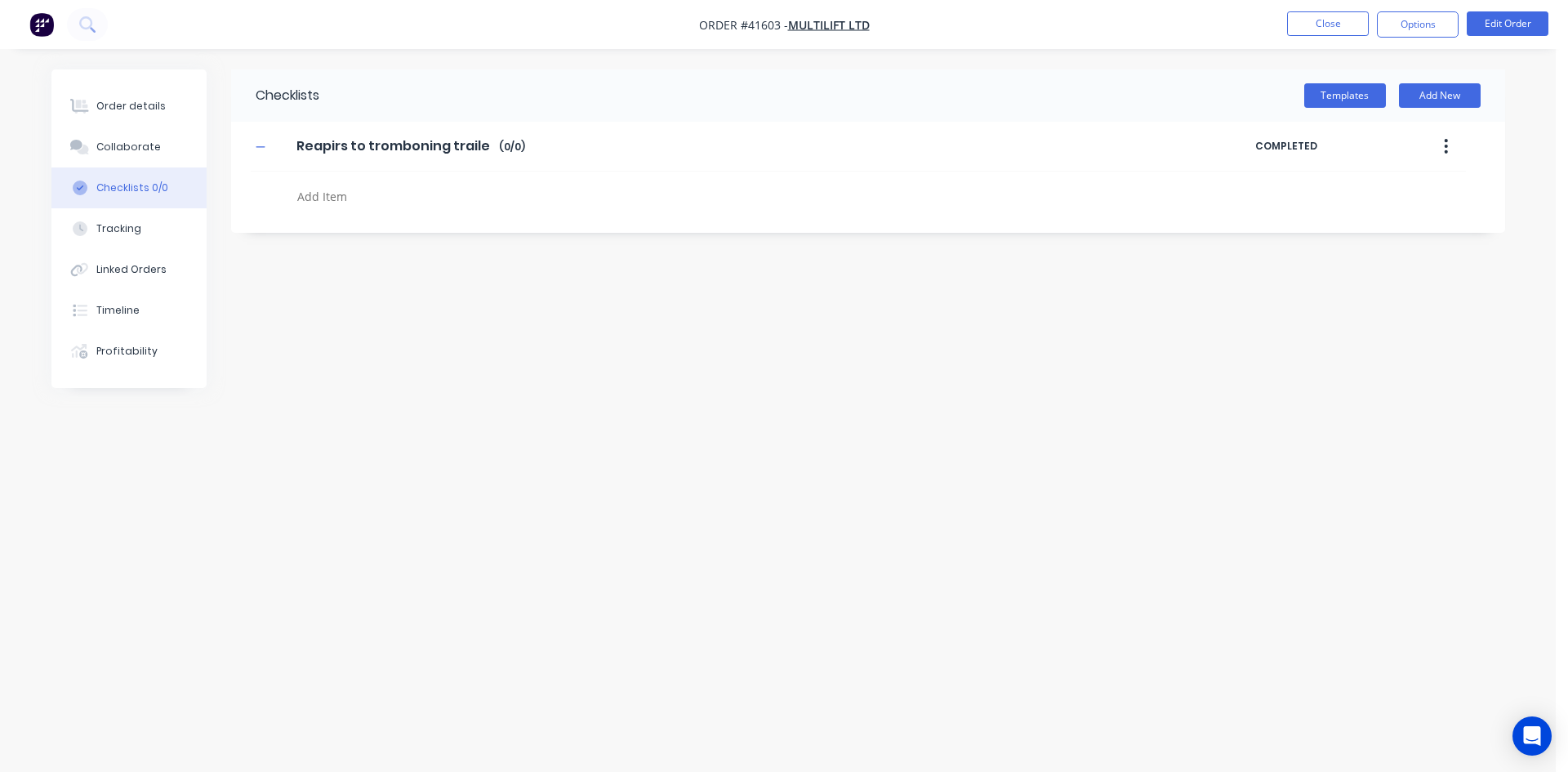
type textarea "x"
type textarea "a"
type textarea "x"
type textarea "ab"
type textarea "x"
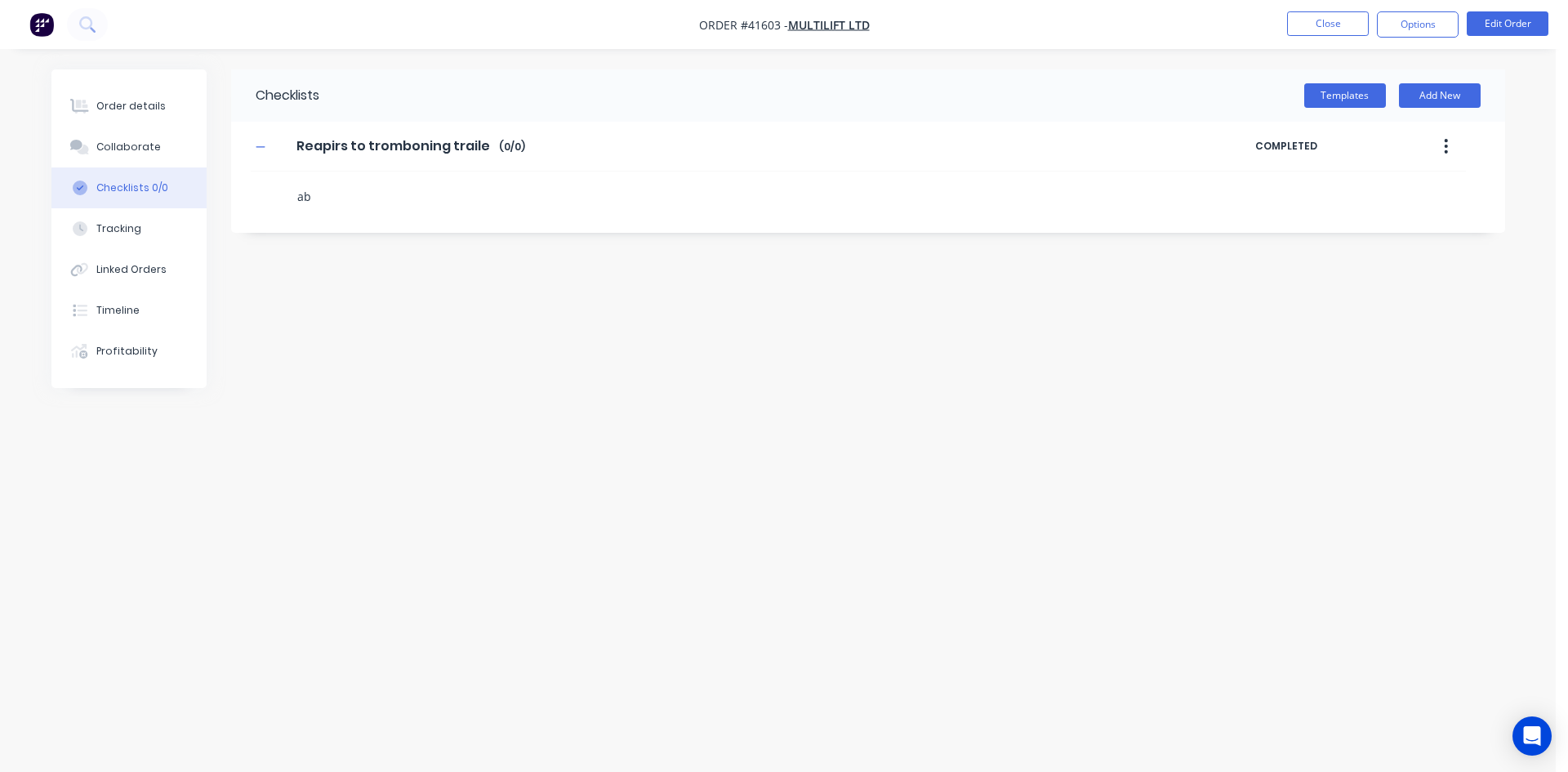
type textarea "abs"
type textarea "x"
type textarea "ab"
type textarea "x"
type textarea "a"
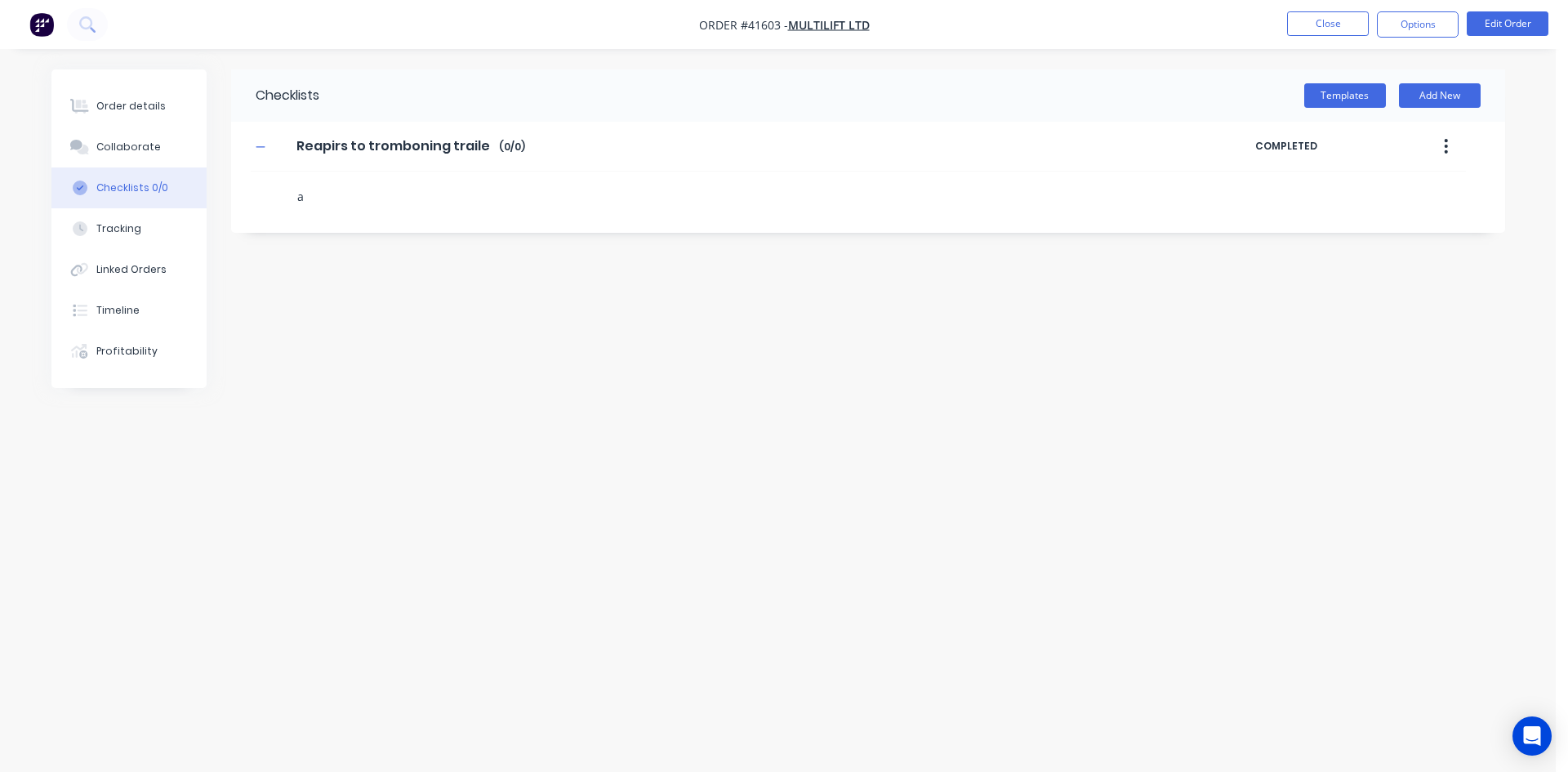
type textarea "x"
type textarea "A"
type textarea "x"
type textarea "AB"
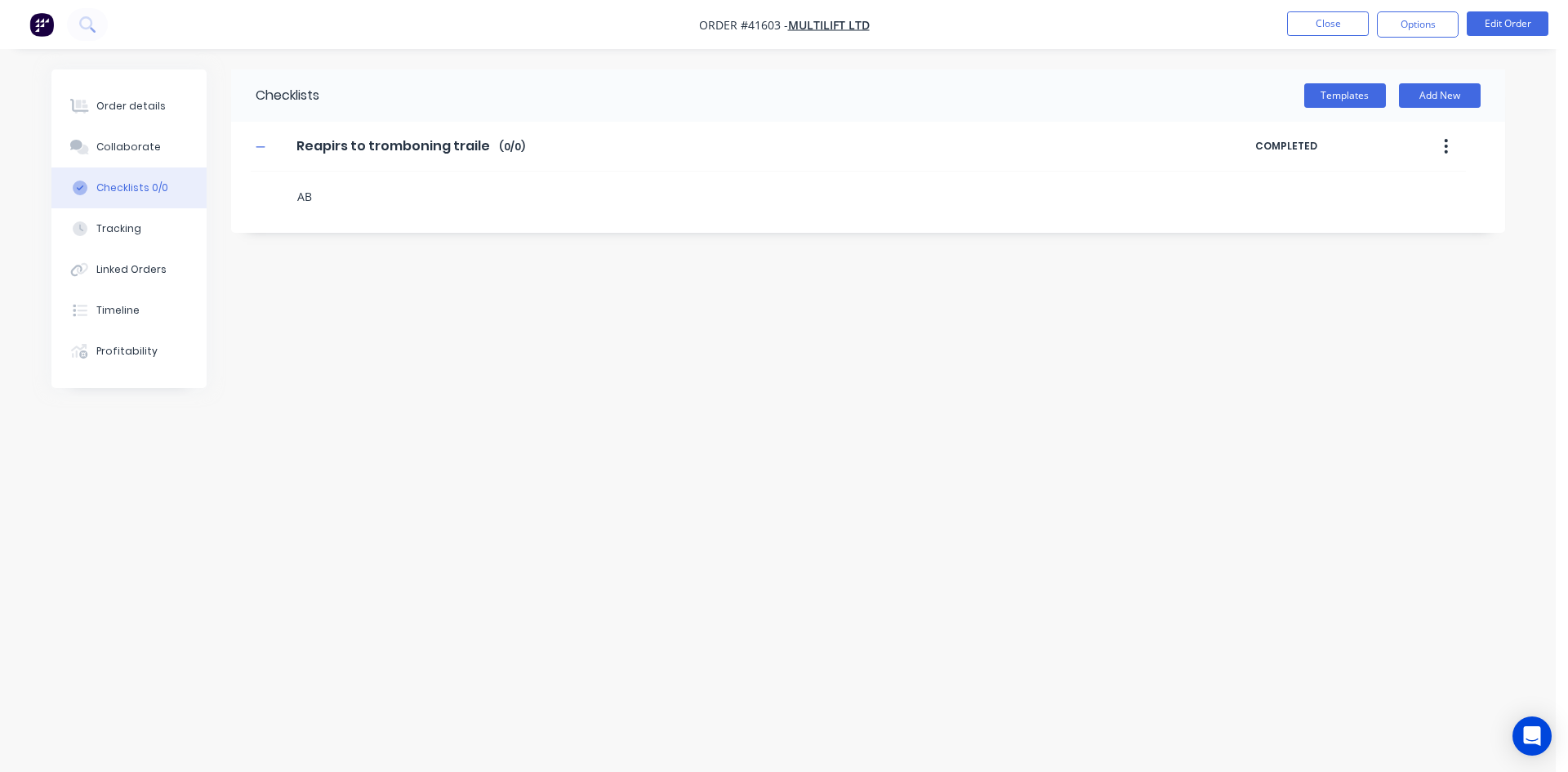
type textarea "x"
type textarea "ABD"
type textarea "x"
type textarea "ABD"
type textarea "x"
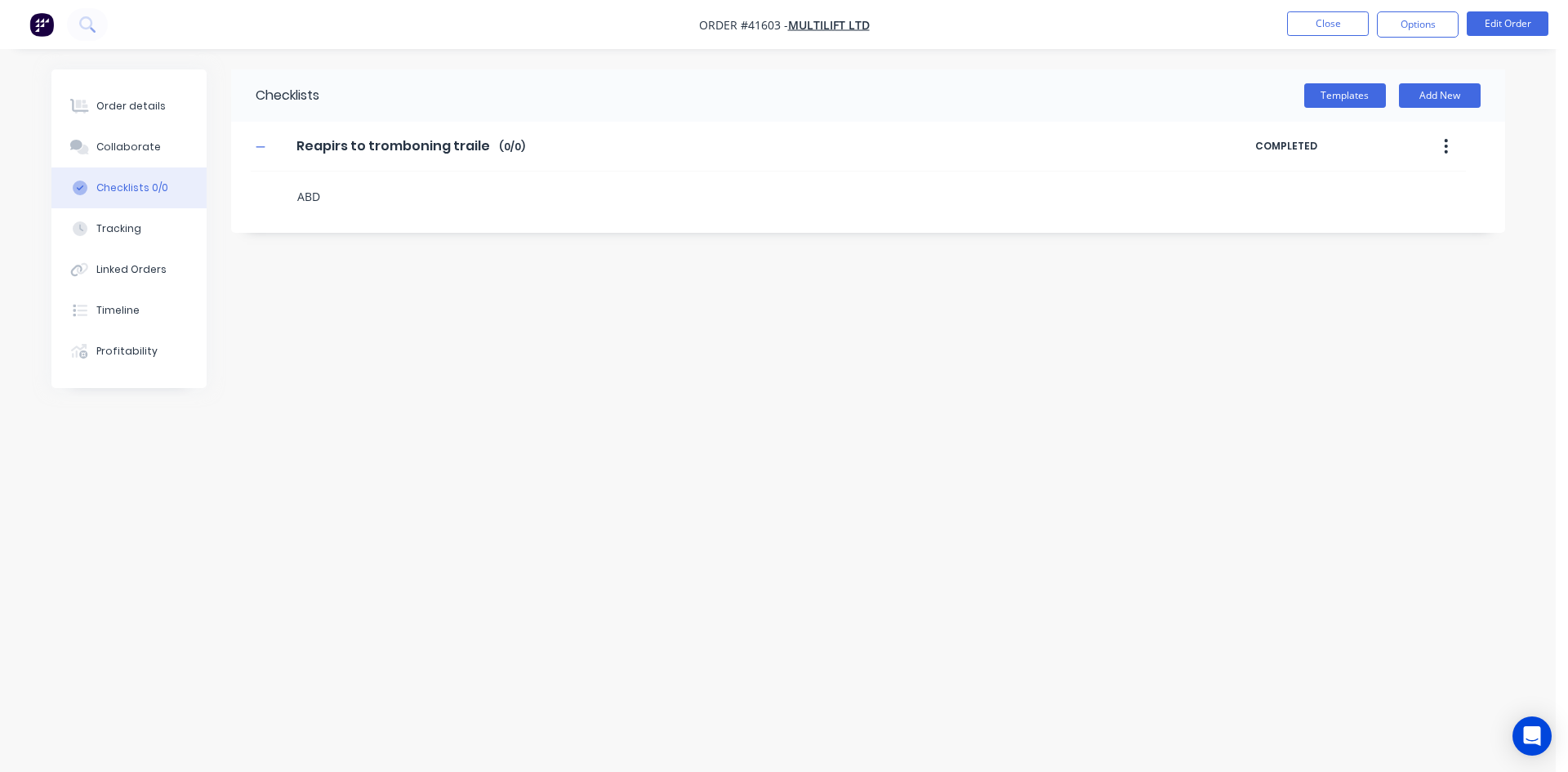
type textarea "ABD f"
type textarea "x"
type textarea "ABD fa"
type textarea "x"
type textarea "ABD fau"
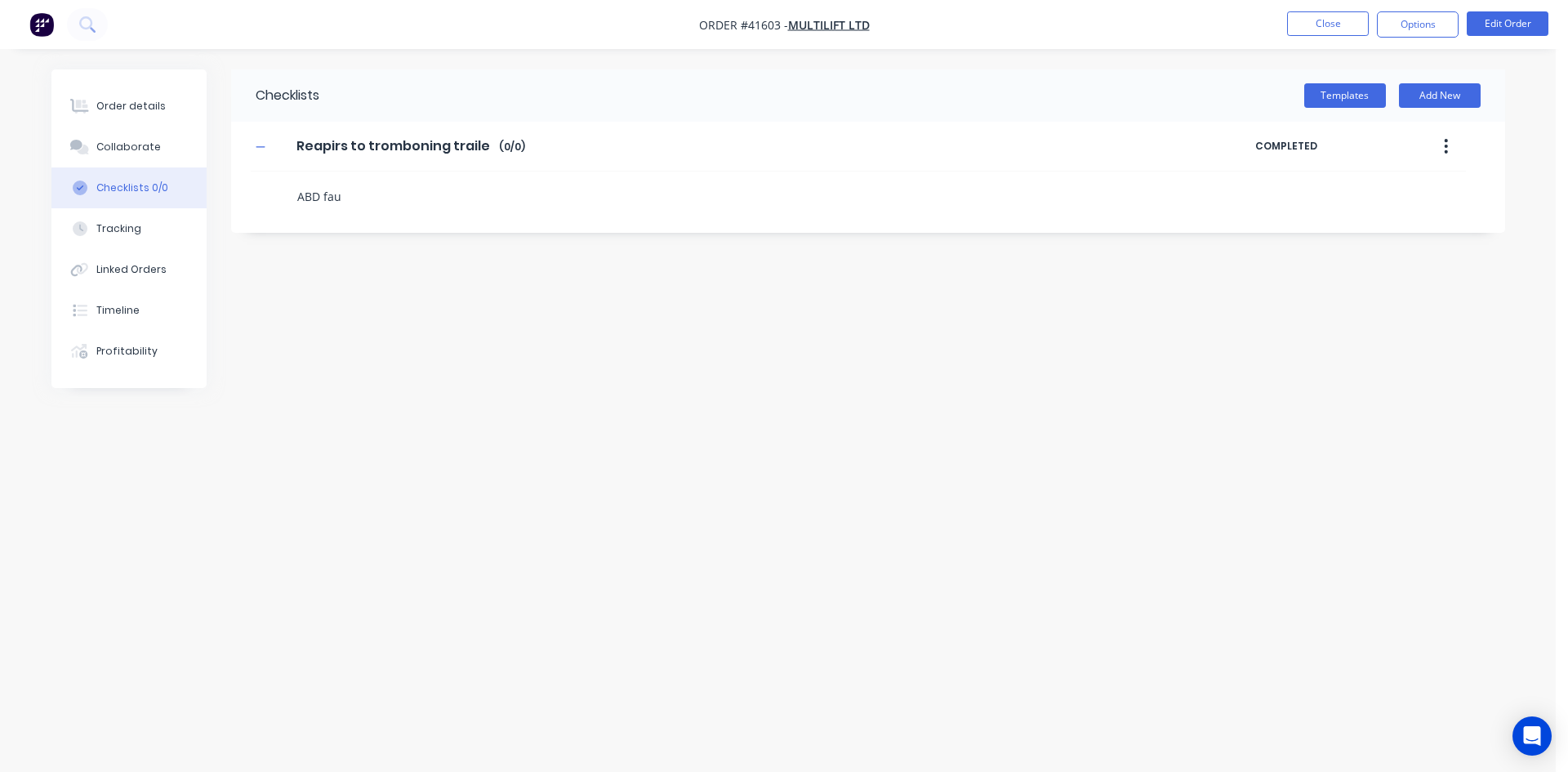
type textarea "x"
type textarea "ABD [PERSON_NAME]"
type textarea "x"
type textarea "ABD fault"
type textarea "x"
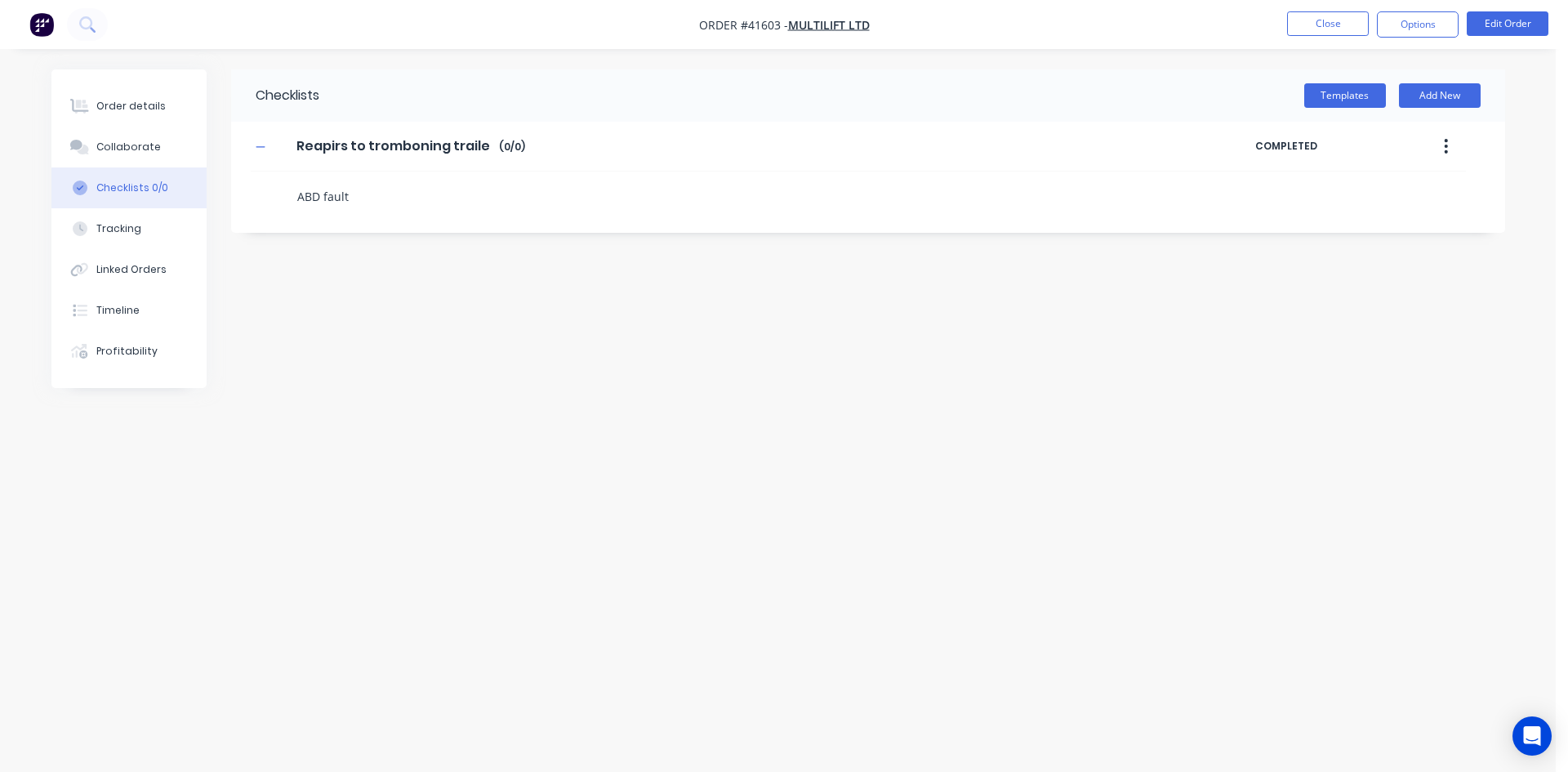
type textarea "ABD fault"
type textarea "x"
type textarea "ABD fault s"
type textarea "x"
type textarea "ABD fault sh"
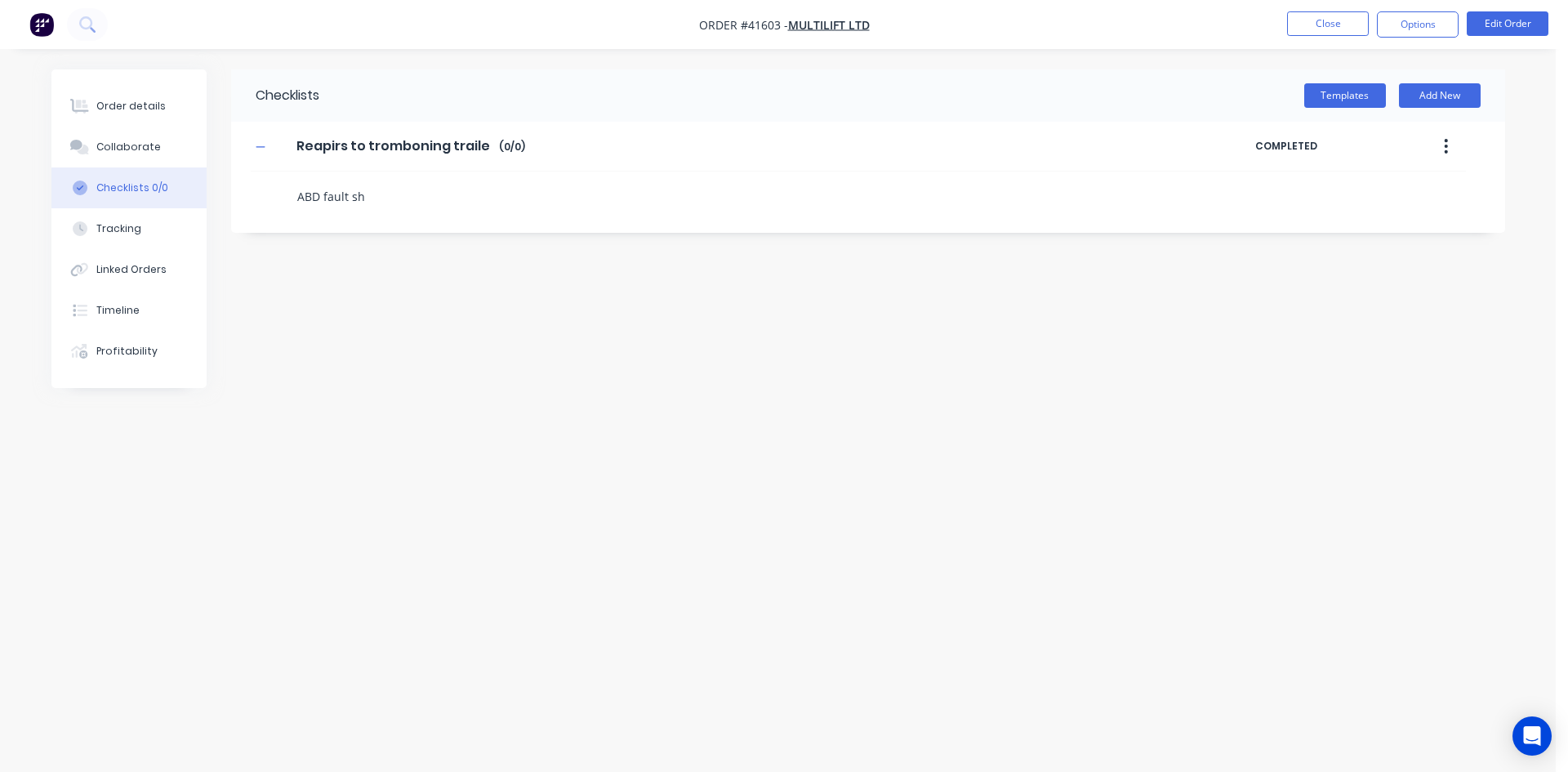
type textarea "x"
type textarea "ABD fault sho"
type textarea "x"
type textarea "ABD fault show"
type textarea "x"
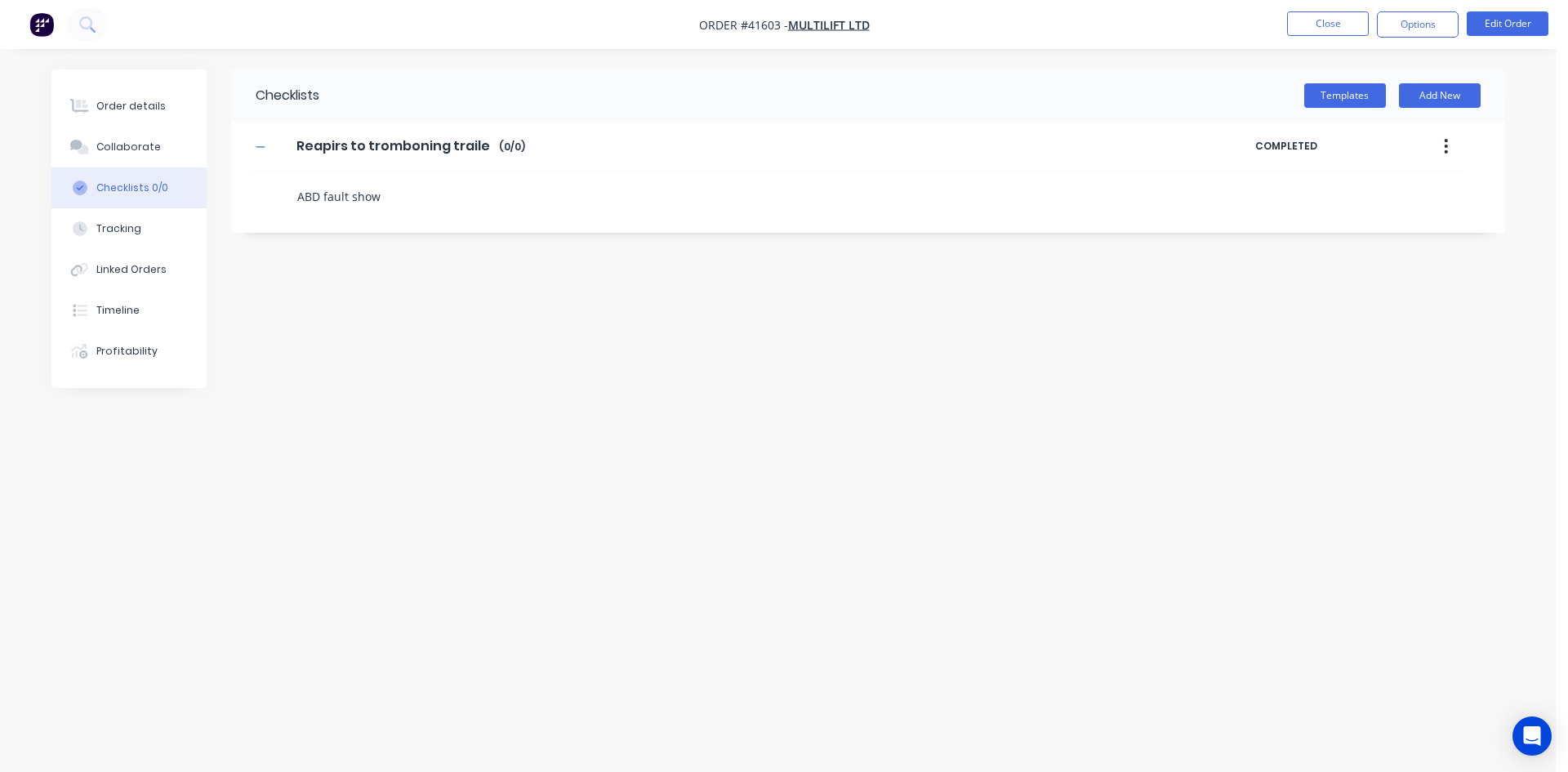
type textarea "ABD fault showi"
type textarea "x"
type textarea "ABD fault showin"
type textarea "x"
type textarea "ABD fault showing"
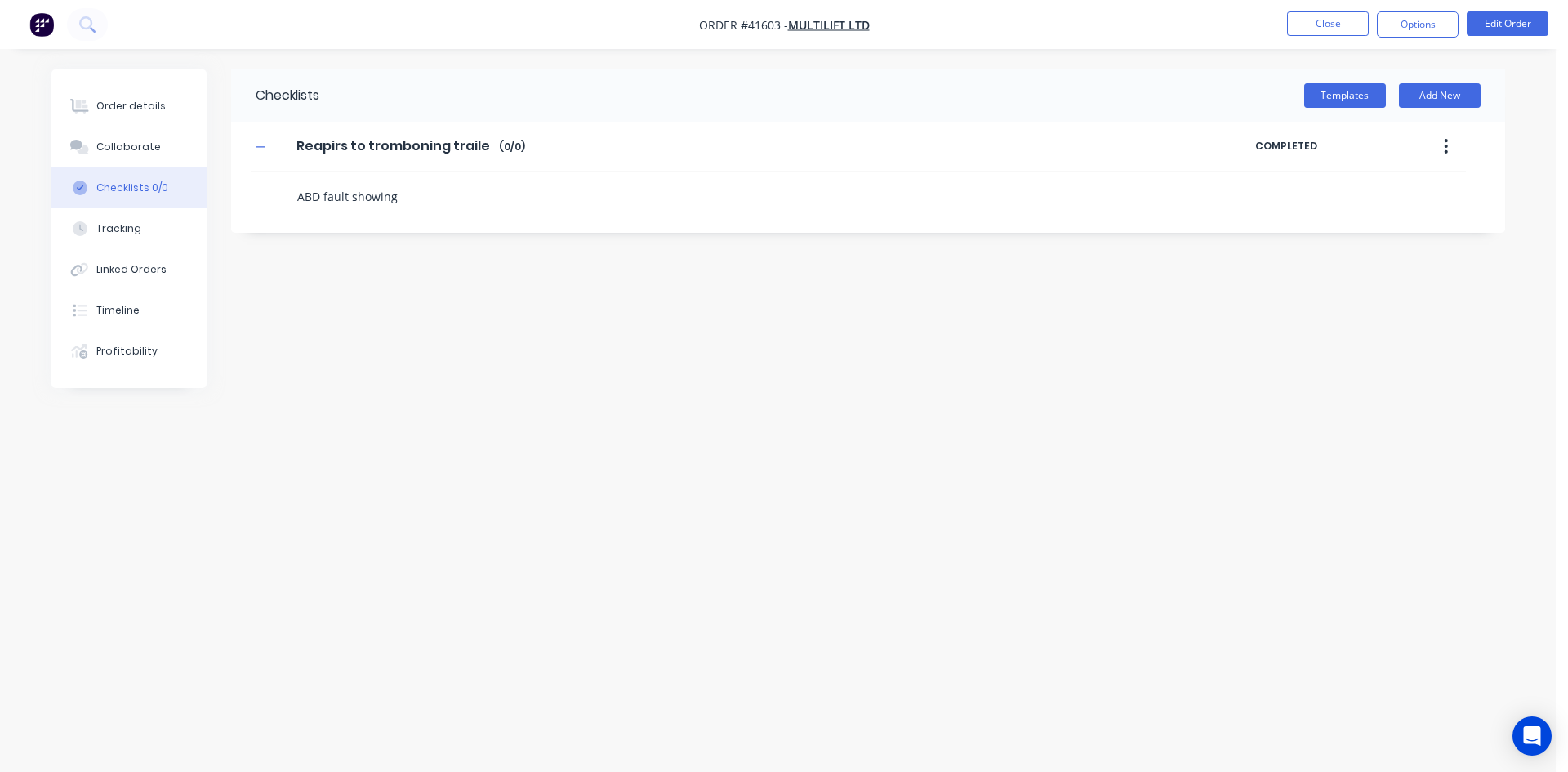
type textarea "x"
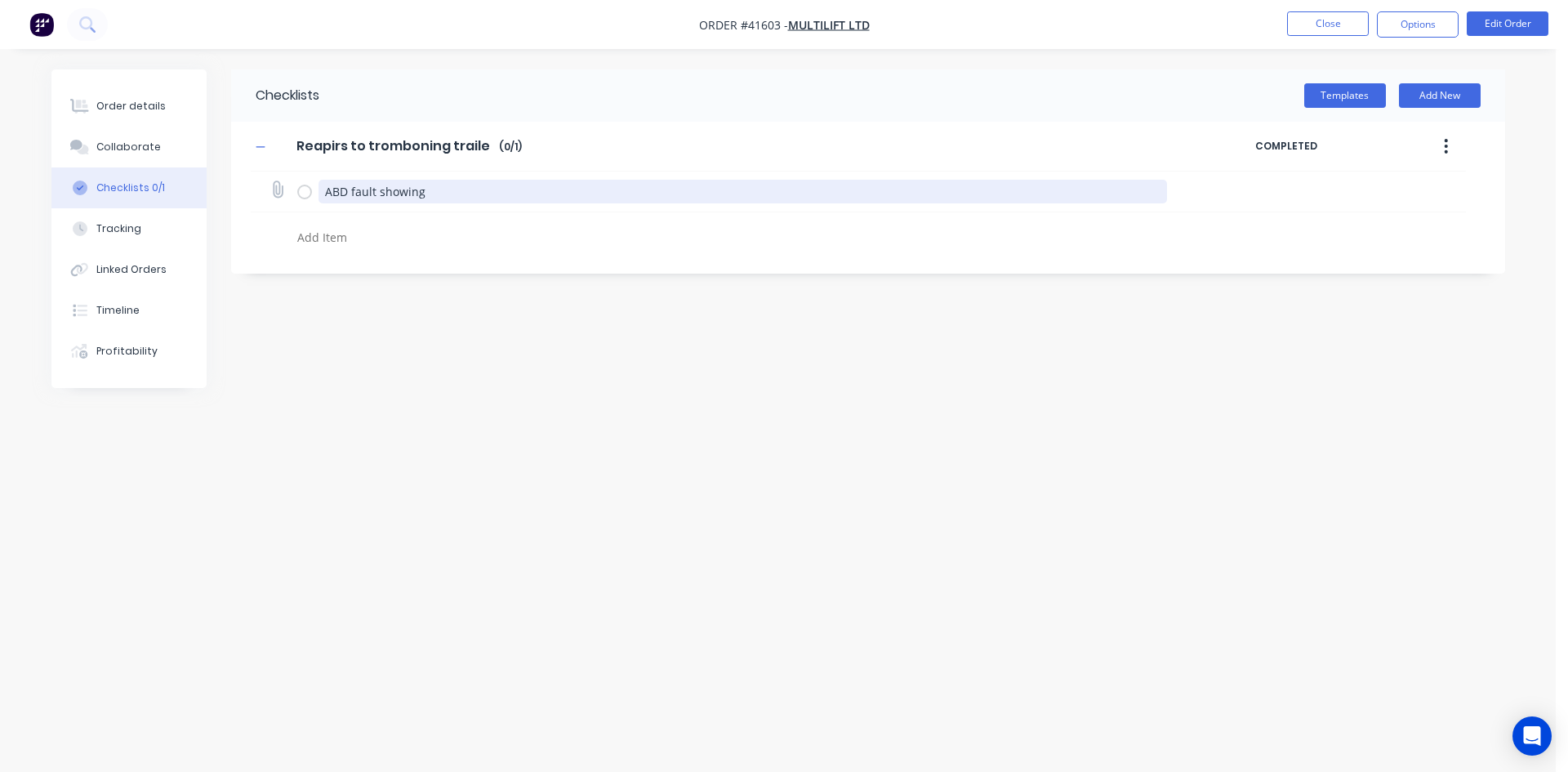
click at [348, 191] on textarea "ABD fault showing" at bounding box center [743, 191] width 848 height 24
type textarea "x"
type textarea "AB fault showing"
type textarea "x"
type textarea "ABS fault showing"
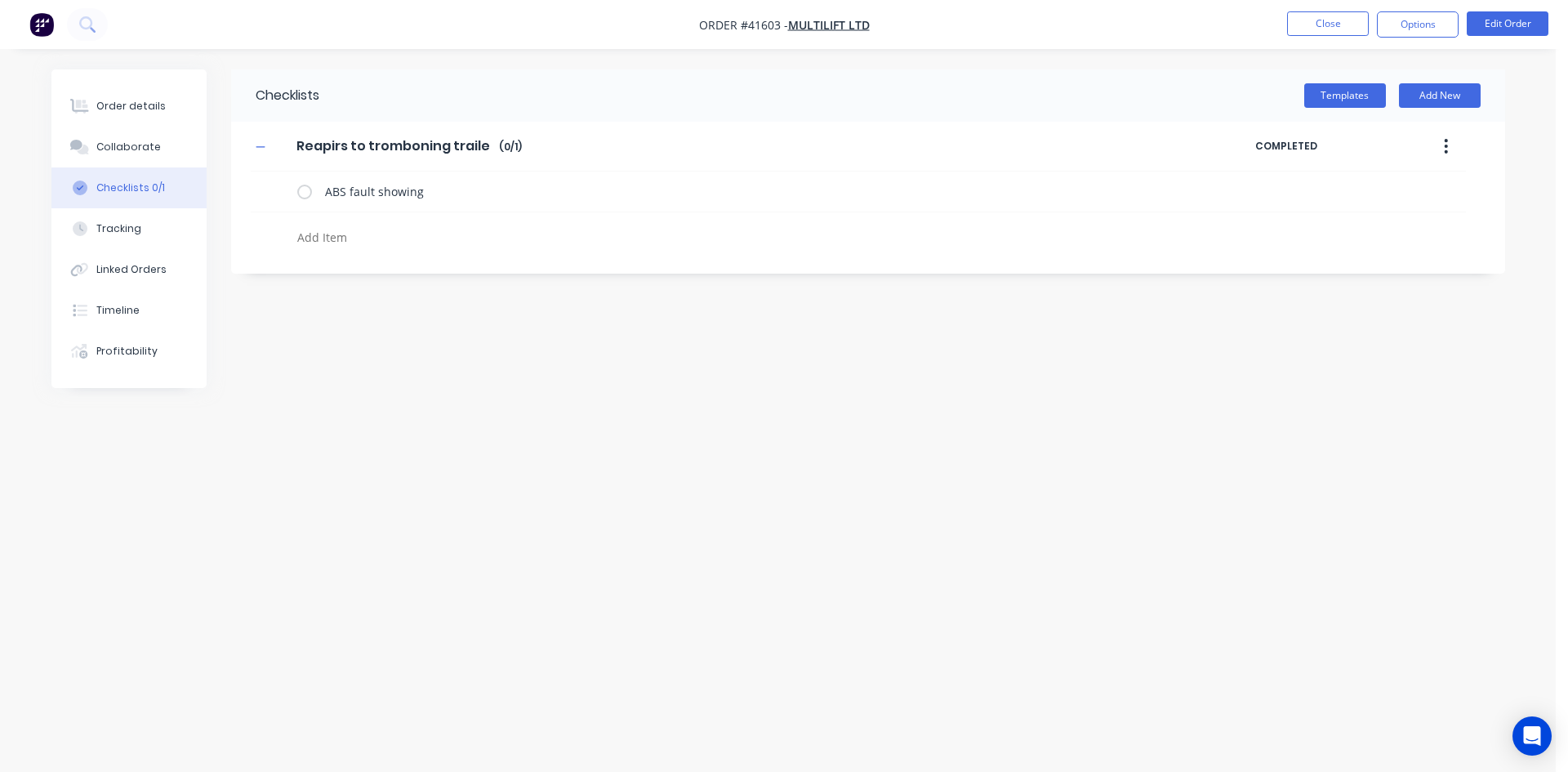
click at [344, 239] on textarea at bounding box center [683, 238] width 786 height 24
click at [129, 106] on div "Order details" at bounding box center [131, 106] width 69 height 14
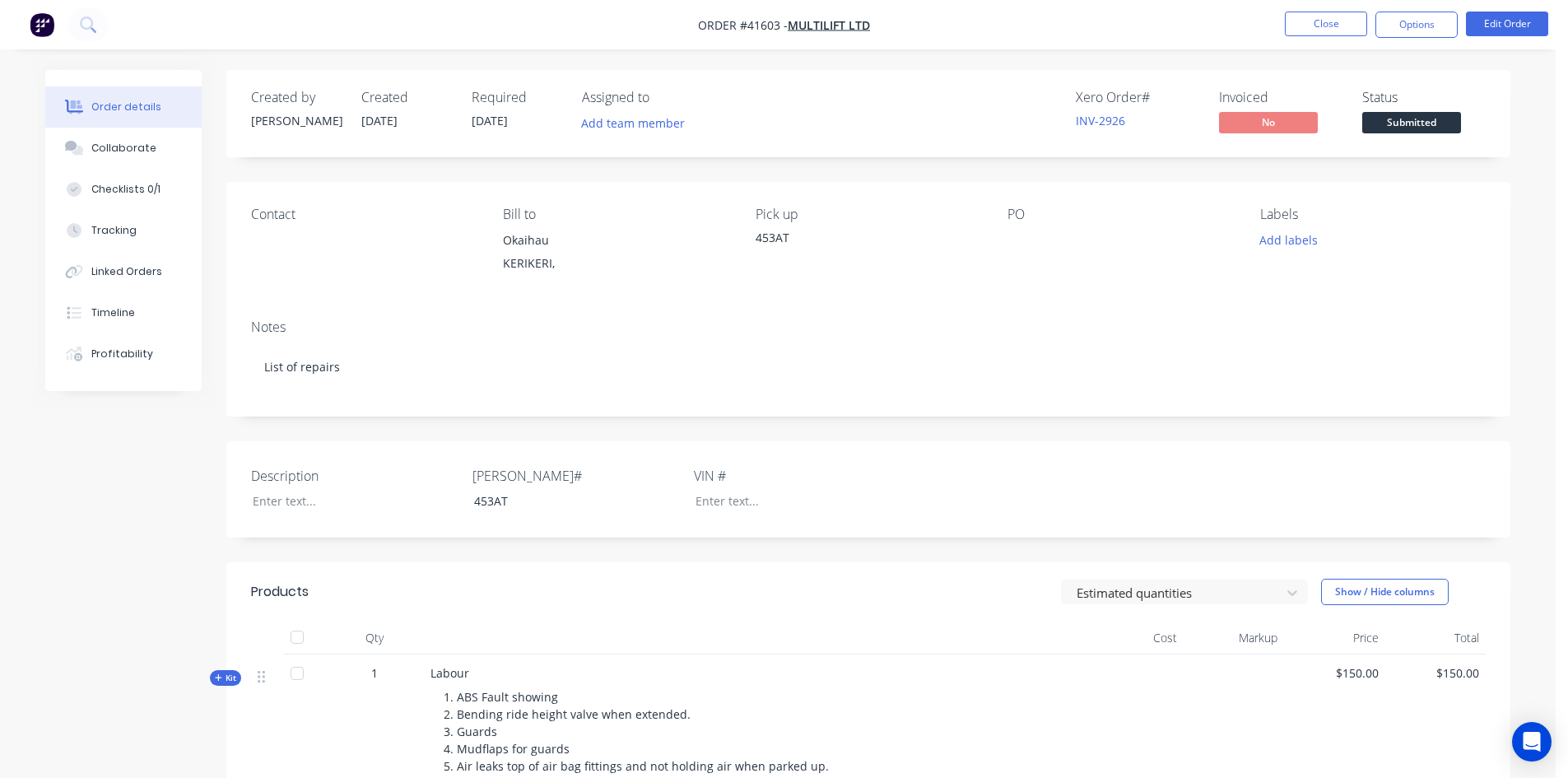
scroll to position [164, 0]
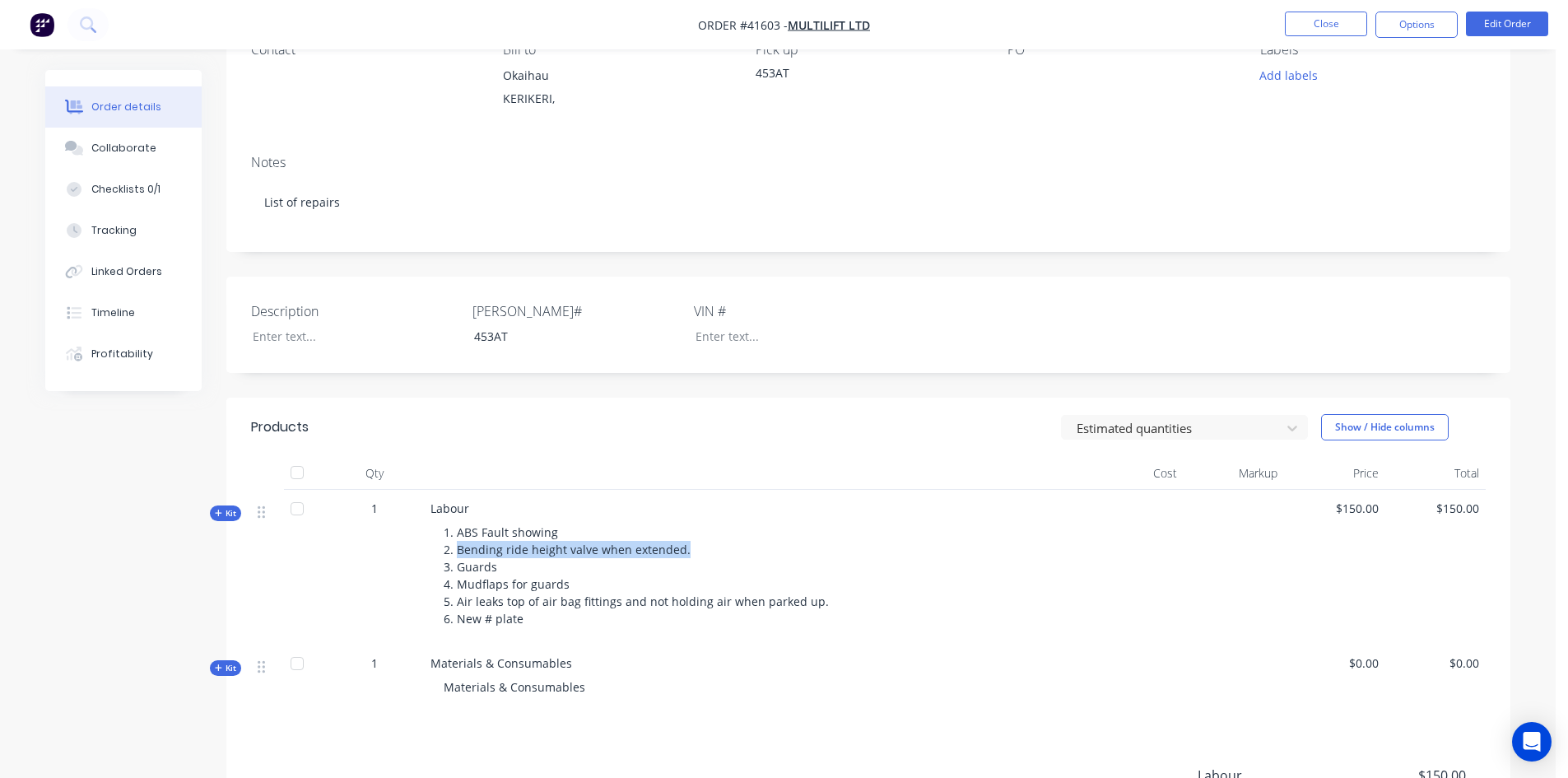
drag, startPoint x: 682, startPoint y: 545, endPoint x: 455, endPoint y: 555, distance: 227.2
click at [455, 555] on div "1. ABS Fault showing 2. Bending ride height valve when extended. 3. Guards 4. M…" at bounding box center [752, 574] width 645 height 117
copy span "Bending ride height valve when extended."
click at [126, 186] on div "Checklists 0/1" at bounding box center [125, 188] width 69 height 14
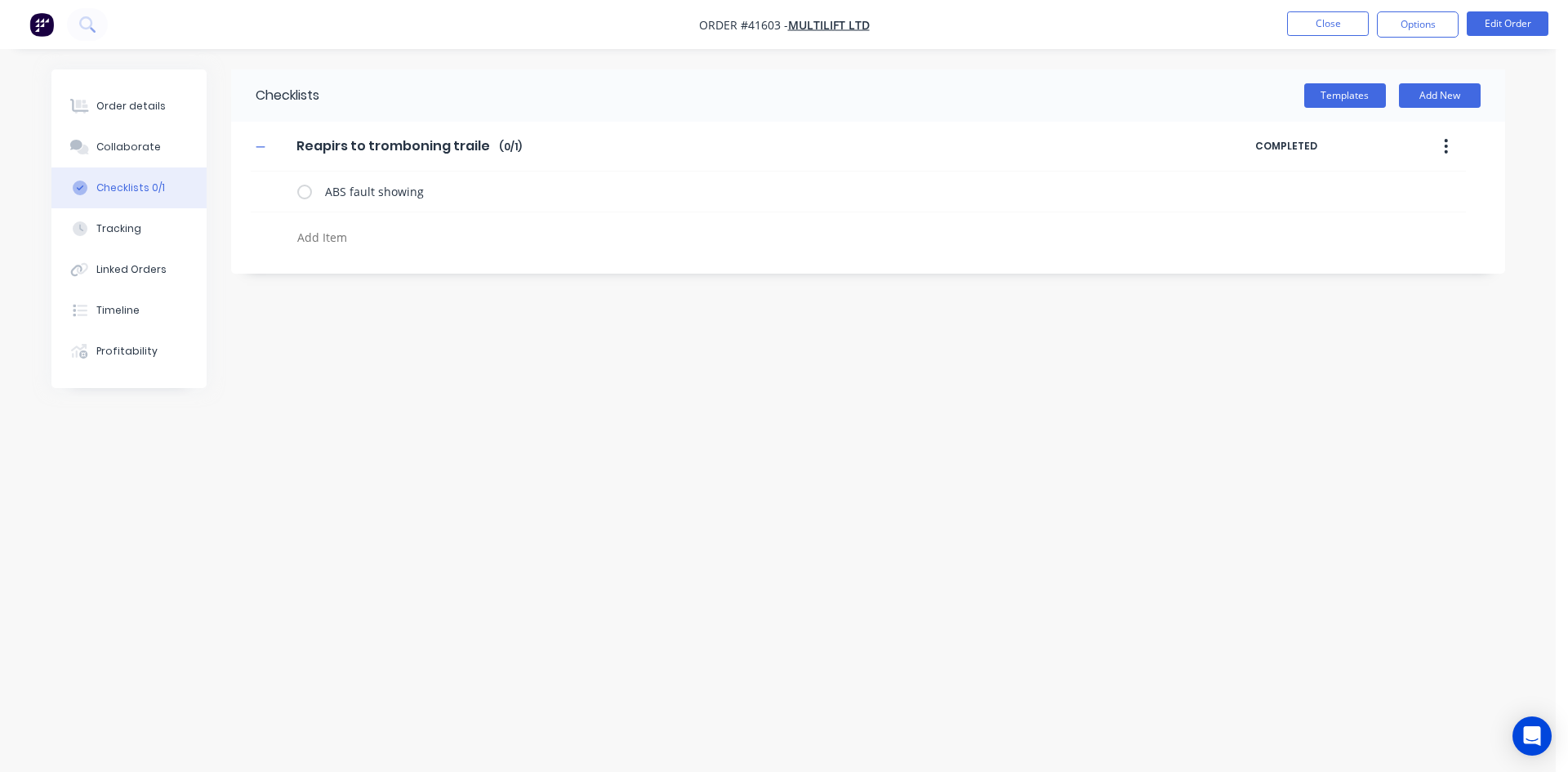
click at [315, 239] on textarea at bounding box center [683, 238] width 786 height 24
paste textarea "Bending ride height valve when extended."
type textarea "x"
type textarea "Bending ride height valve when extended."
type textarea "x"
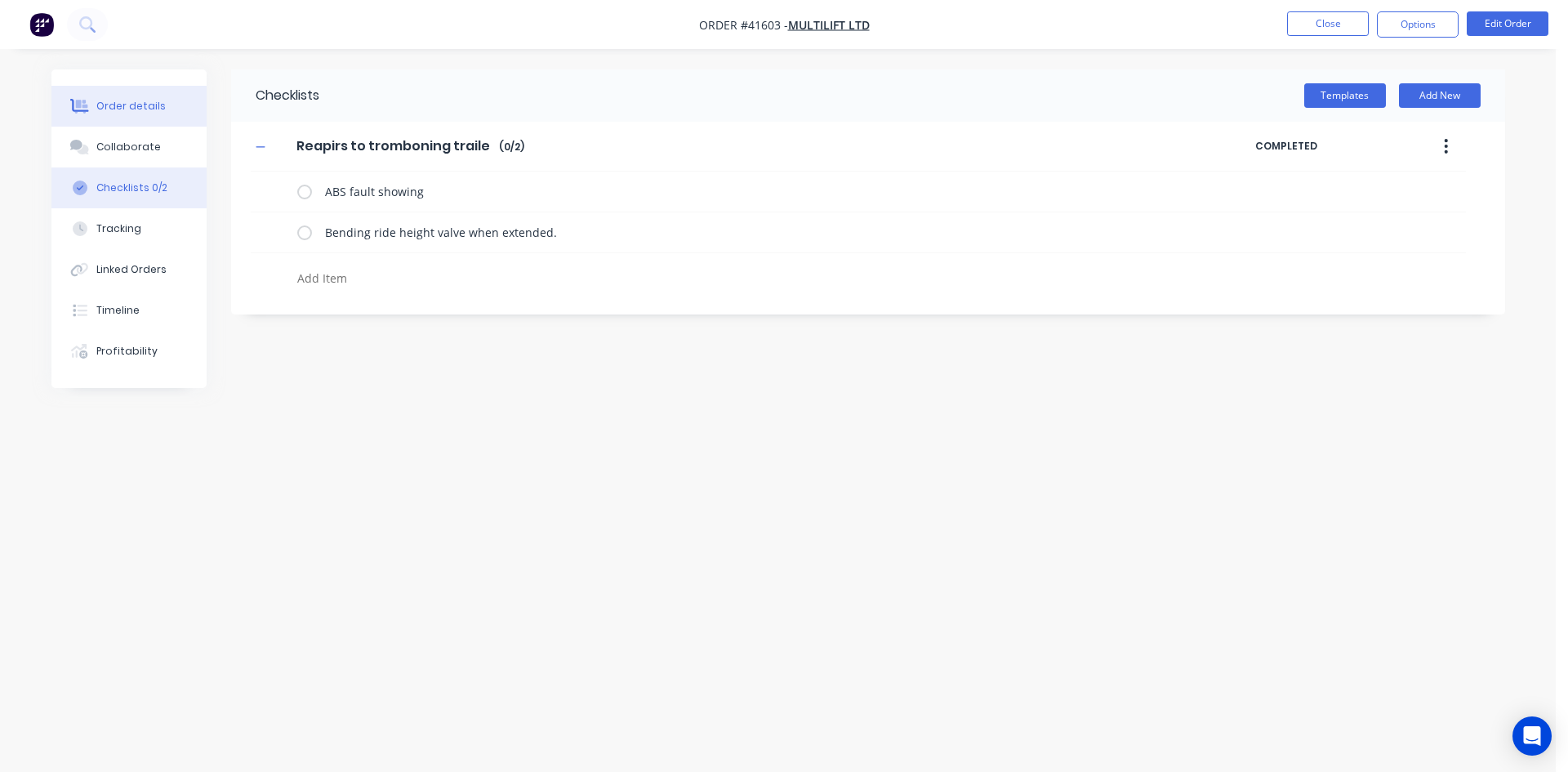
click at [144, 112] on div "Order details" at bounding box center [131, 106] width 69 height 14
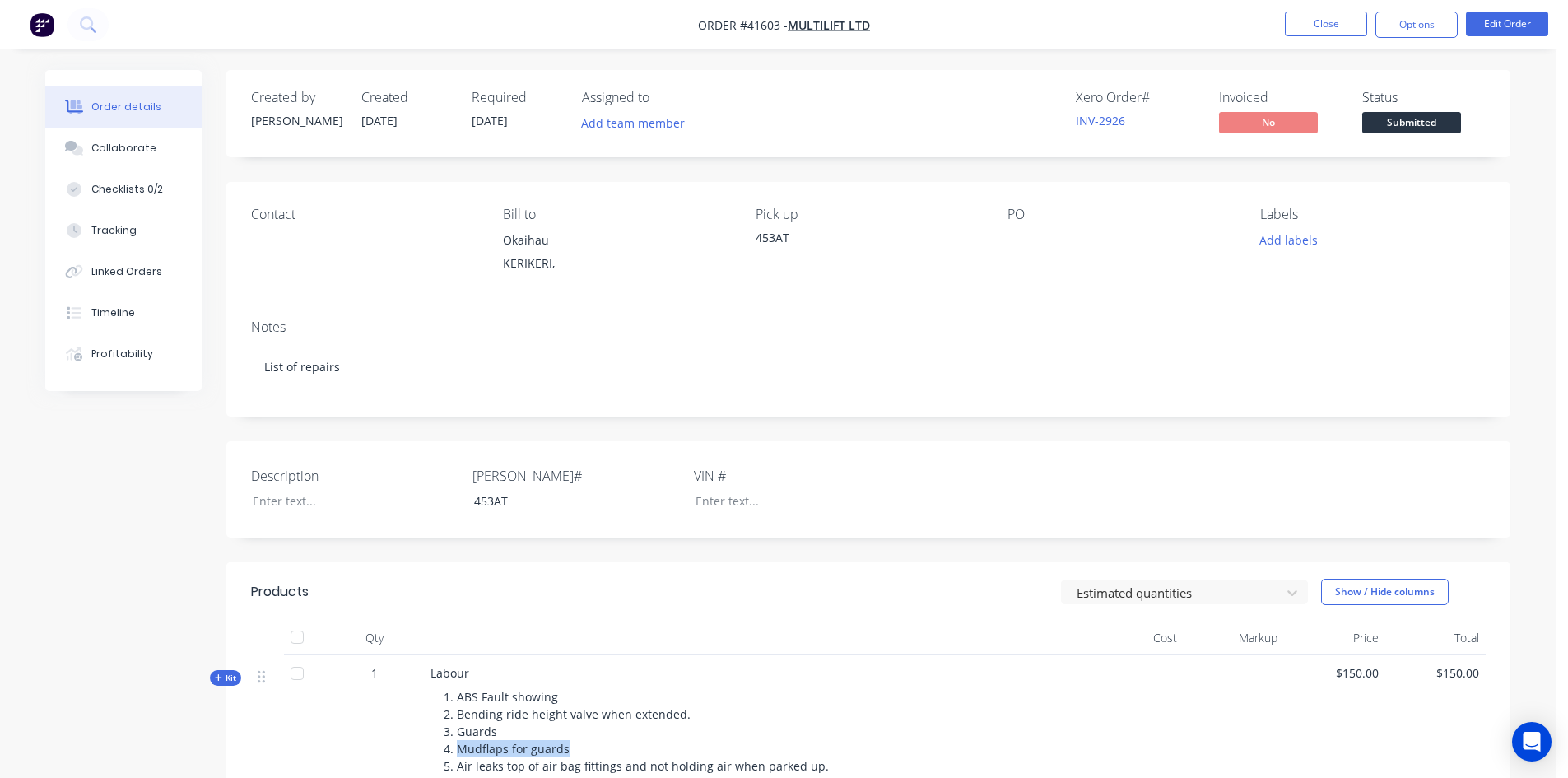
drag, startPoint x: 563, startPoint y: 746, endPoint x: 451, endPoint y: 749, distance: 112.0
click at [455, 751] on span "1. ABS Fault showing 2. Bending ride height valve when extended. 3. Guards 4. M…" at bounding box center [636, 740] width 385 height 102
copy span "Mudflaps for guards"
click at [142, 188] on div "Checklists 0/2" at bounding box center [127, 188] width 72 height 14
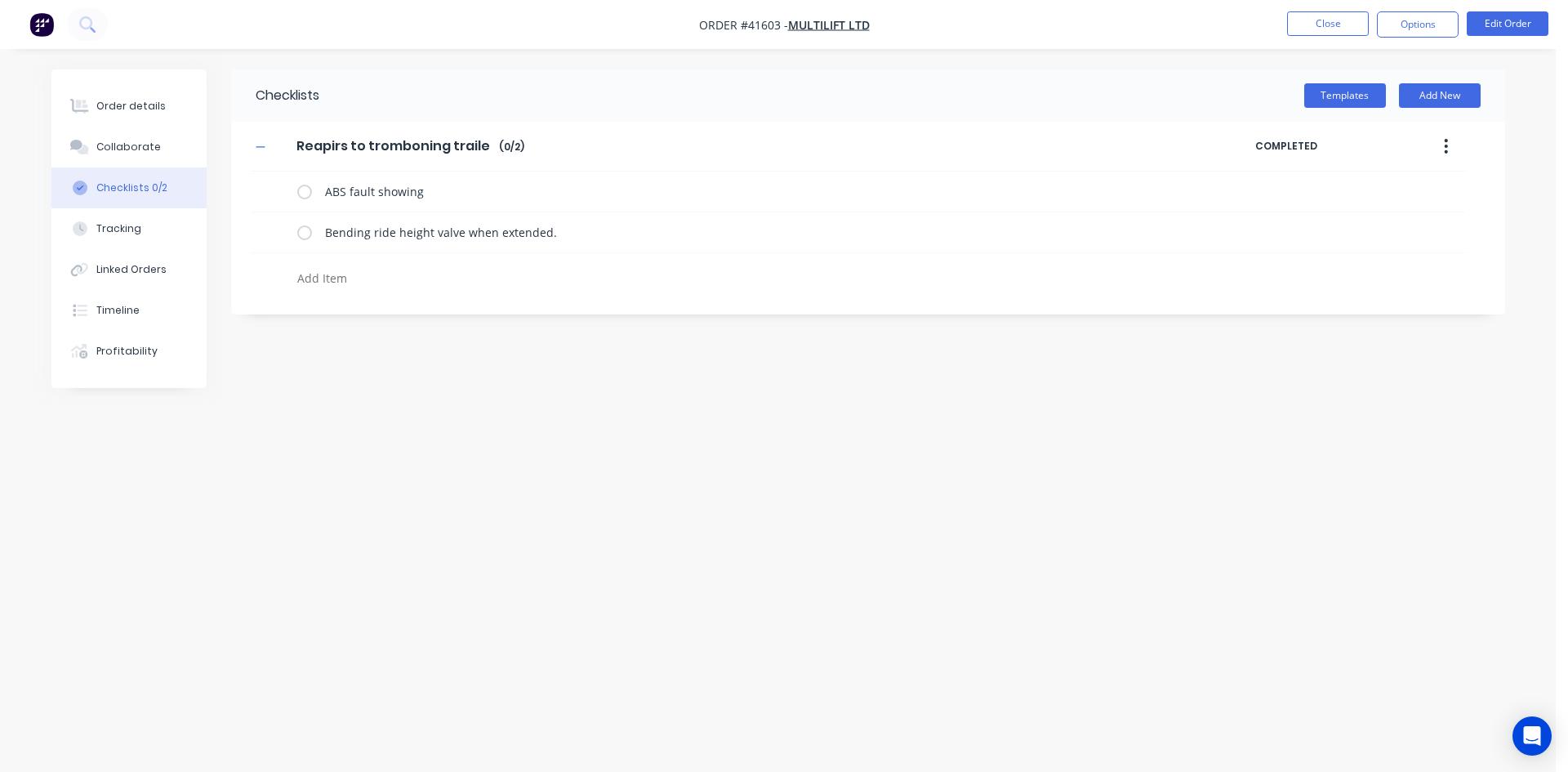
click at [337, 282] on textarea at bounding box center [683, 278] width 786 height 24
type textarea "x"
type textarea "G"
type textarea "x"
type textarea "Gu"
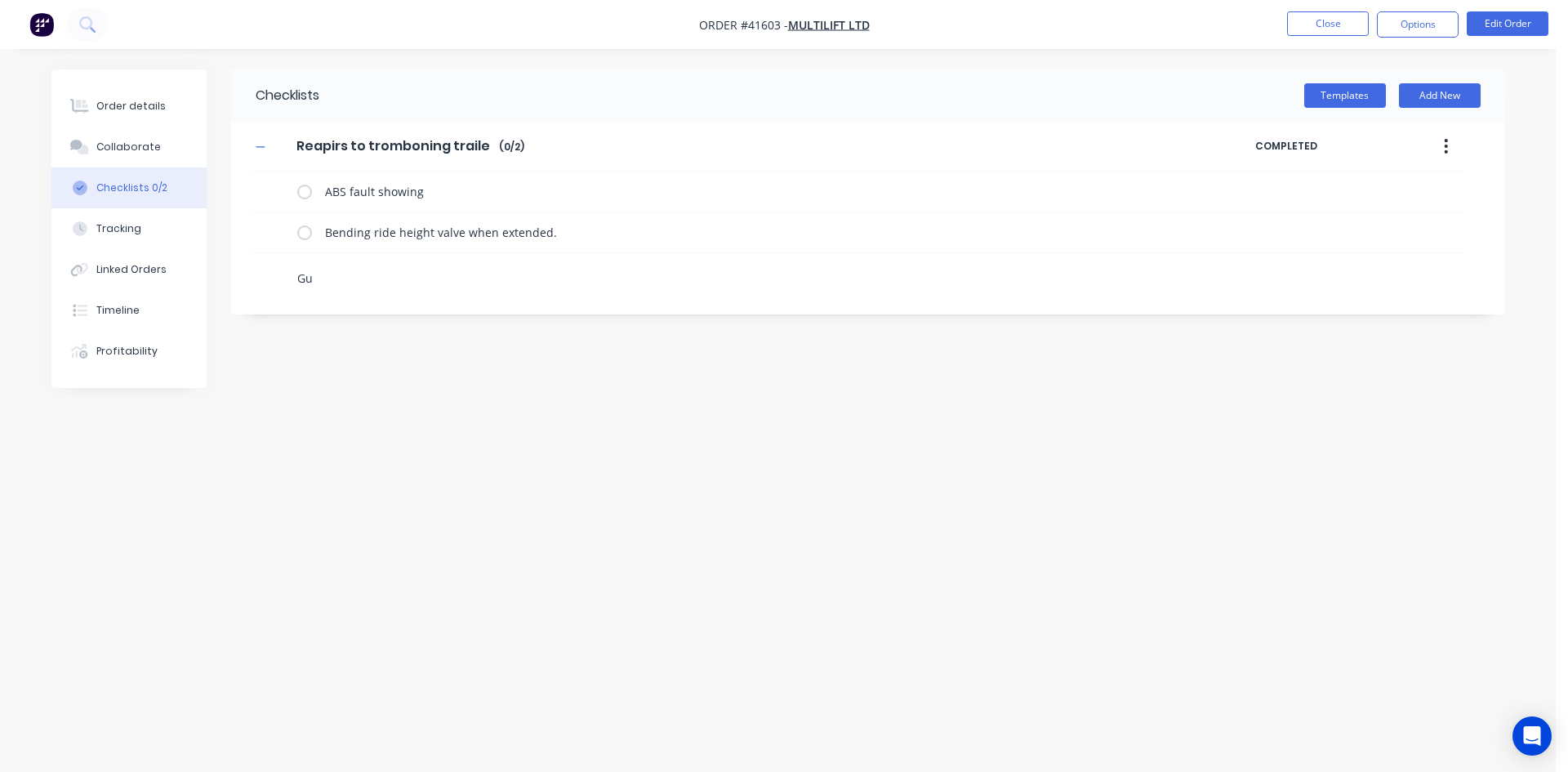
type textarea "x"
type textarea "Gua"
type textarea "x"
type textarea "Guar"
type textarea "x"
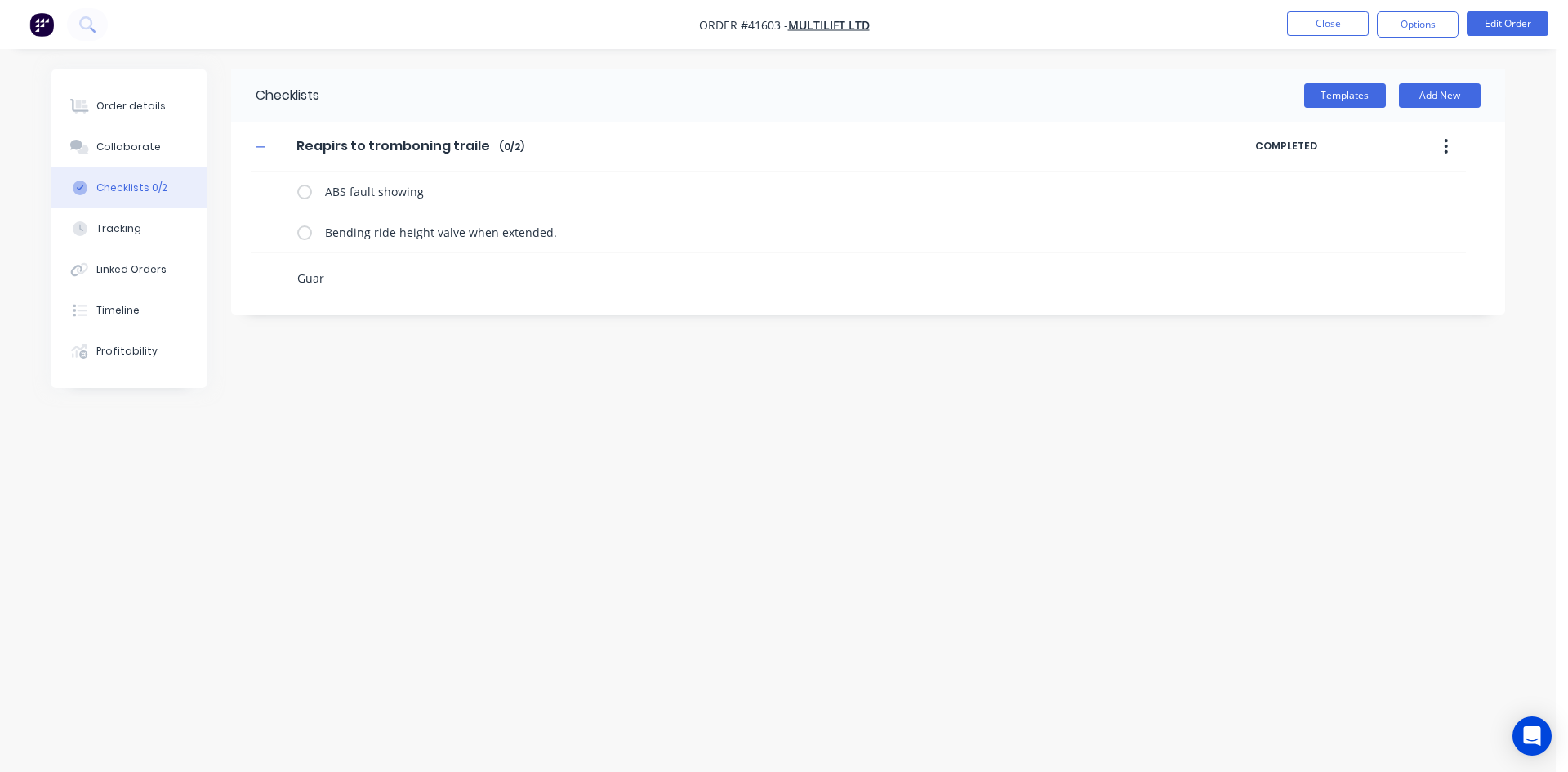
type textarea "Guard"
type textarea "x"
type textarea "Guards"
type textarea "x"
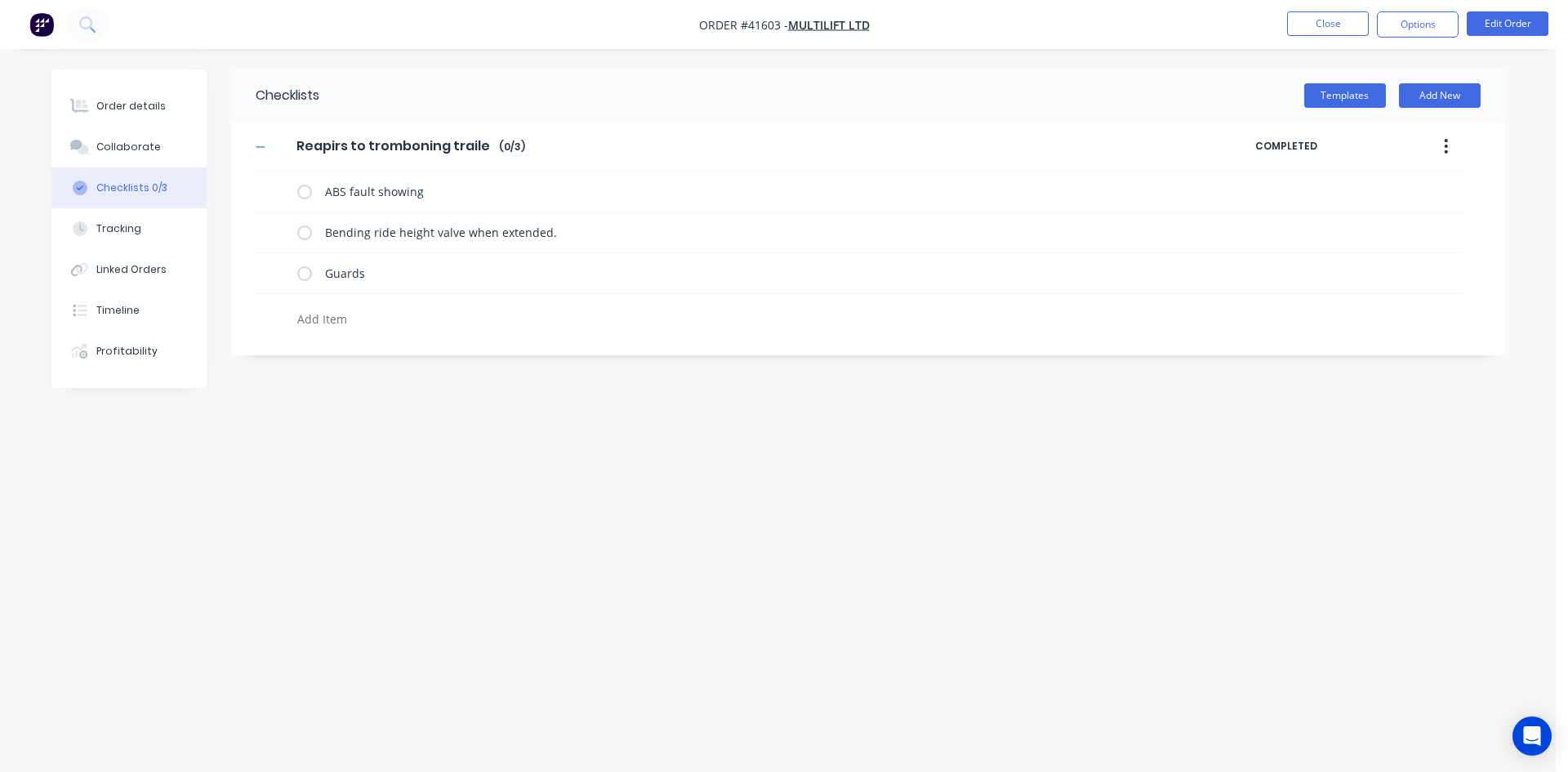
paste textarea "Mudflaps for guards"
type textarea "x"
type textarea "Mudflaps for guards"
type textarea "x"
click at [140, 111] on div "Order details" at bounding box center [131, 106] width 69 height 14
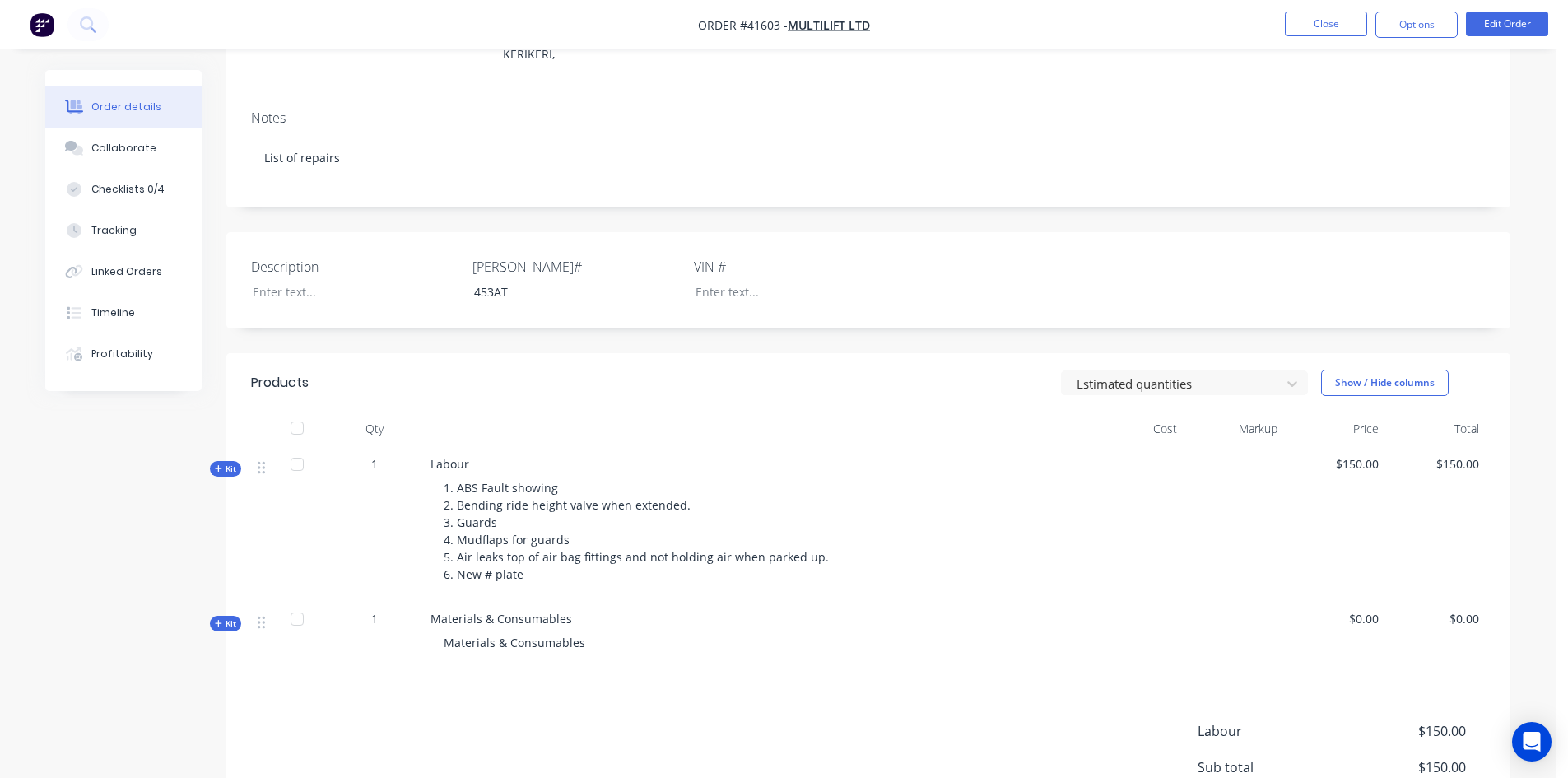
scroll to position [247, 0]
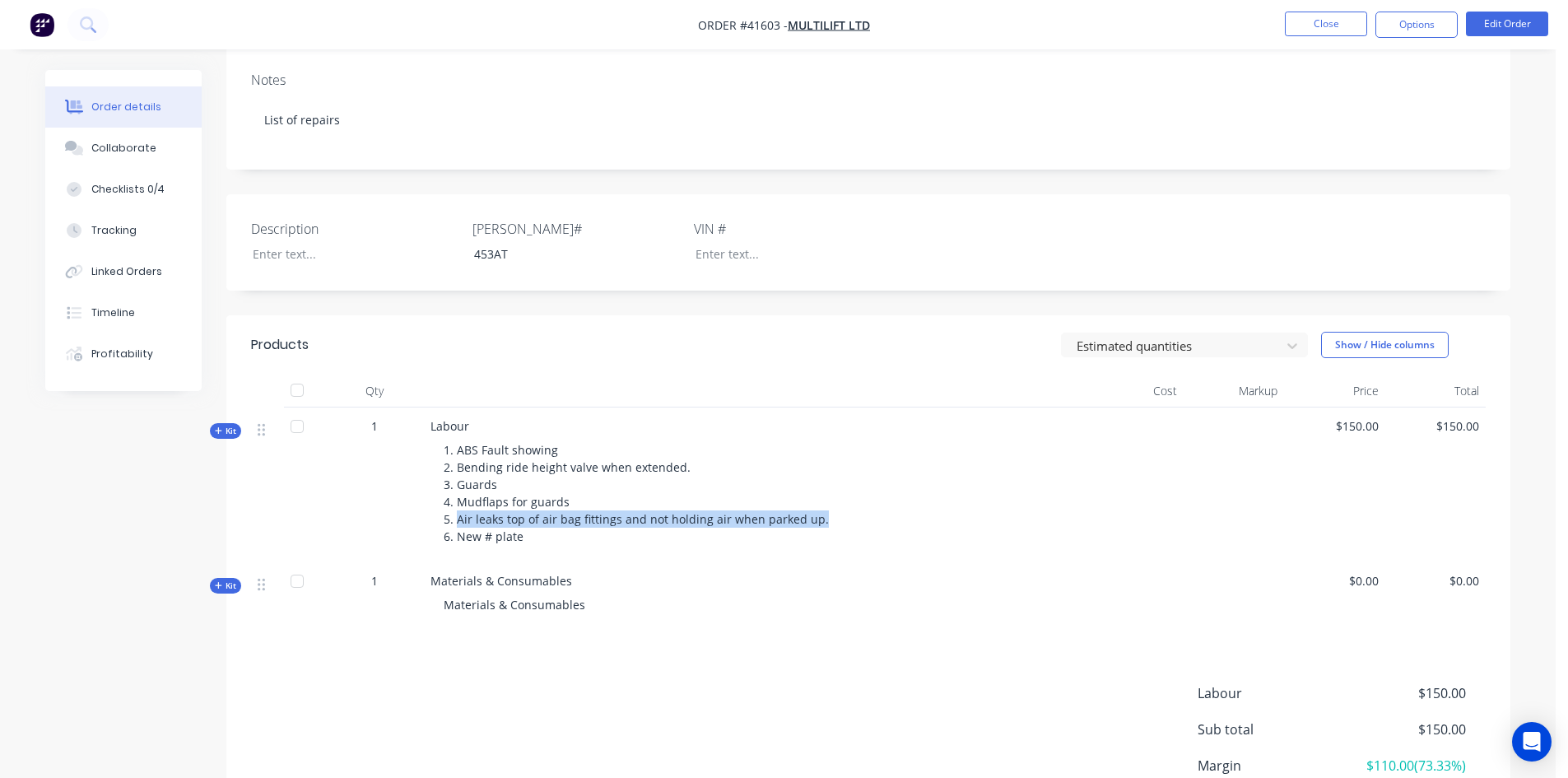
drag, startPoint x: 821, startPoint y: 520, endPoint x: 456, endPoint y: 523, distance: 365.0
click at [456, 523] on div "1. ABS Fault showing 2. Bending ride height valve when extended. 3. Guards 4. M…" at bounding box center [752, 493] width 645 height 117
copy span "Air leaks top of air bag fittings and not holding air when parked up."
click at [107, 188] on div "Checklists 0/4" at bounding box center [128, 188] width 73 height 14
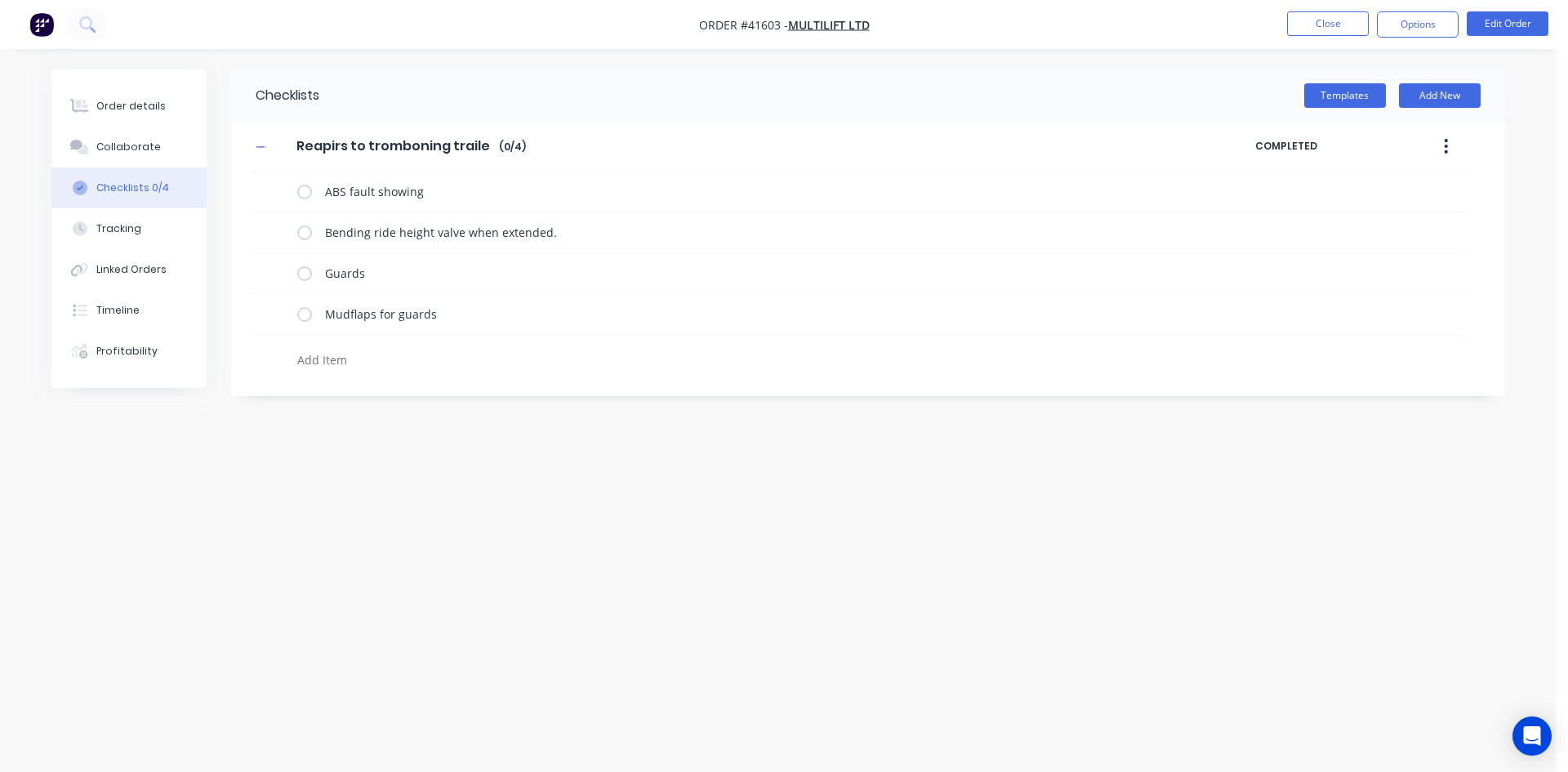
click at [333, 365] on textarea at bounding box center [683, 359] width 786 height 24
paste textarea "Air leaks top of air bag fittings and not holding air when parked up."
type textarea "x"
type textarea "Air leaks top of air bag fittings and not holding air when parked up."
type textarea "x"
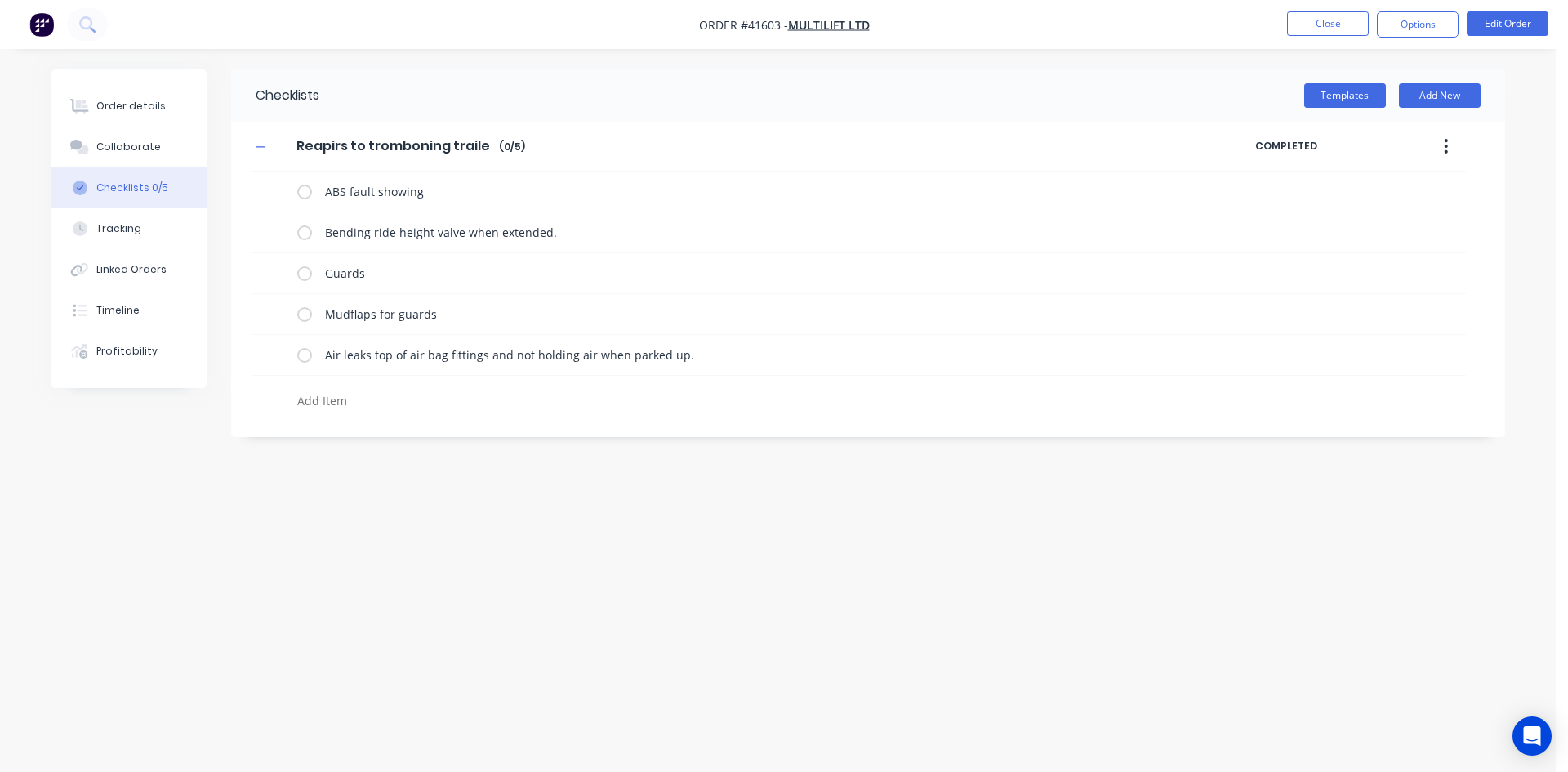
type textarea "x"
type textarea "n"
type textarea "x"
type textarea "ne"
type textarea "x"
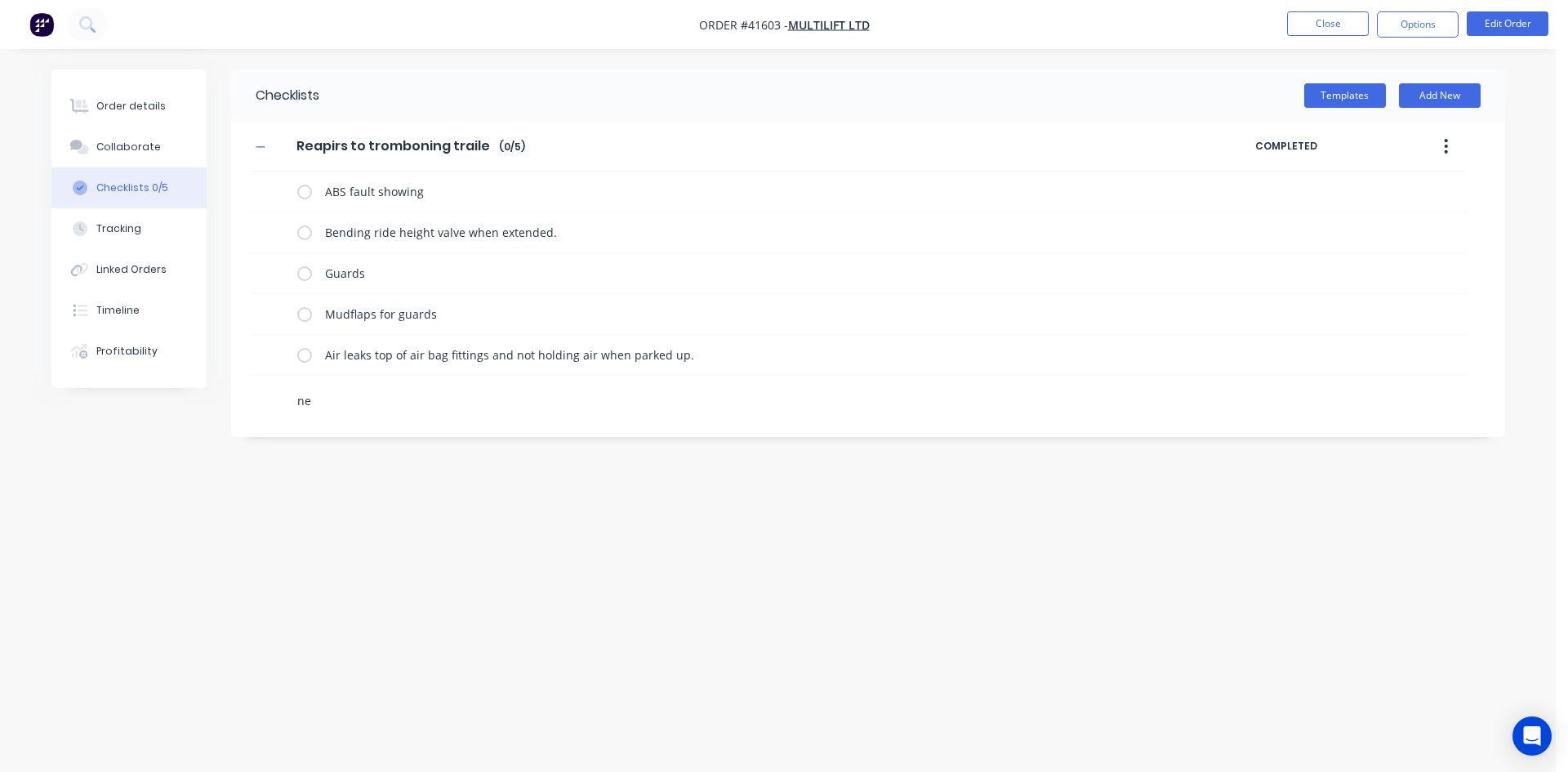
type textarea "new"
type textarea "x"
type textarea "ne"
type textarea "x"
type textarea "n"
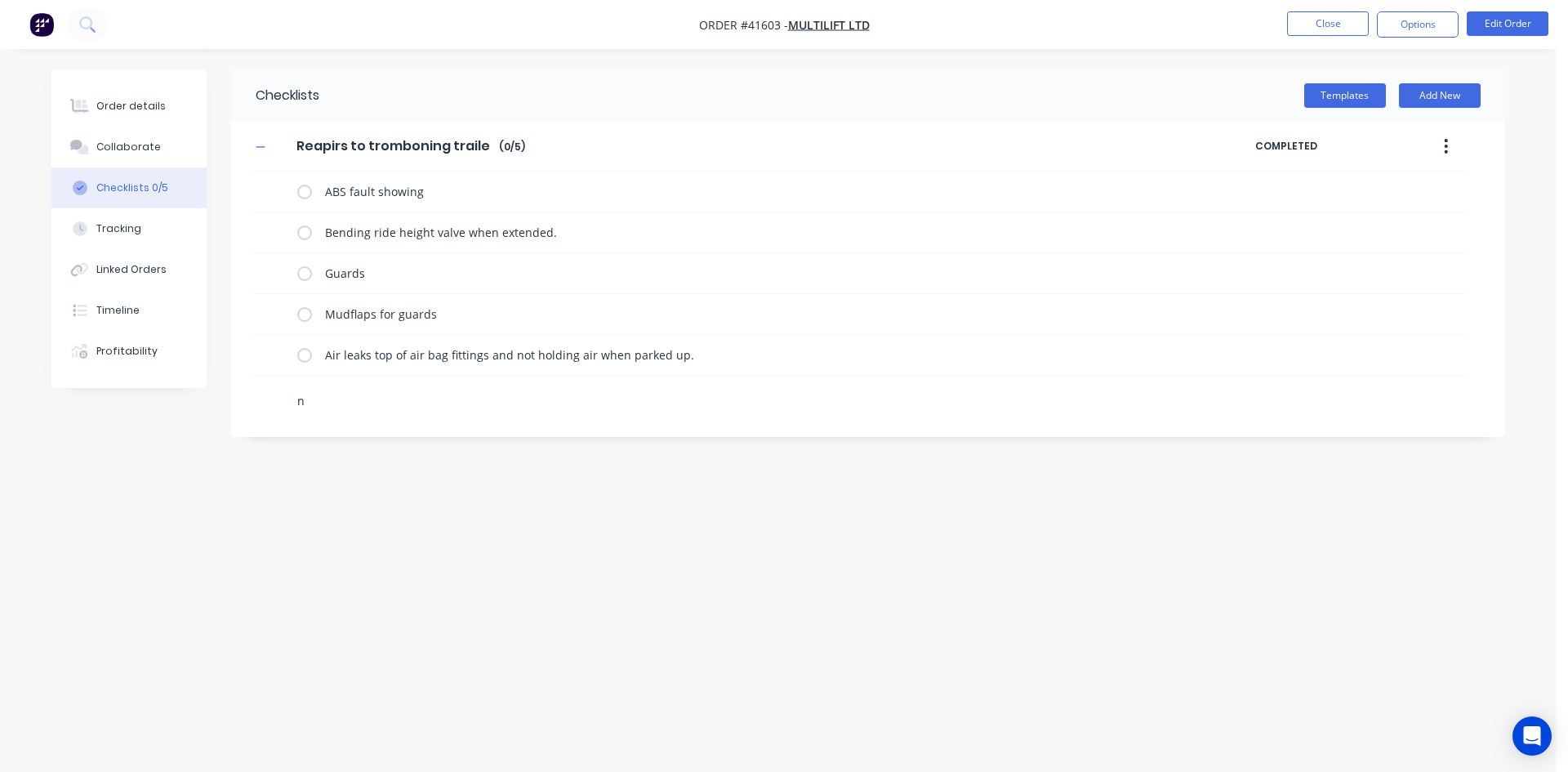
type textarea "x"
type textarea "N"
type textarea "x"
type textarea "Ne"
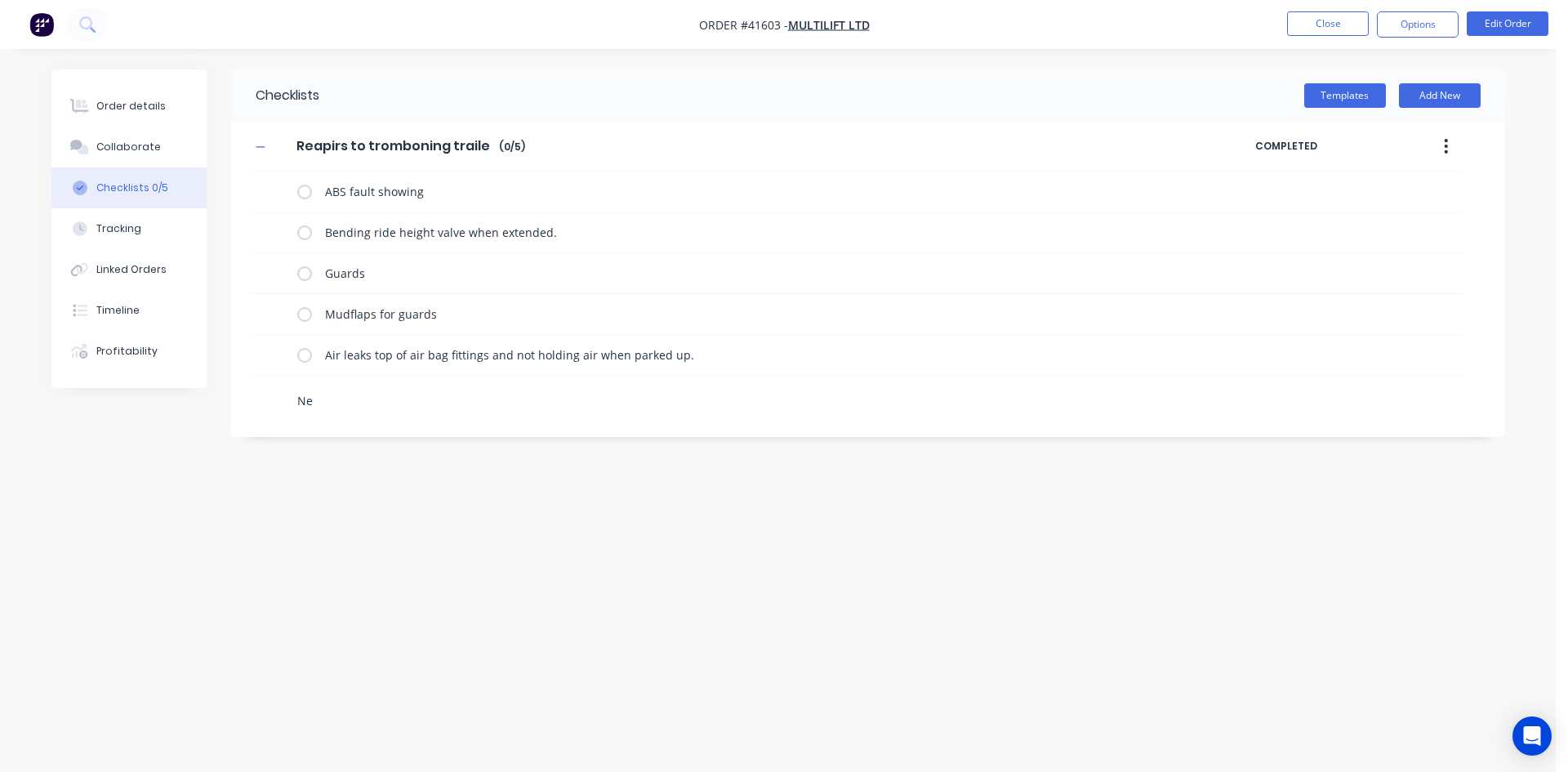
type textarea "x"
type textarea "New"
type textarea "x"
type textarea "New"
type textarea "x"
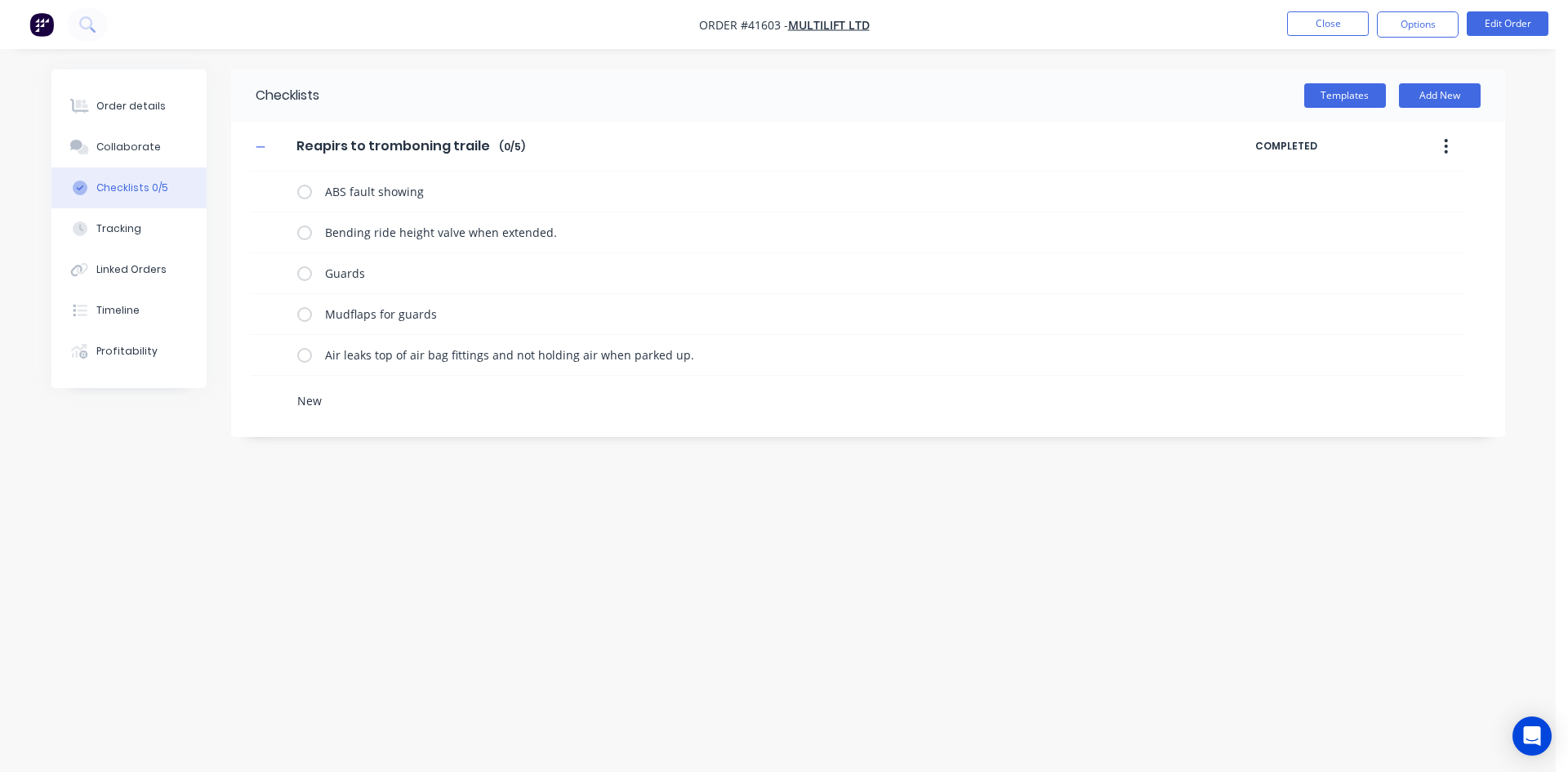
type textarea "New #"
type textarea "x"
type textarea "New #p"
type textarea "x"
type textarea "New #pl"
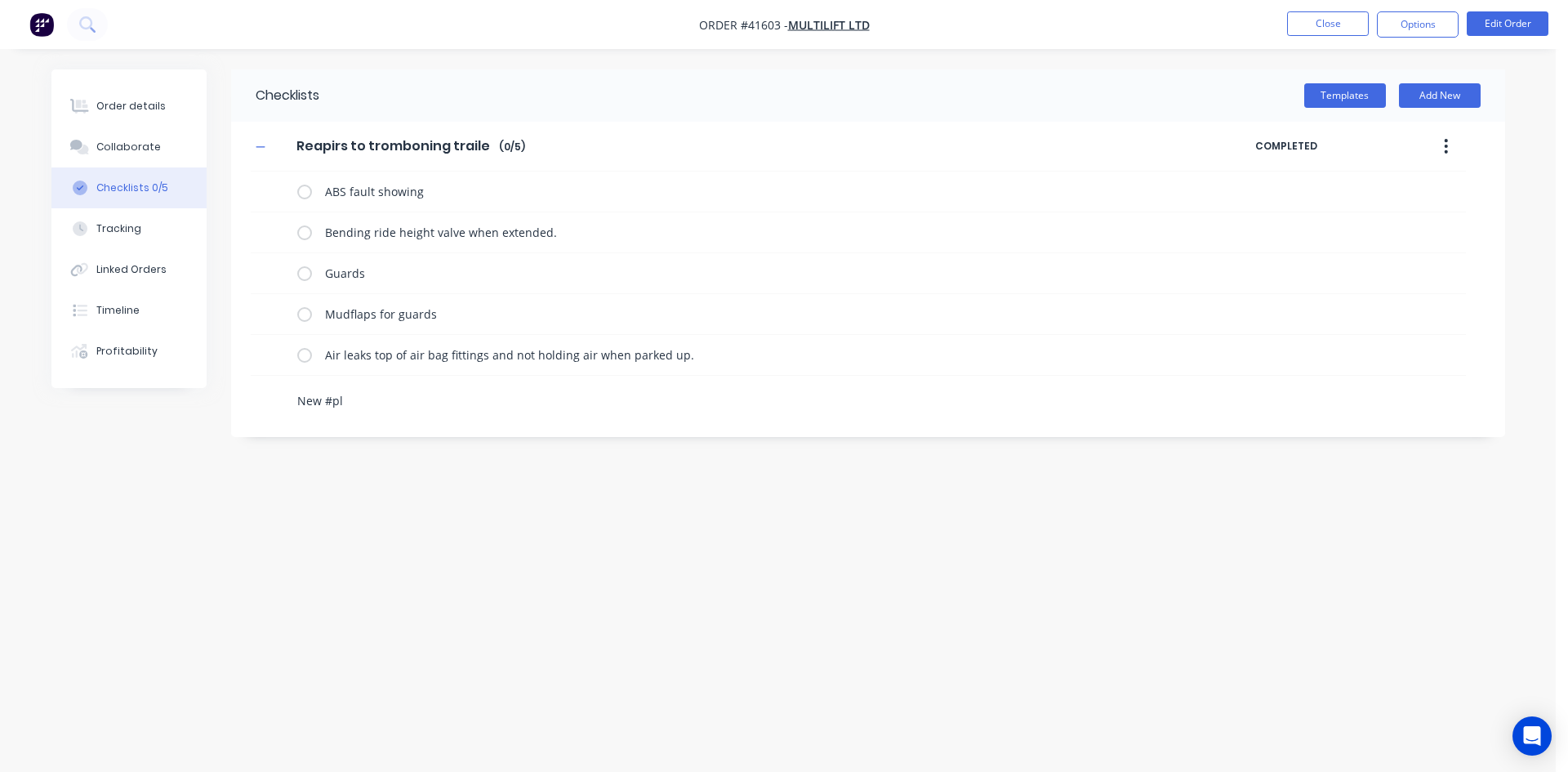
type textarea "x"
type textarea "New #pla"
type textarea "x"
type textarea "New #plat"
type textarea "x"
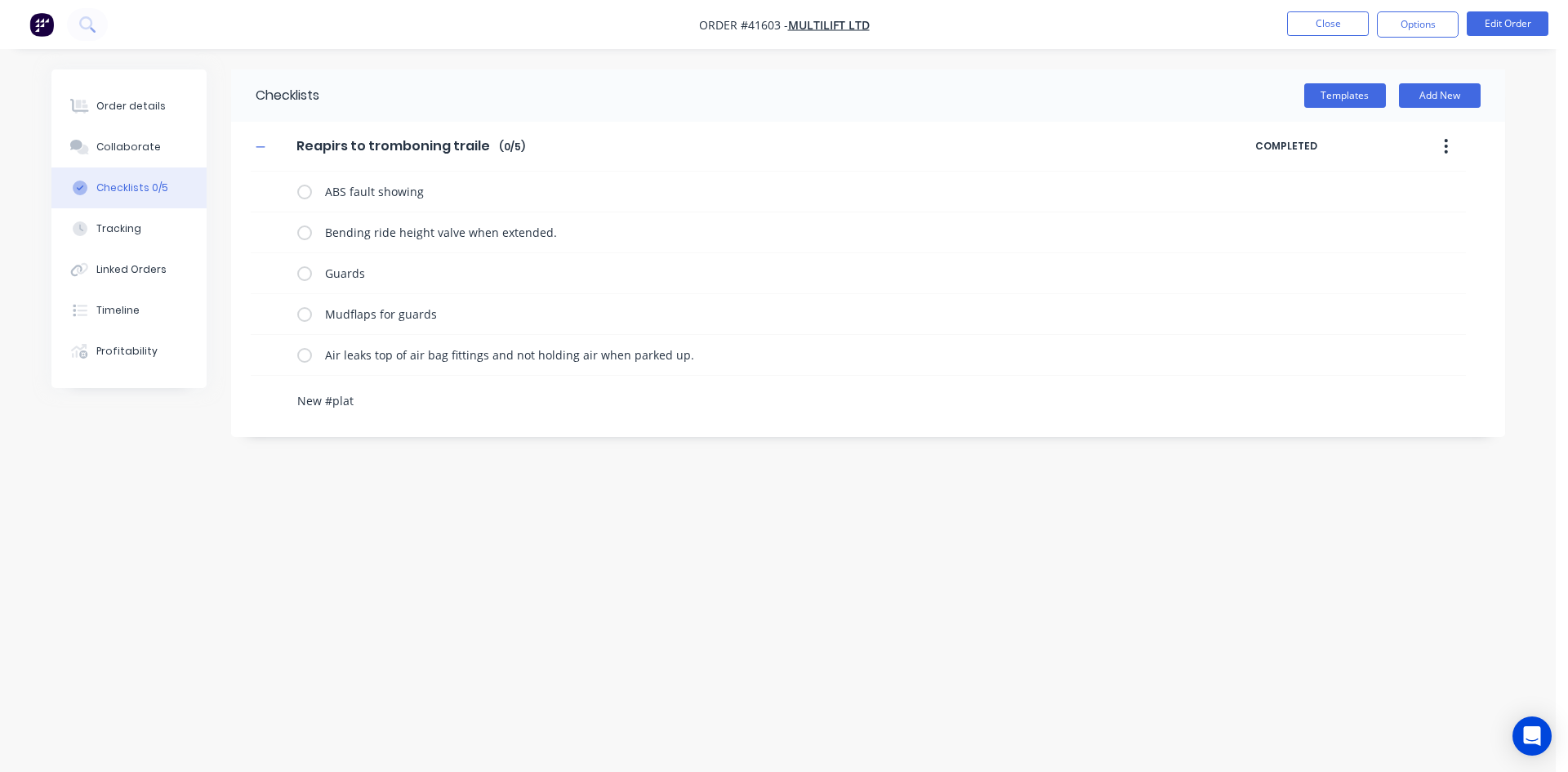
type textarea "New #plate"
type textarea "x"
click at [140, 96] on button "Order details" at bounding box center [129, 106] width 155 height 41
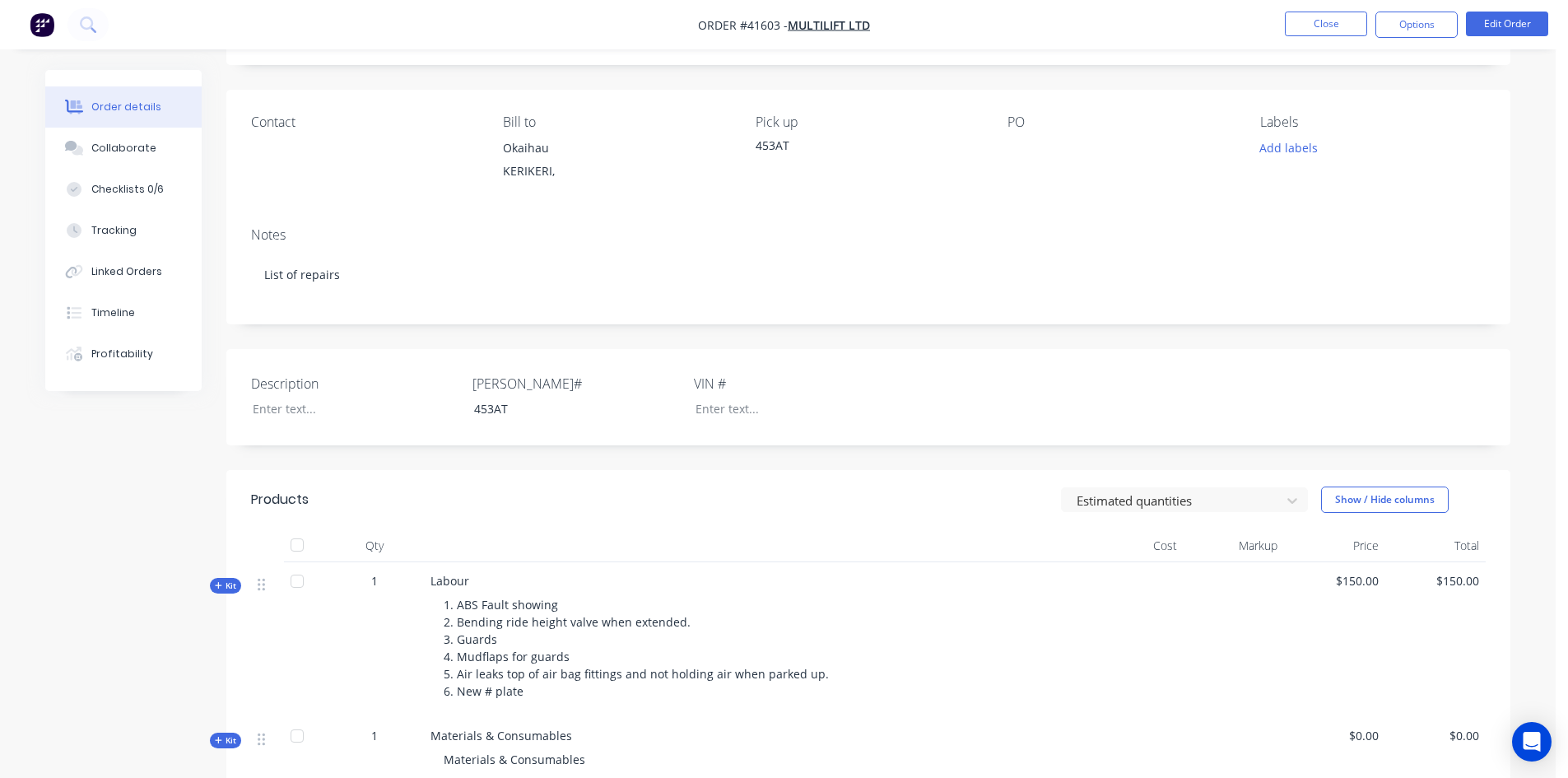
scroll to position [63, 0]
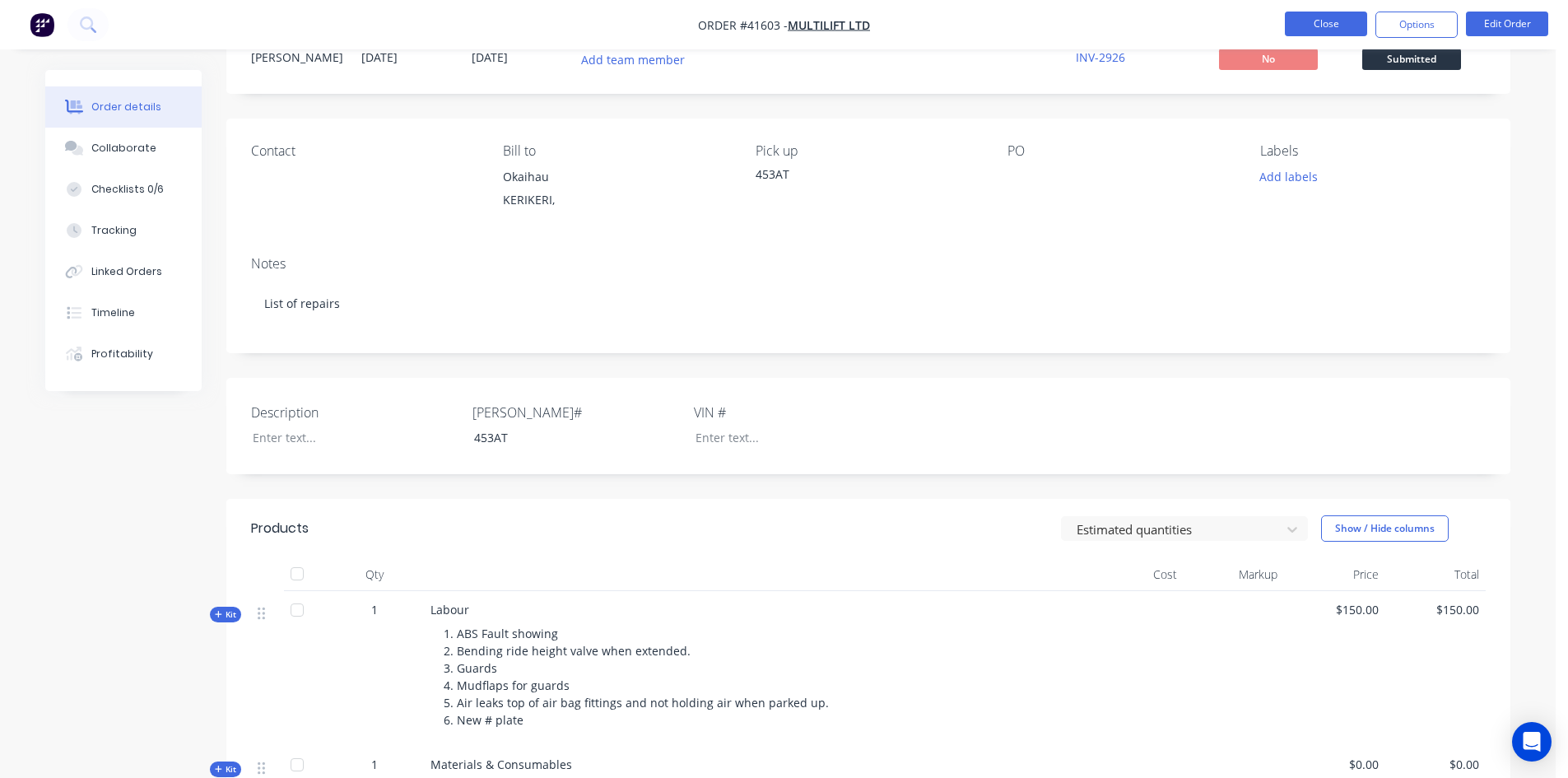
click at [1325, 32] on button "Close" at bounding box center [1325, 24] width 83 height 25
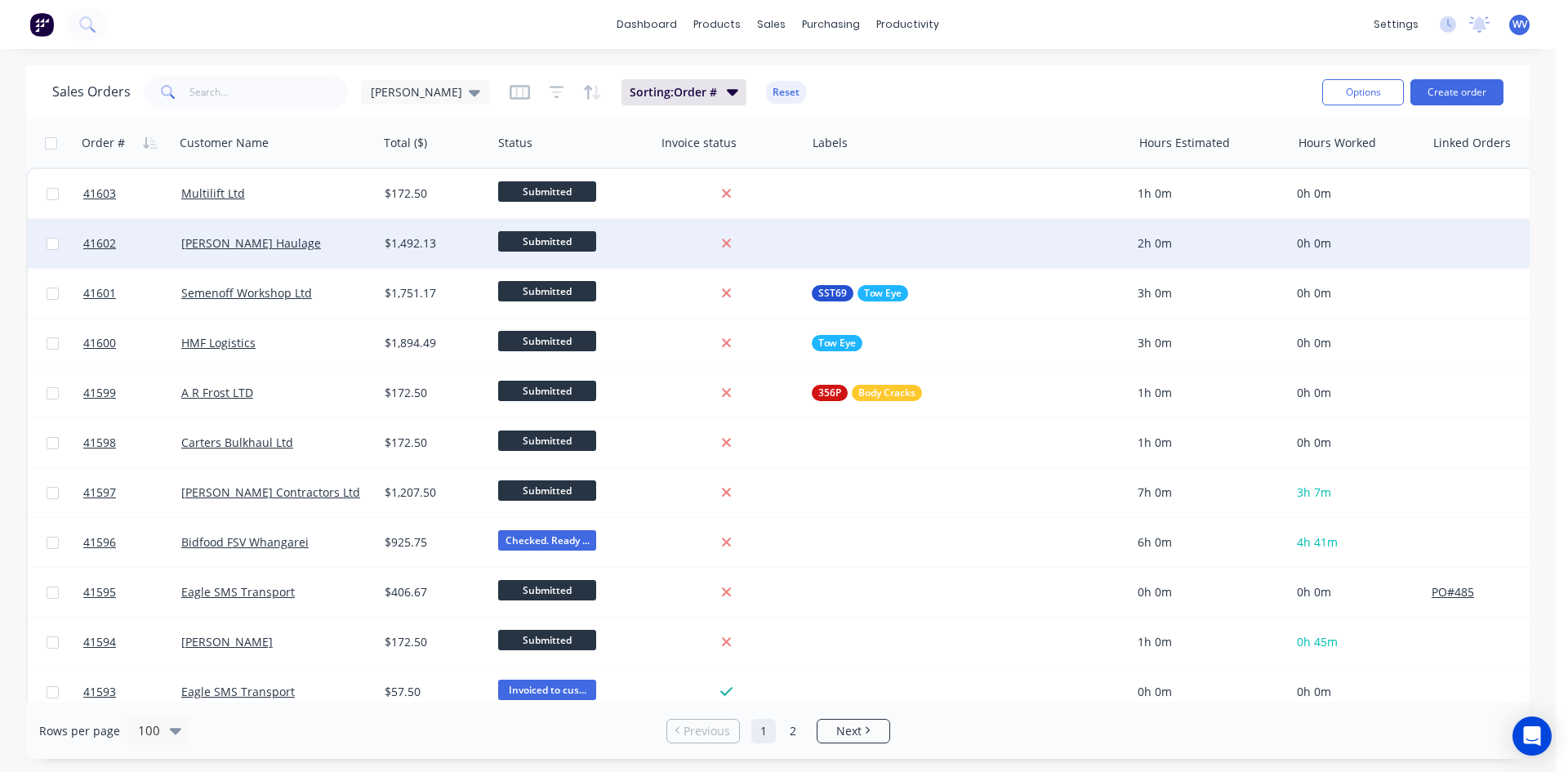
click at [829, 238] on div at bounding box center [968, 244] width 326 height 49
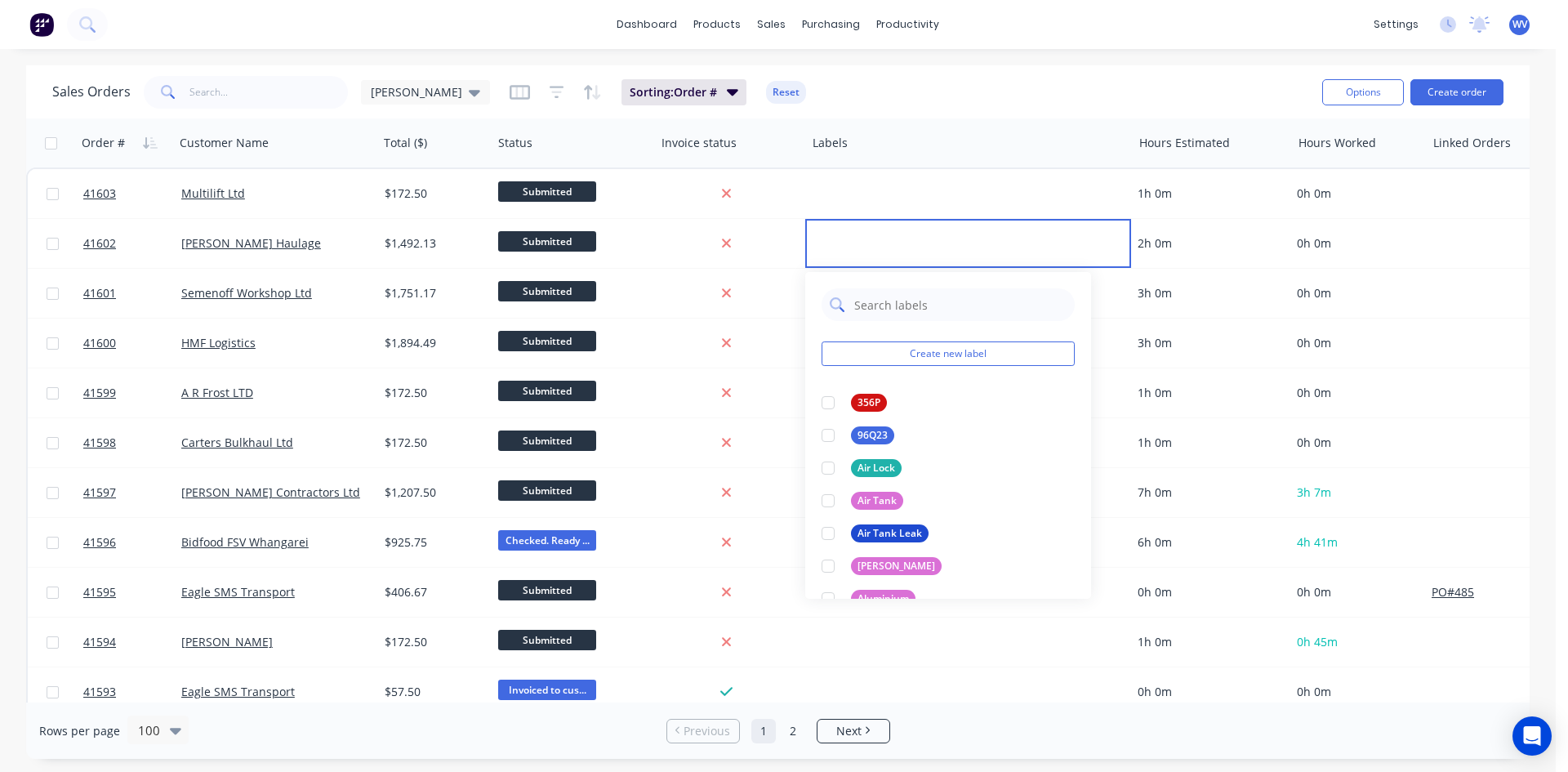
click at [877, 309] on input "text" at bounding box center [959, 304] width 214 height 33
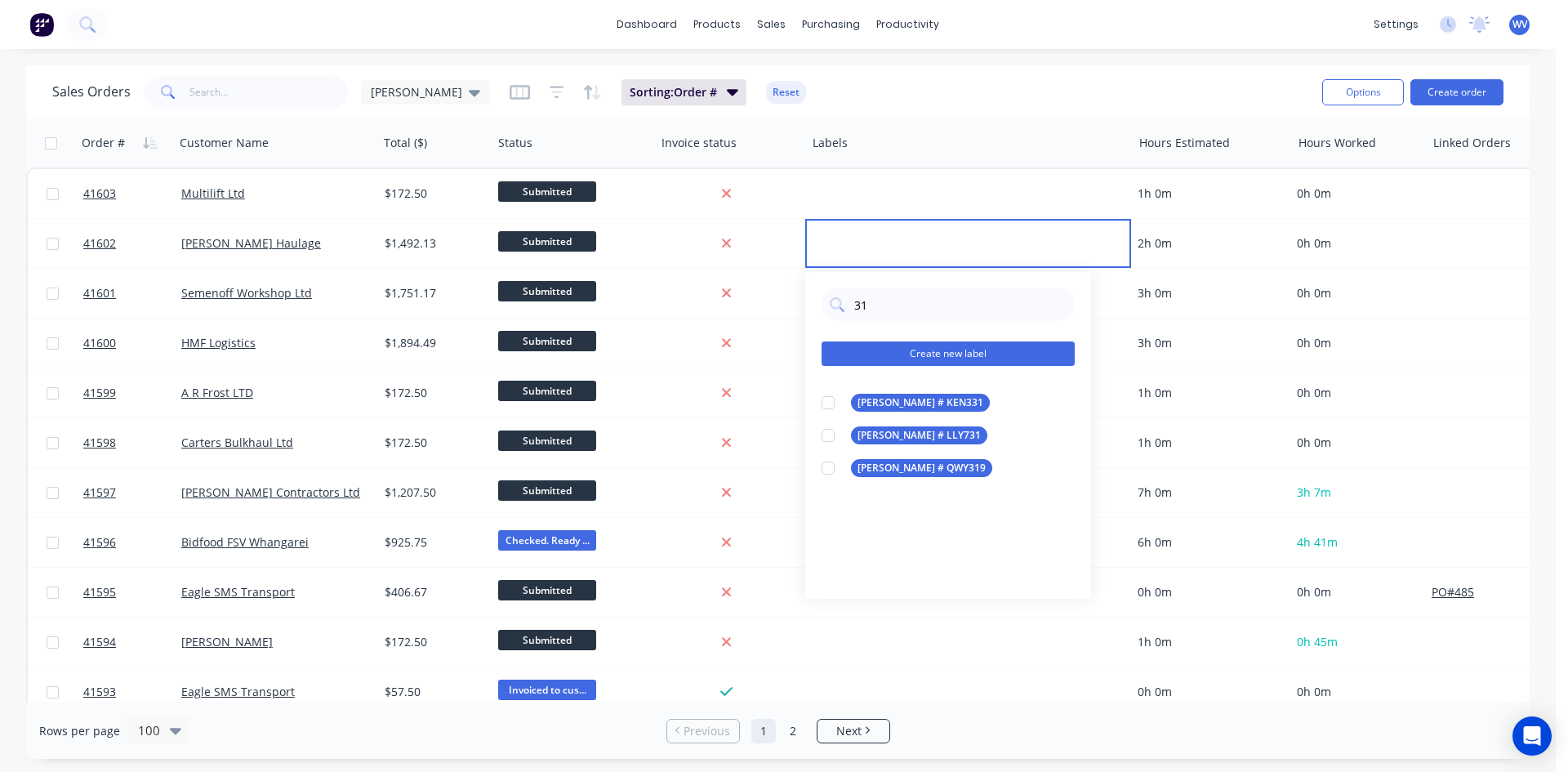
type input "31"
click at [928, 345] on button "Create new label" at bounding box center [947, 353] width 253 height 25
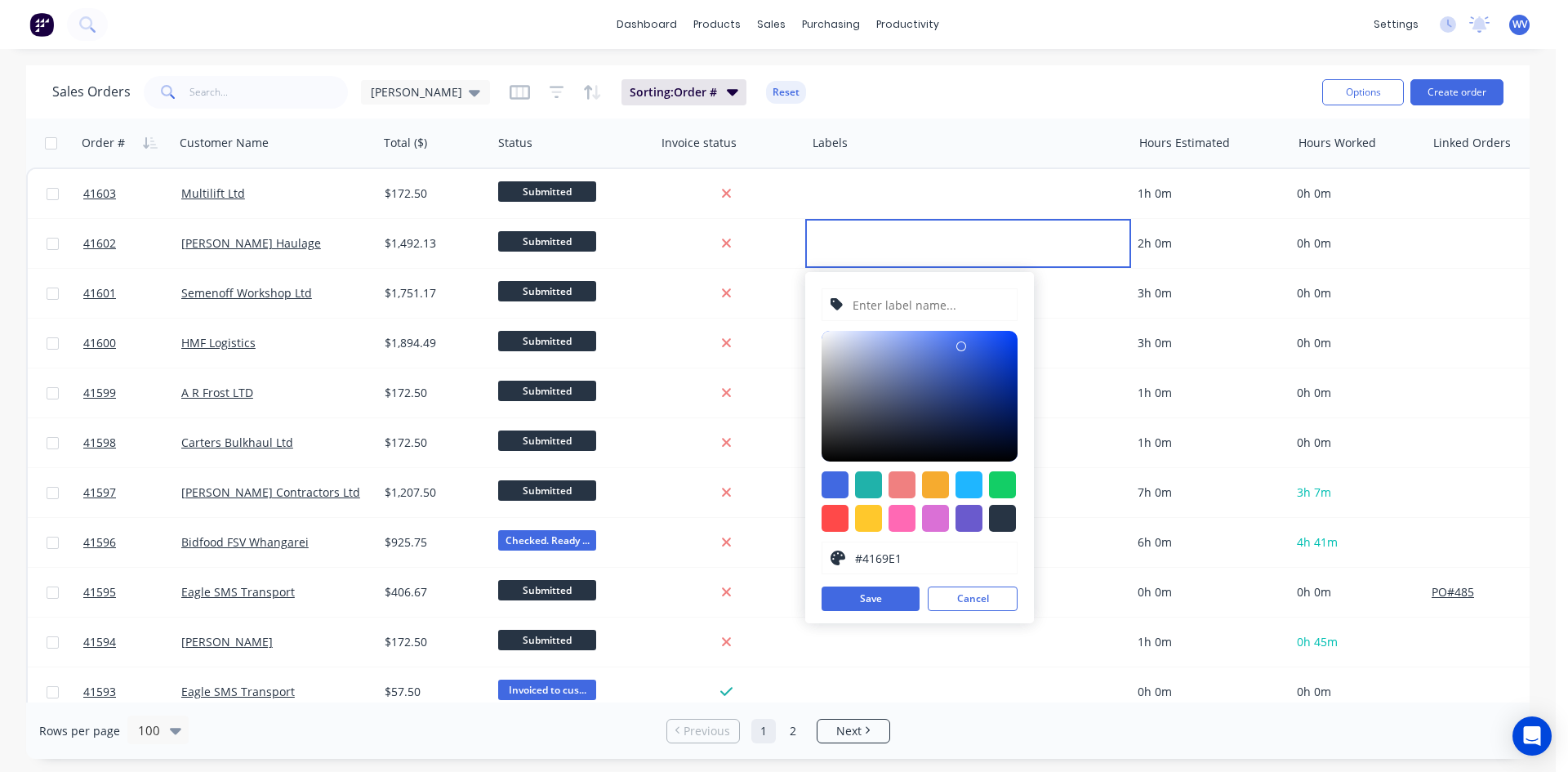
type input "#1F49C6"
click at [986, 360] on div at bounding box center [919, 396] width 196 height 131
drag, startPoint x: 863, startPoint y: 305, endPoint x: 877, endPoint y: 305, distance: 14.0
click at [863, 305] on input "text" at bounding box center [929, 304] width 157 height 31
type input "[PERSON_NAME] # 31L70"
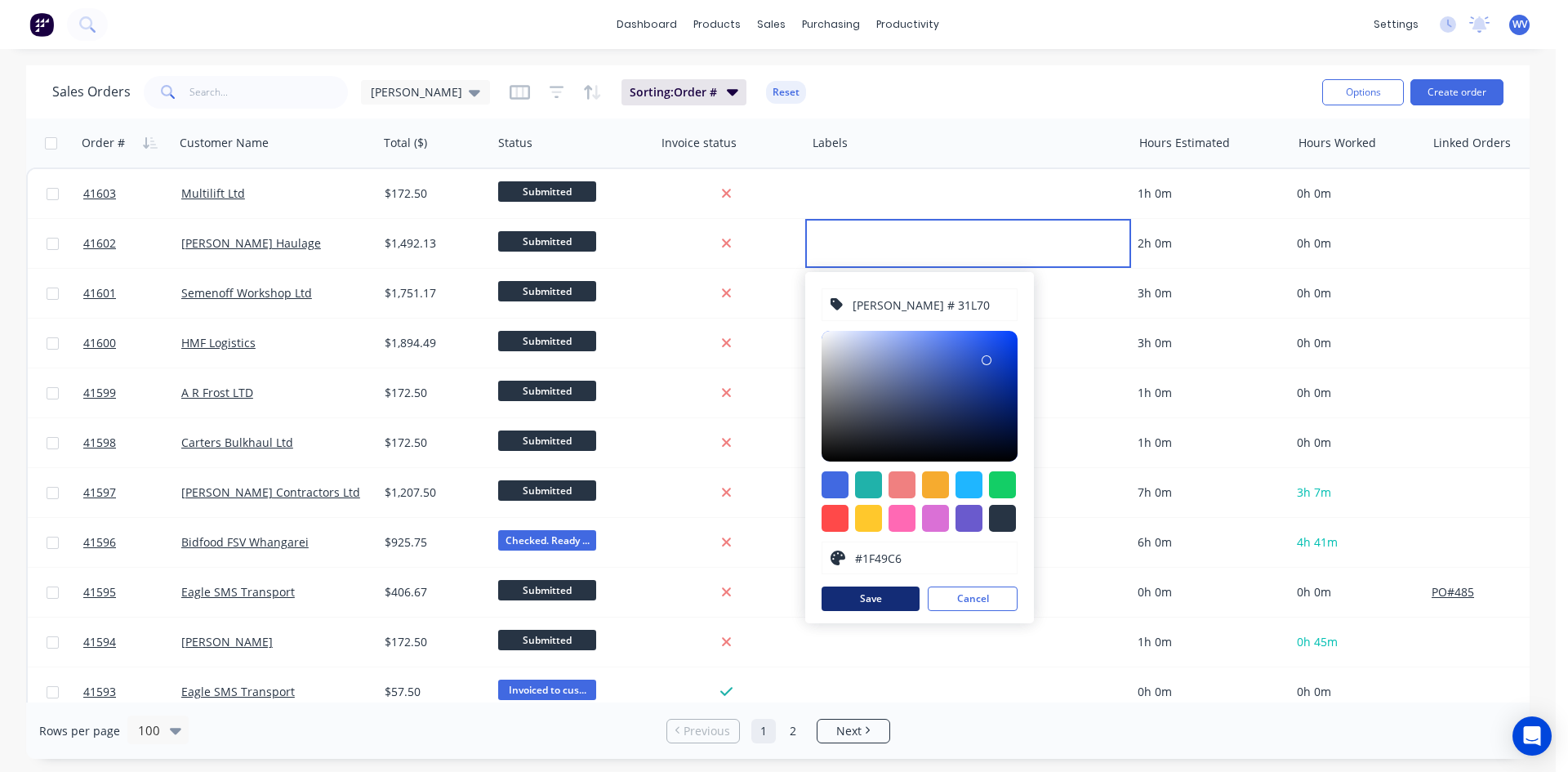
click at [865, 600] on button "Save" at bounding box center [870, 598] width 98 height 25
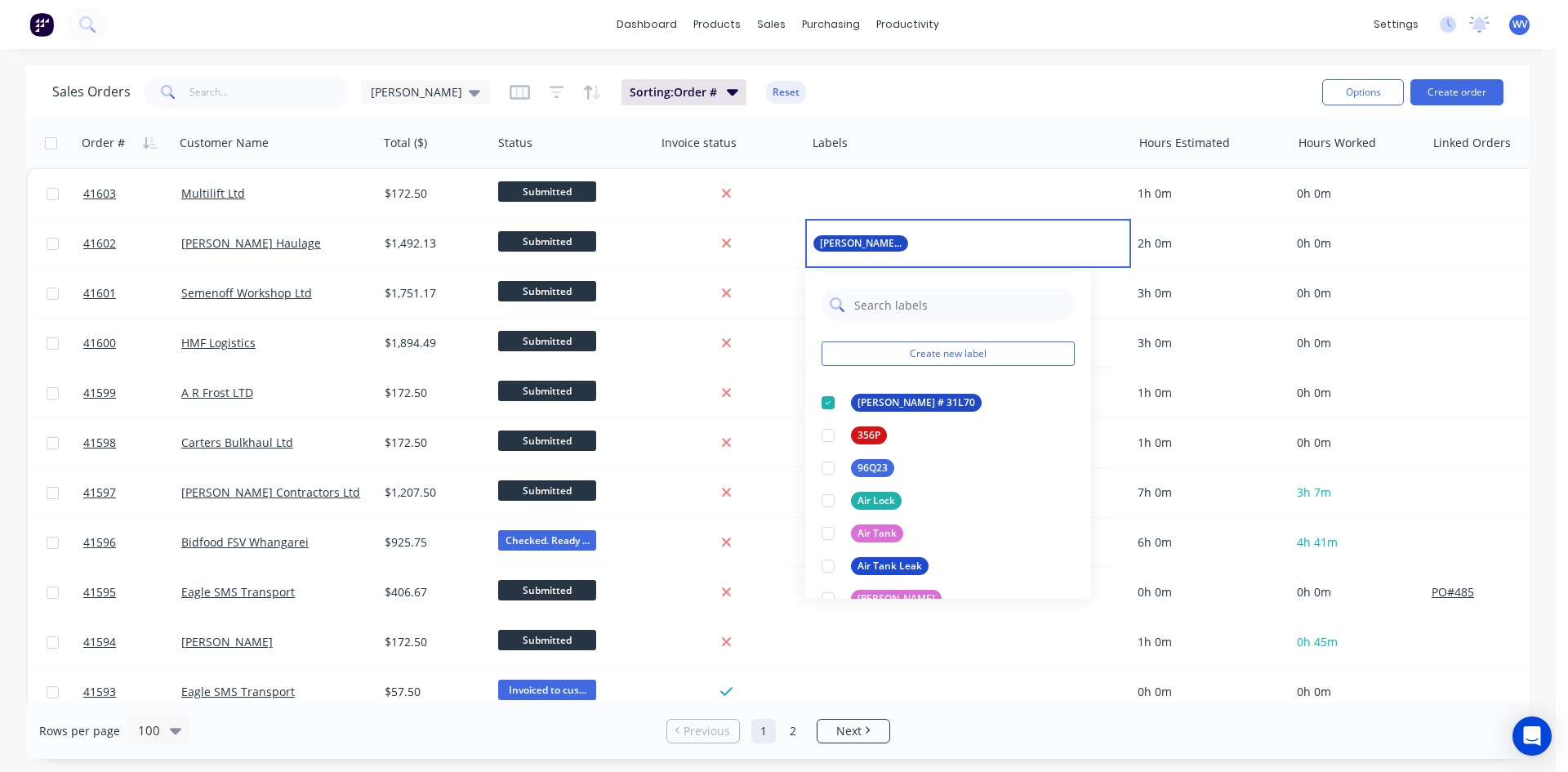
click at [880, 310] on input "text" at bounding box center [959, 304] width 214 height 33
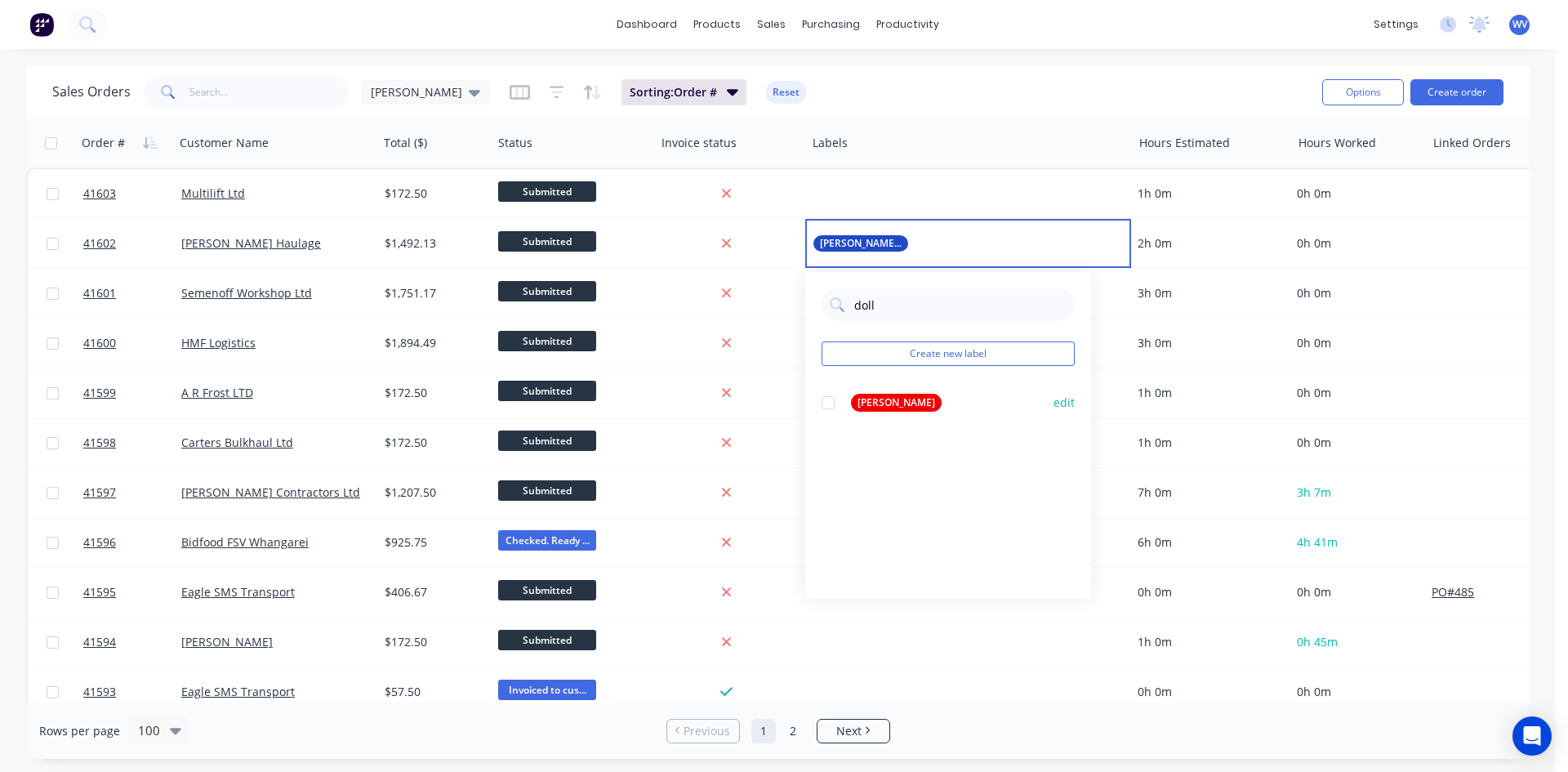
type input "doll"
click at [874, 399] on div "[PERSON_NAME]" at bounding box center [896, 402] width 90 height 18
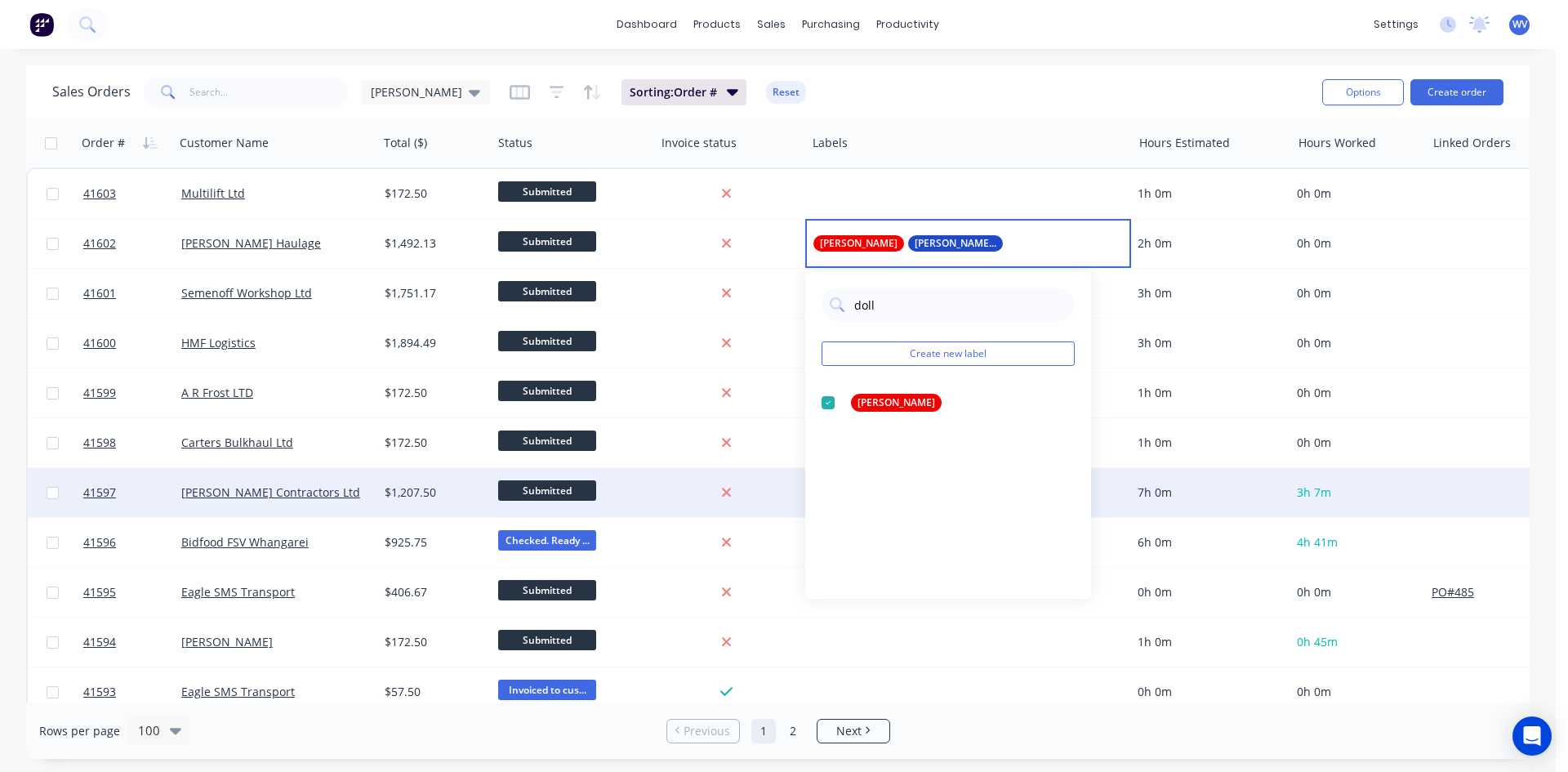
click at [755, 496] on div at bounding box center [726, 492] width 131 height 14
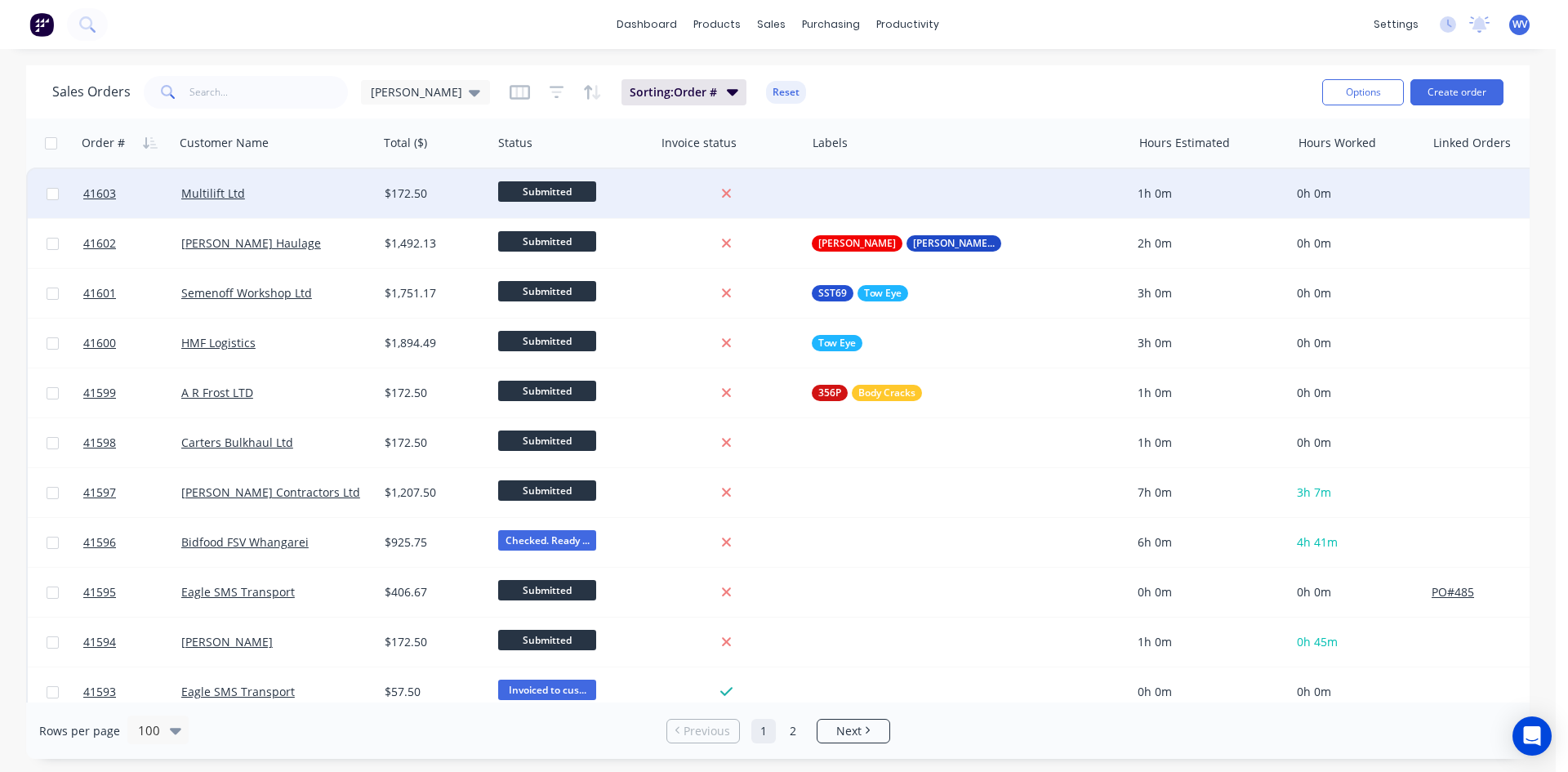
click at [824, 200] on div at bounding box center [968, 194] width 326 height 49
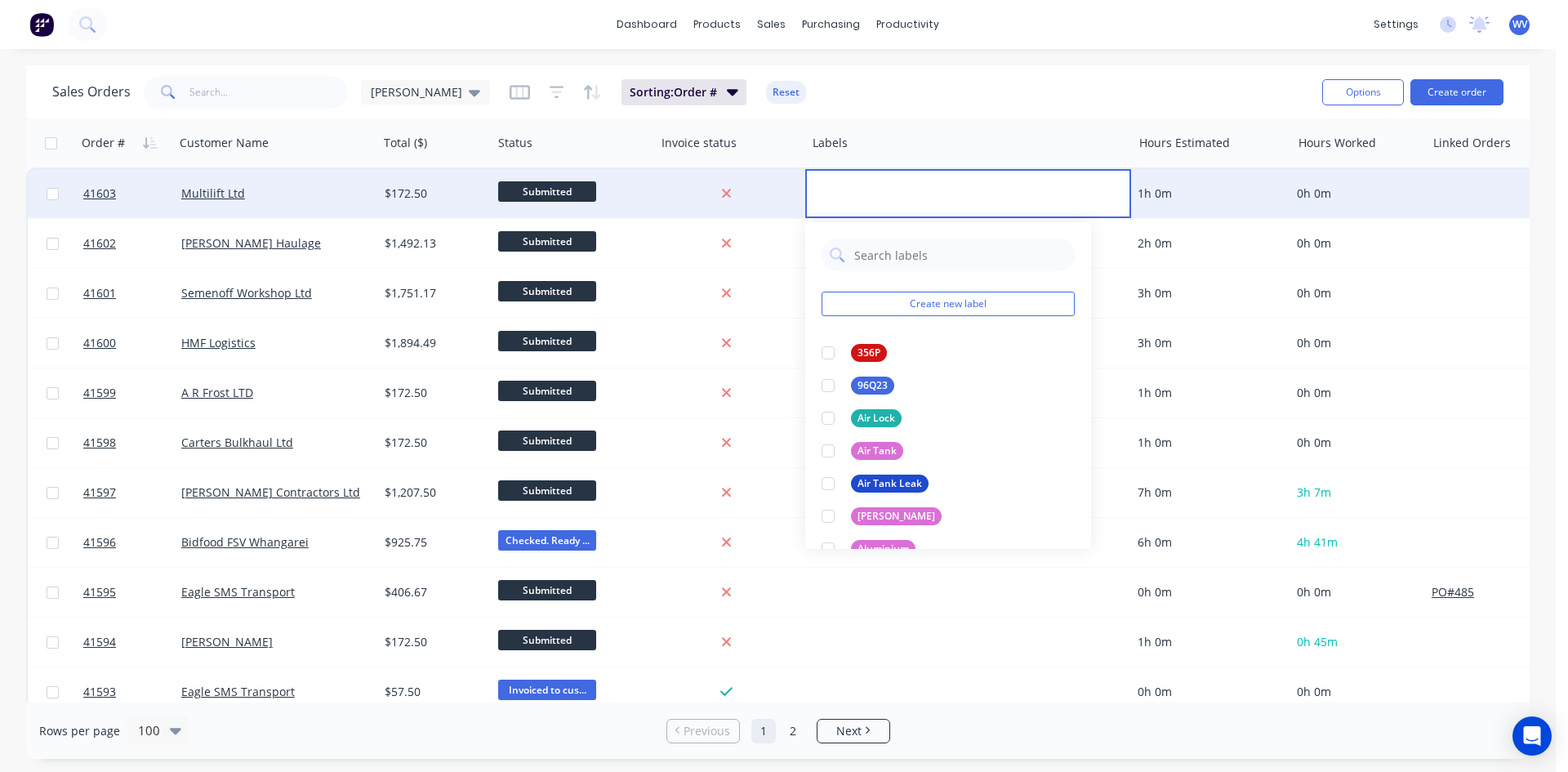
click at [839, 194] on div at bounding box center [968, 194] width 326 height 49
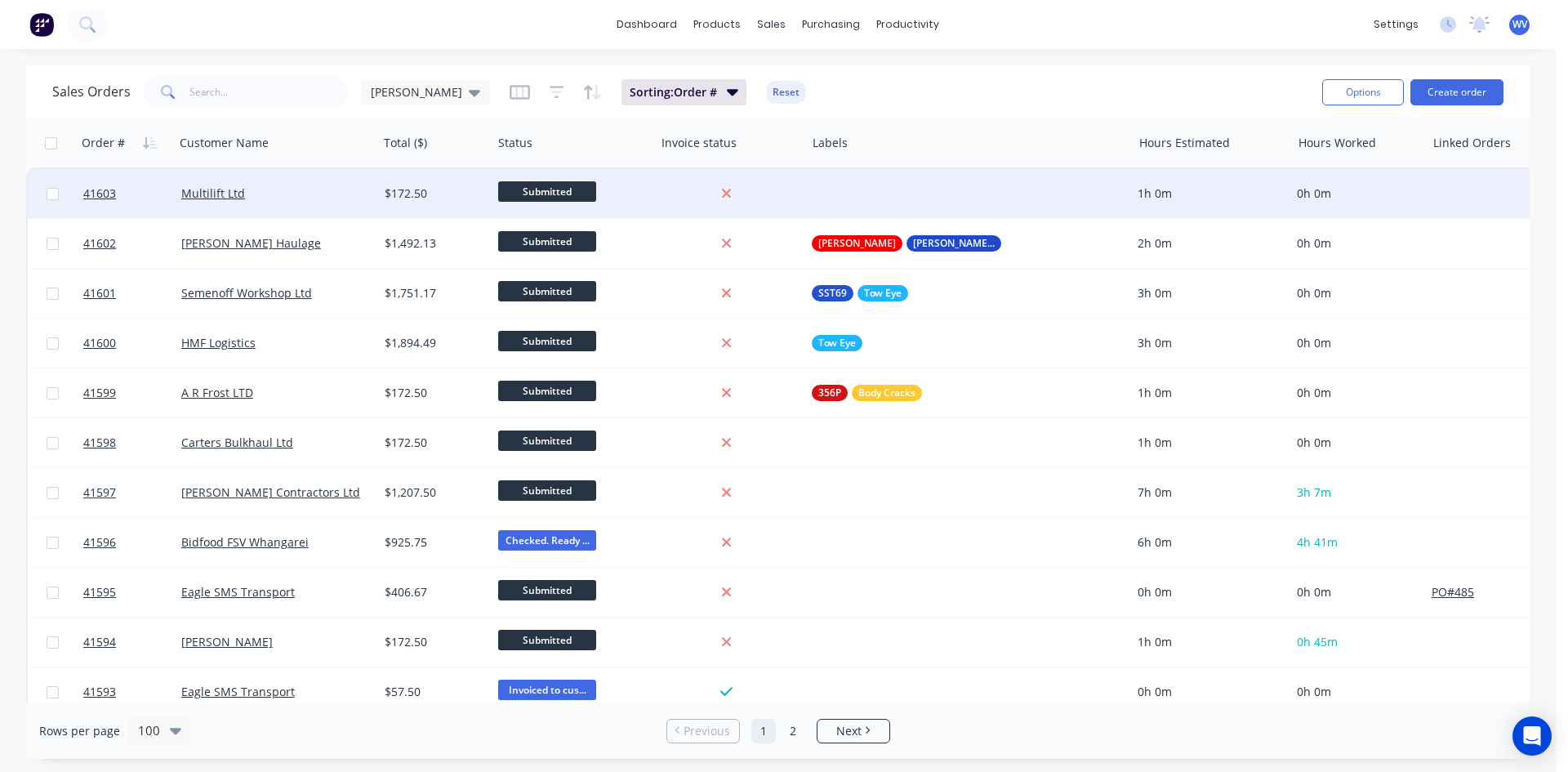
click at [842, 194] on div at bounding box center [968, 194] width 326 height 49
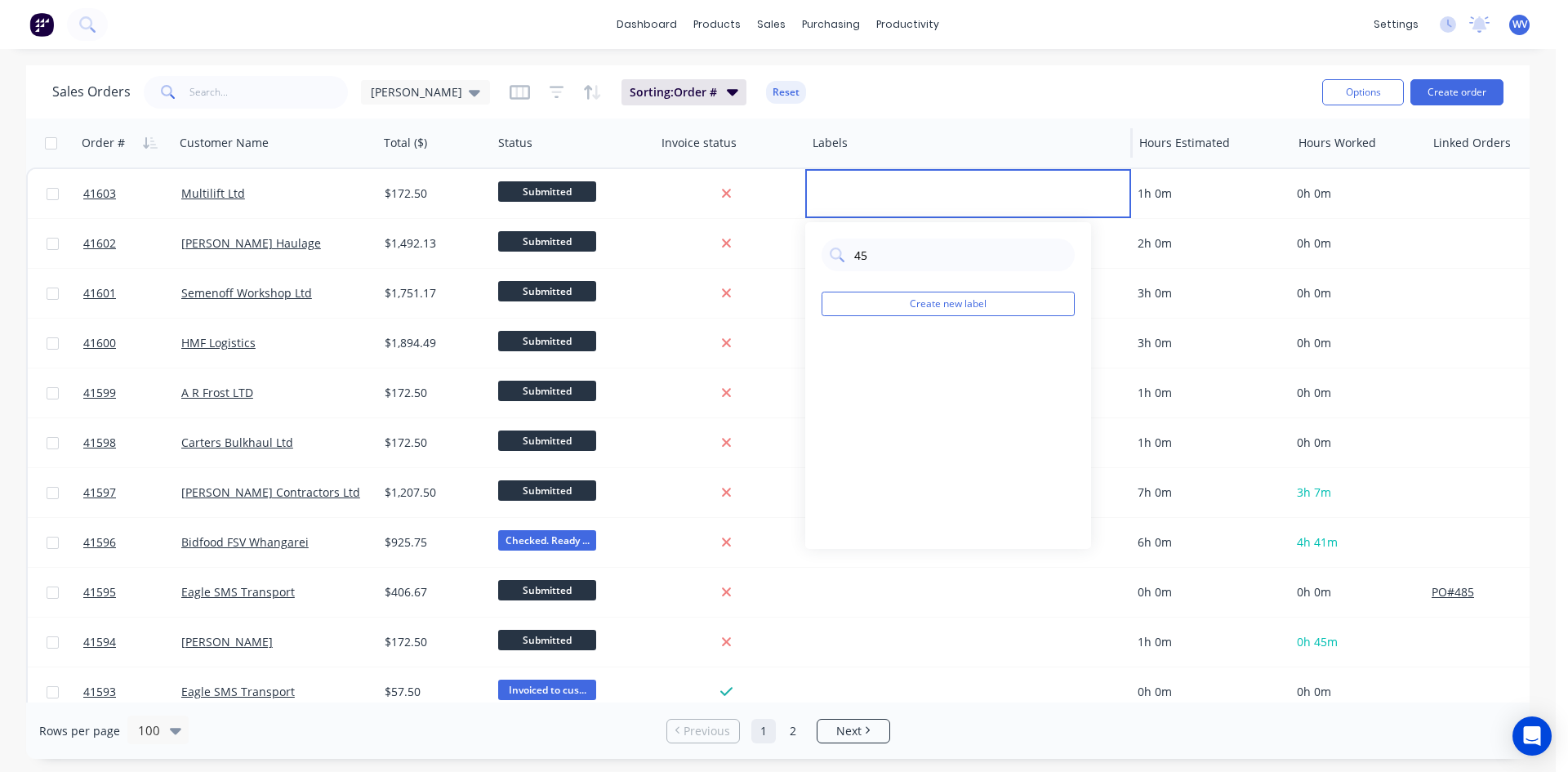
type input "4"
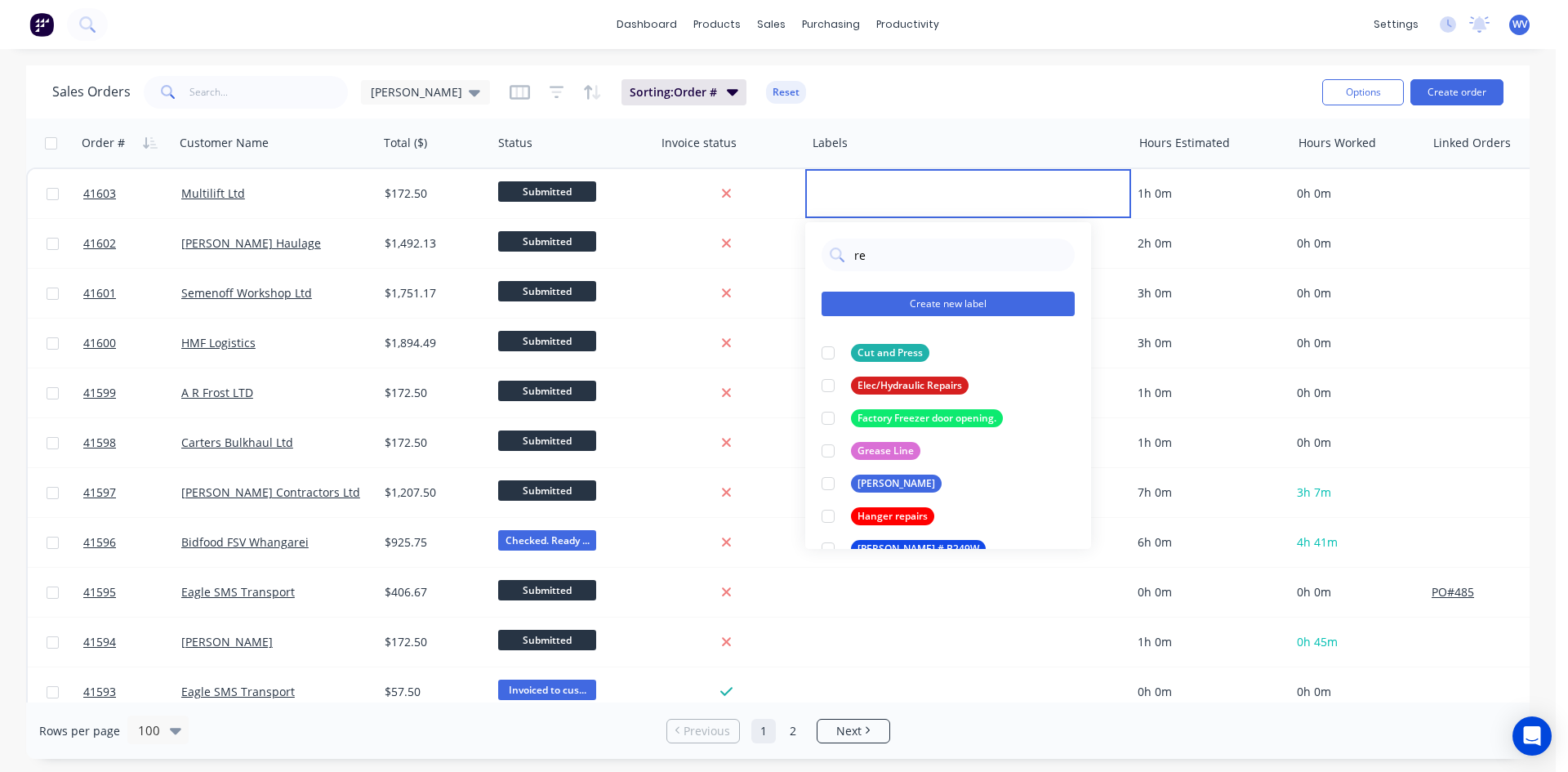
type input "re"
click at [864, 305] on button "Create new label" at bounding box center [947, 304] width 253 height 25
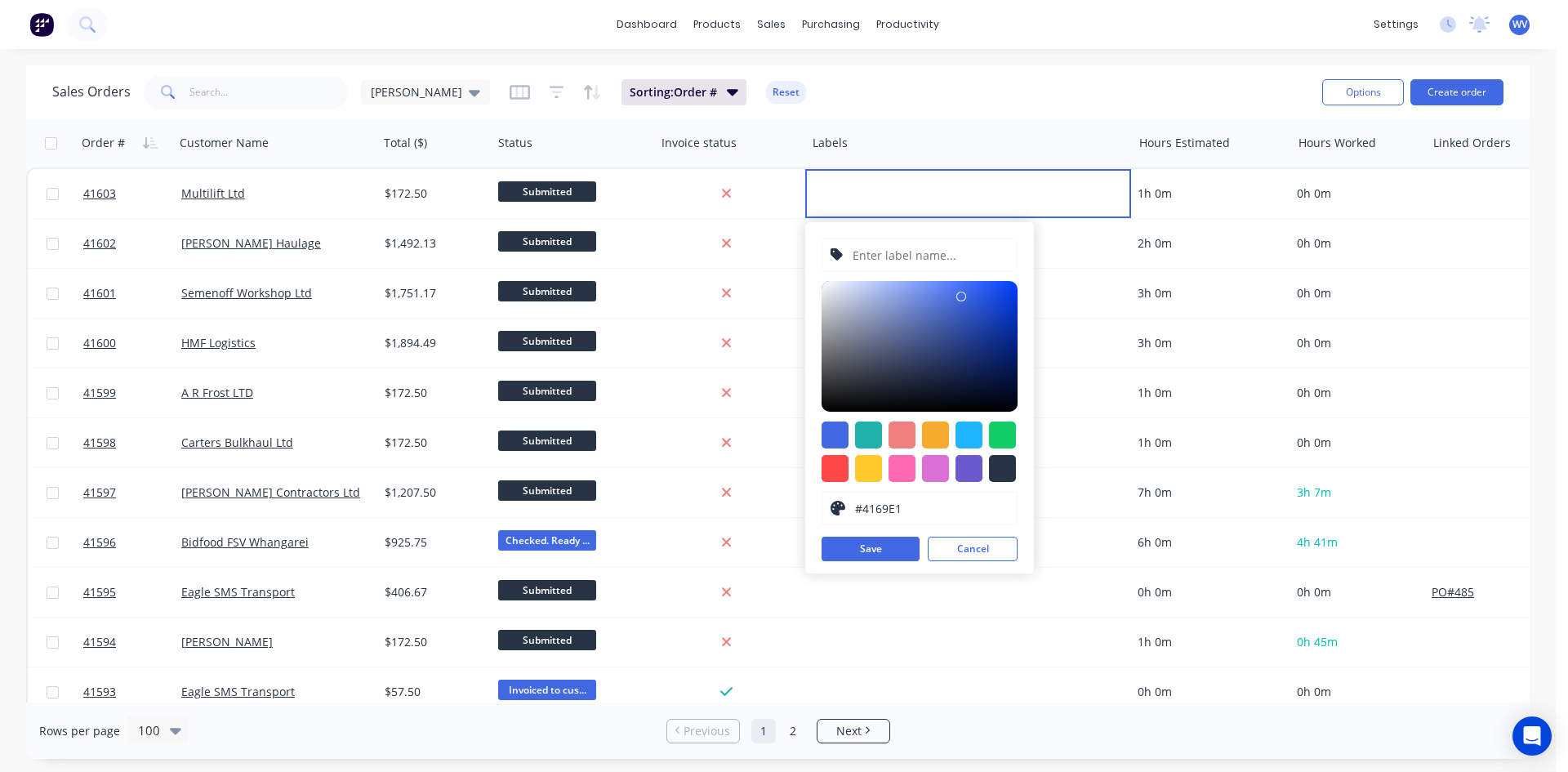
type input "#2151E2"
click at [989, 296] on div at bounding box center [919, 346] width 196 height 131
click at [858, 256] on input "text" at bounding box center [929, 255] width 157 height 31
type input "[PERSON_NAME] # 453AT"
click at [876, 548] on button "Save" at bounding box center [870, 548] width 98 height 25
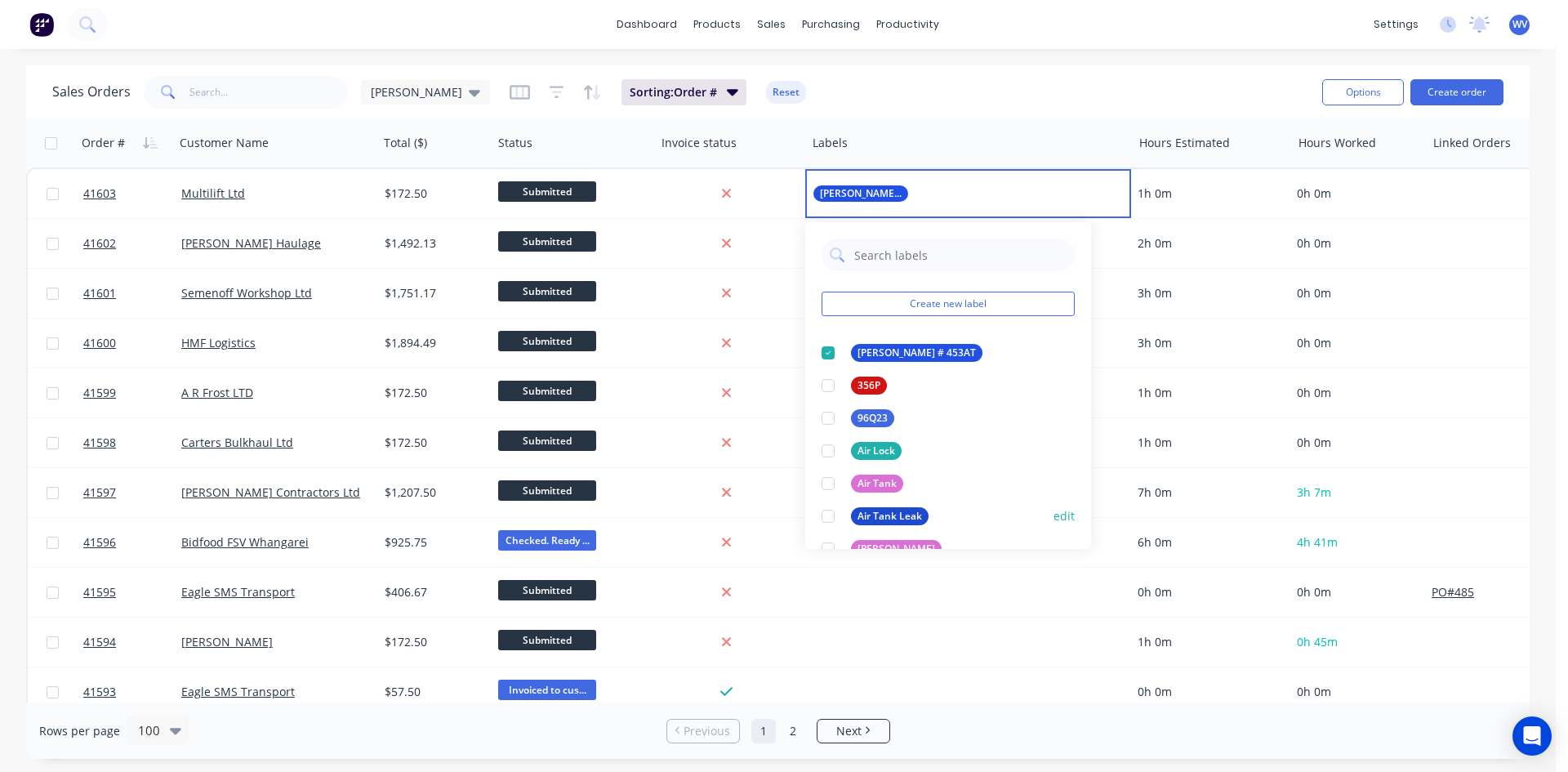
click at [900, 517] on div "Air Tank Leak" at bounding box center [890, 516] width 78 height 18
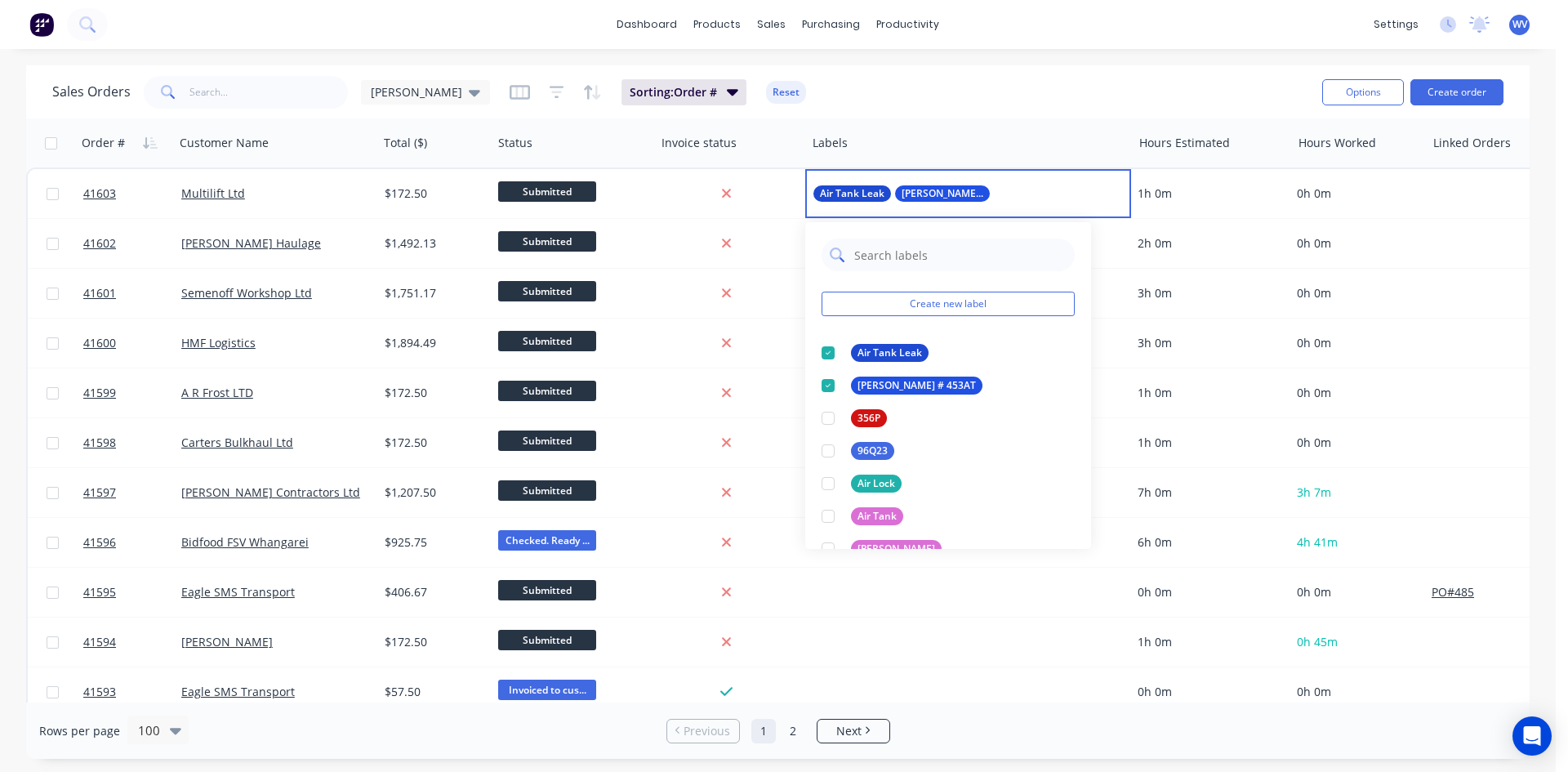
click at [932, 264] on input "text" at bounding box center [959, 255] width 214 height 33
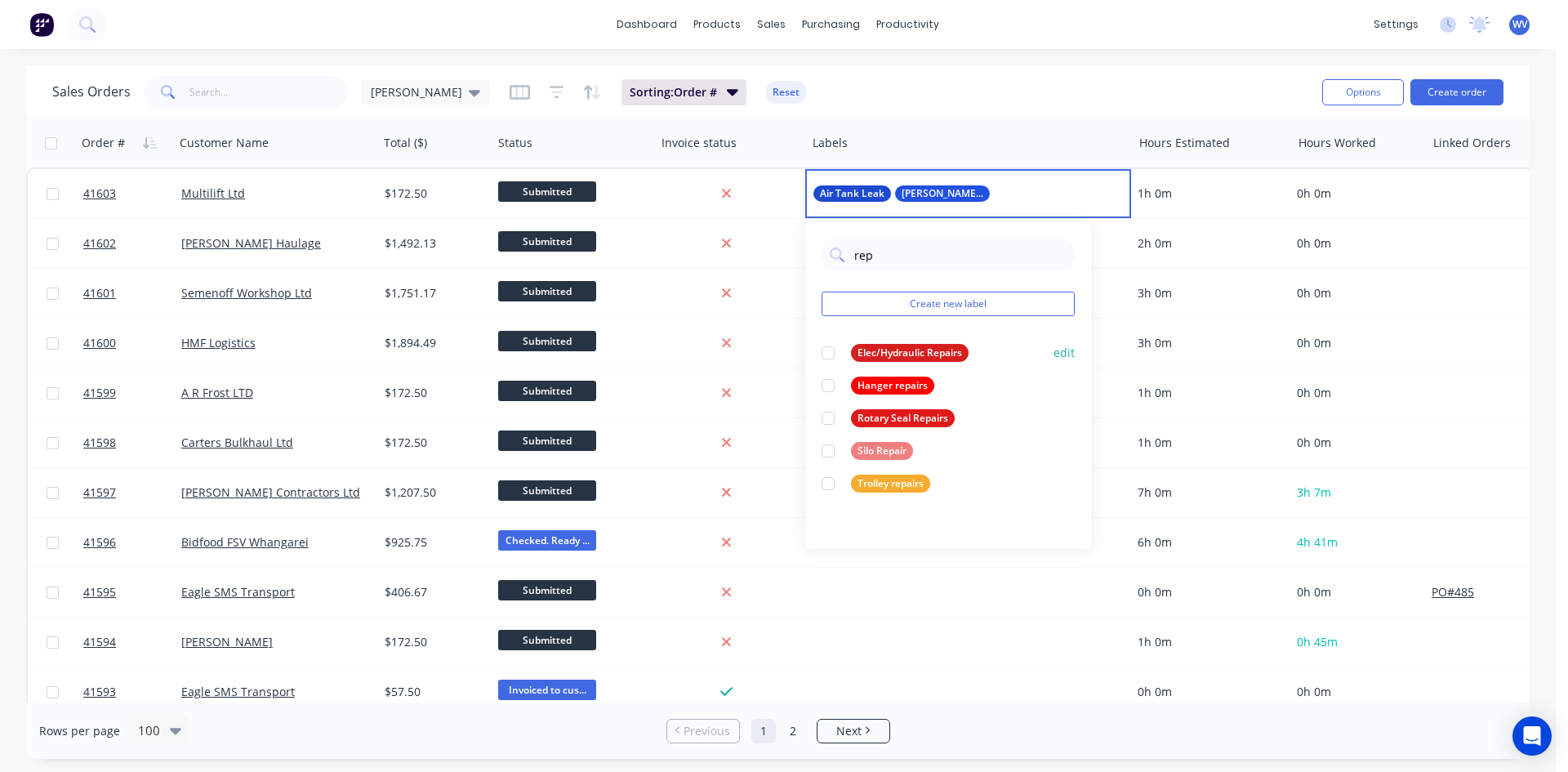
type input "rep"
click at [914, 345] on div "Elec/Hydraulic Repairs" at bounding box center [909, 353] width 118 height 18
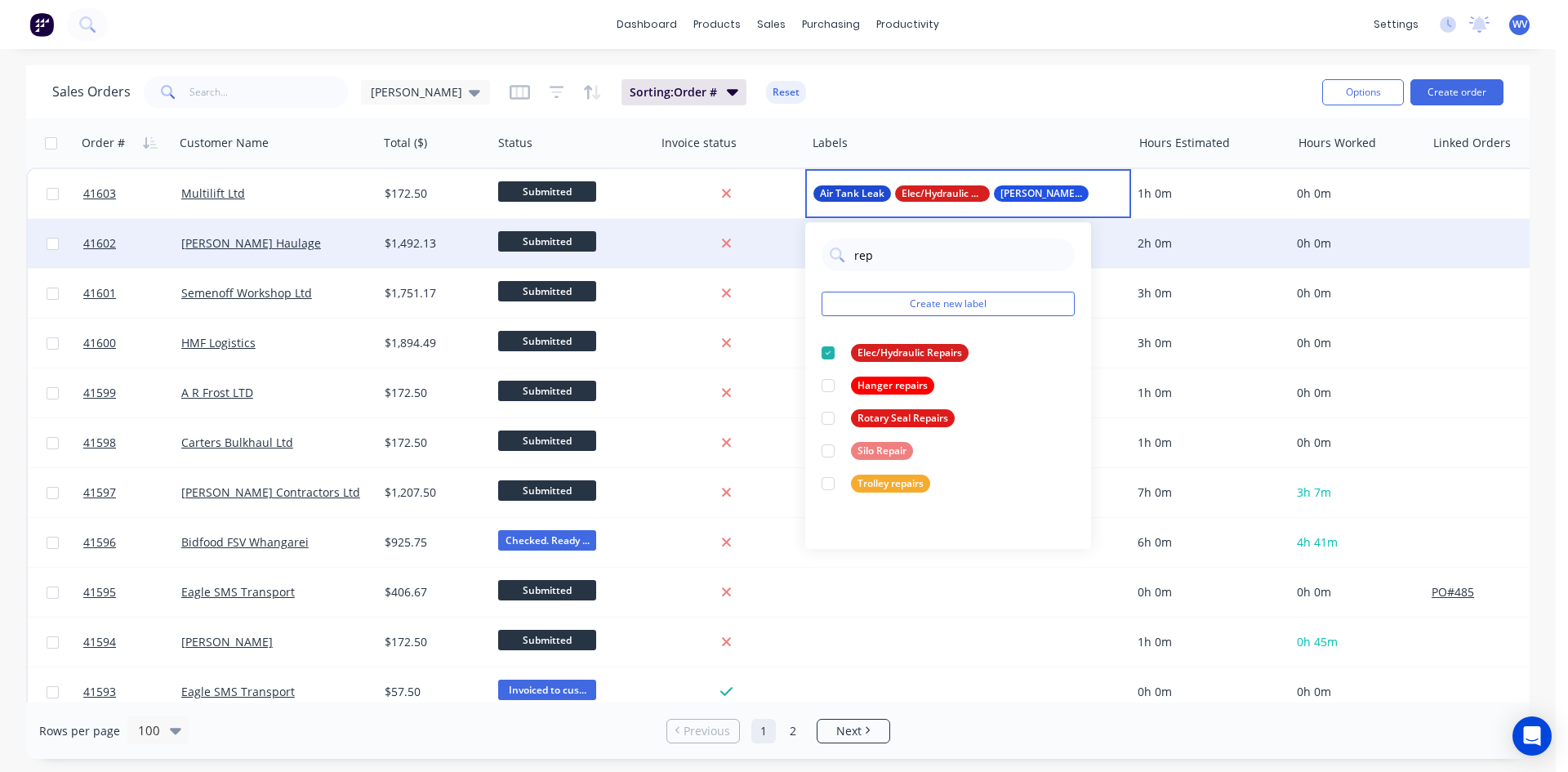
click at [652, 248] on div "Submitted" at bounding box center [573, 244] width 162 height 49
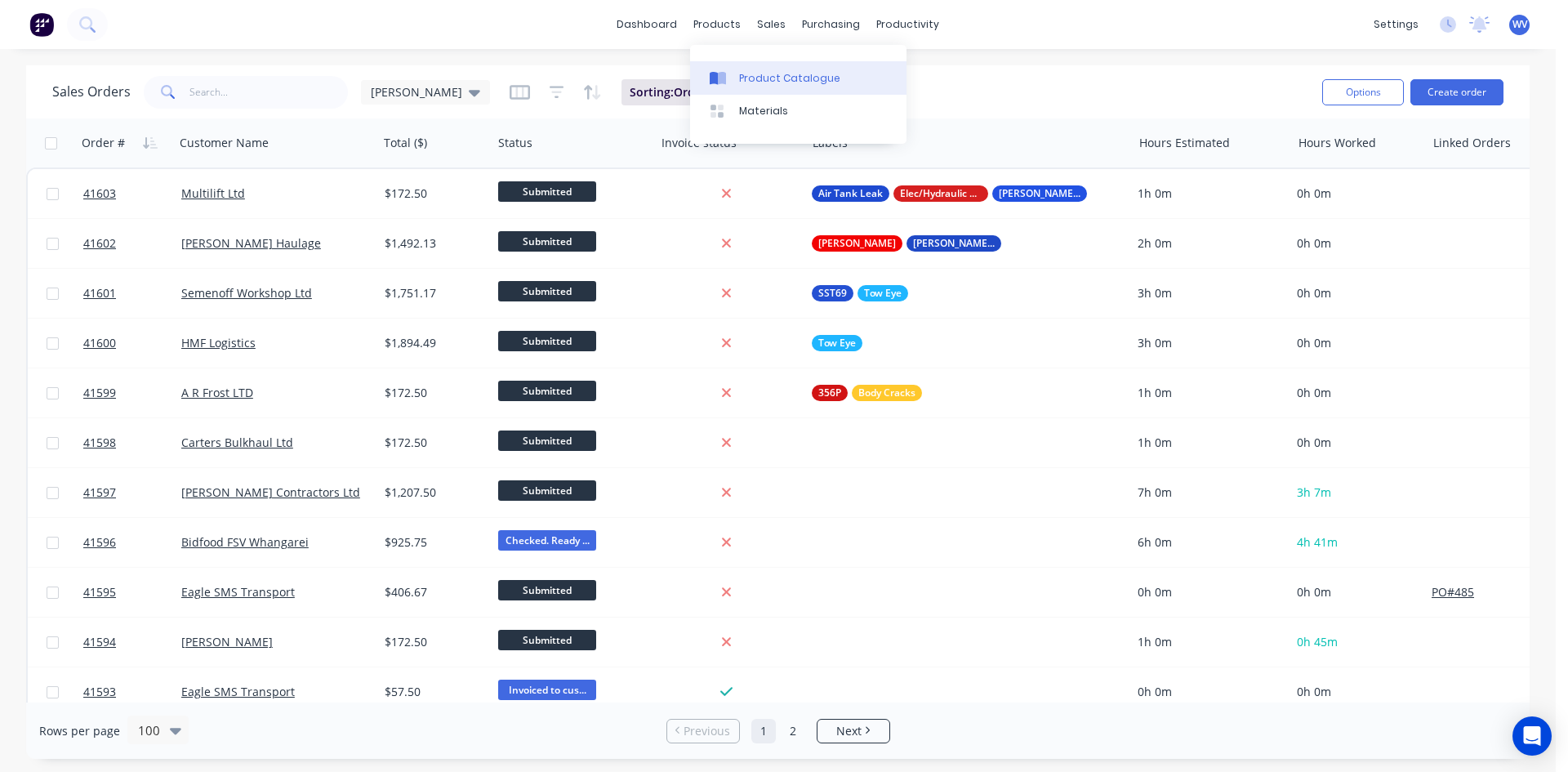
click at [778, 69] on link "Product Catalogue" at bounding box center [798, 77] width 217 height 33
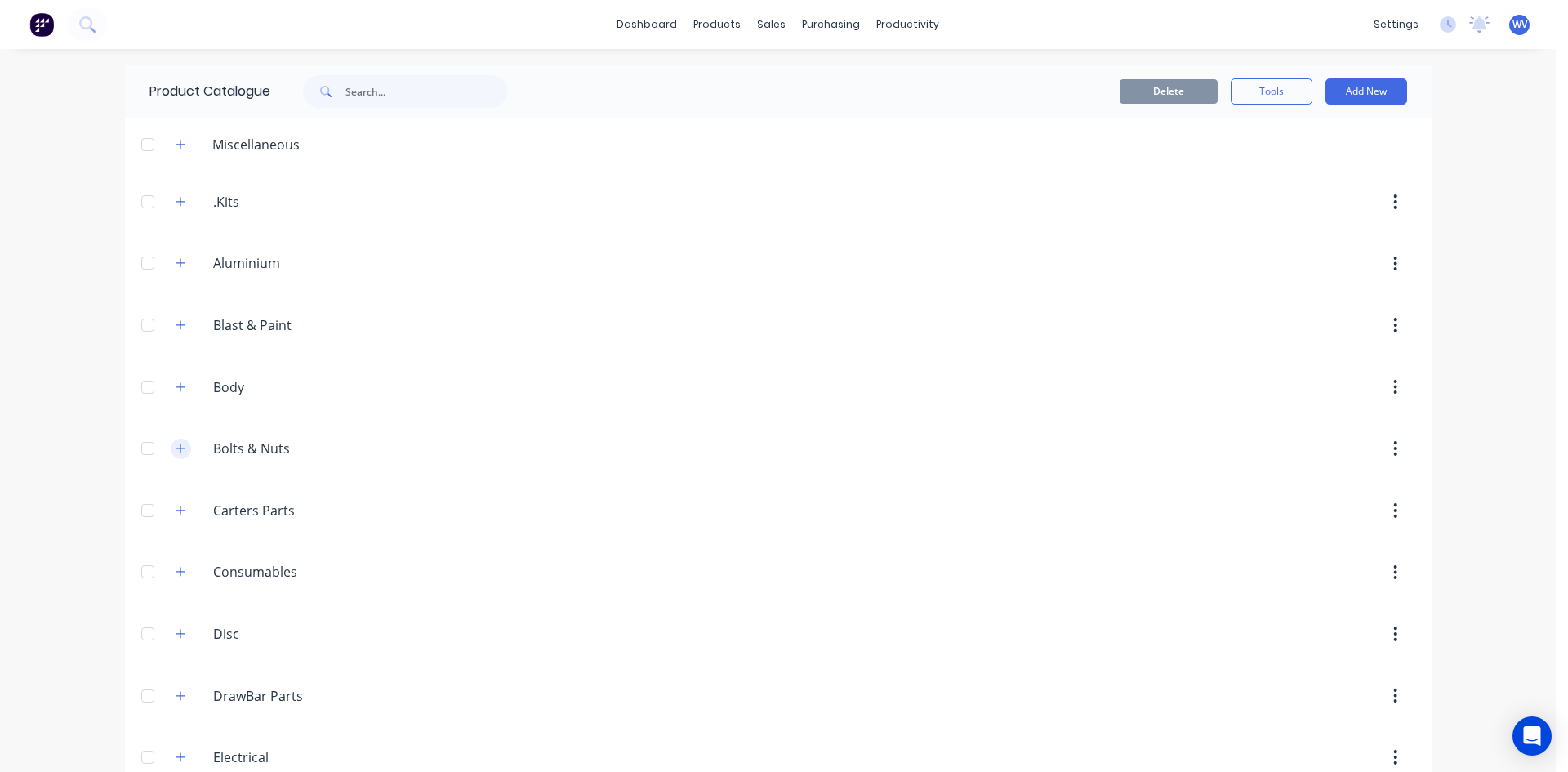
click at [176, 446] on icon "button" at bounding box center [181, 448] width 10 height 12
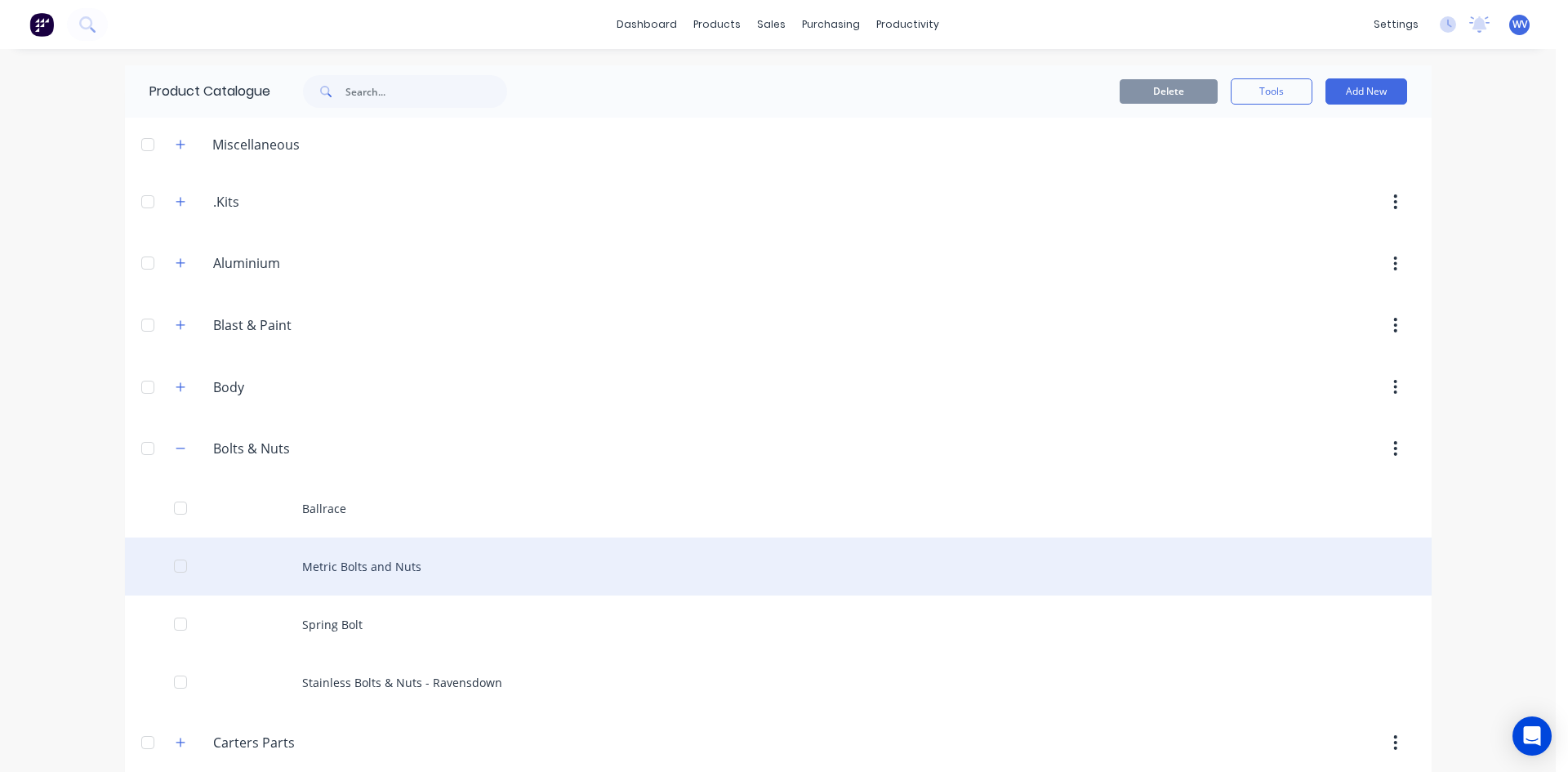
click at [335, 575] on div "Metric Bolts and Nuts" at bounding box center [778, 566] width 1307 height 58
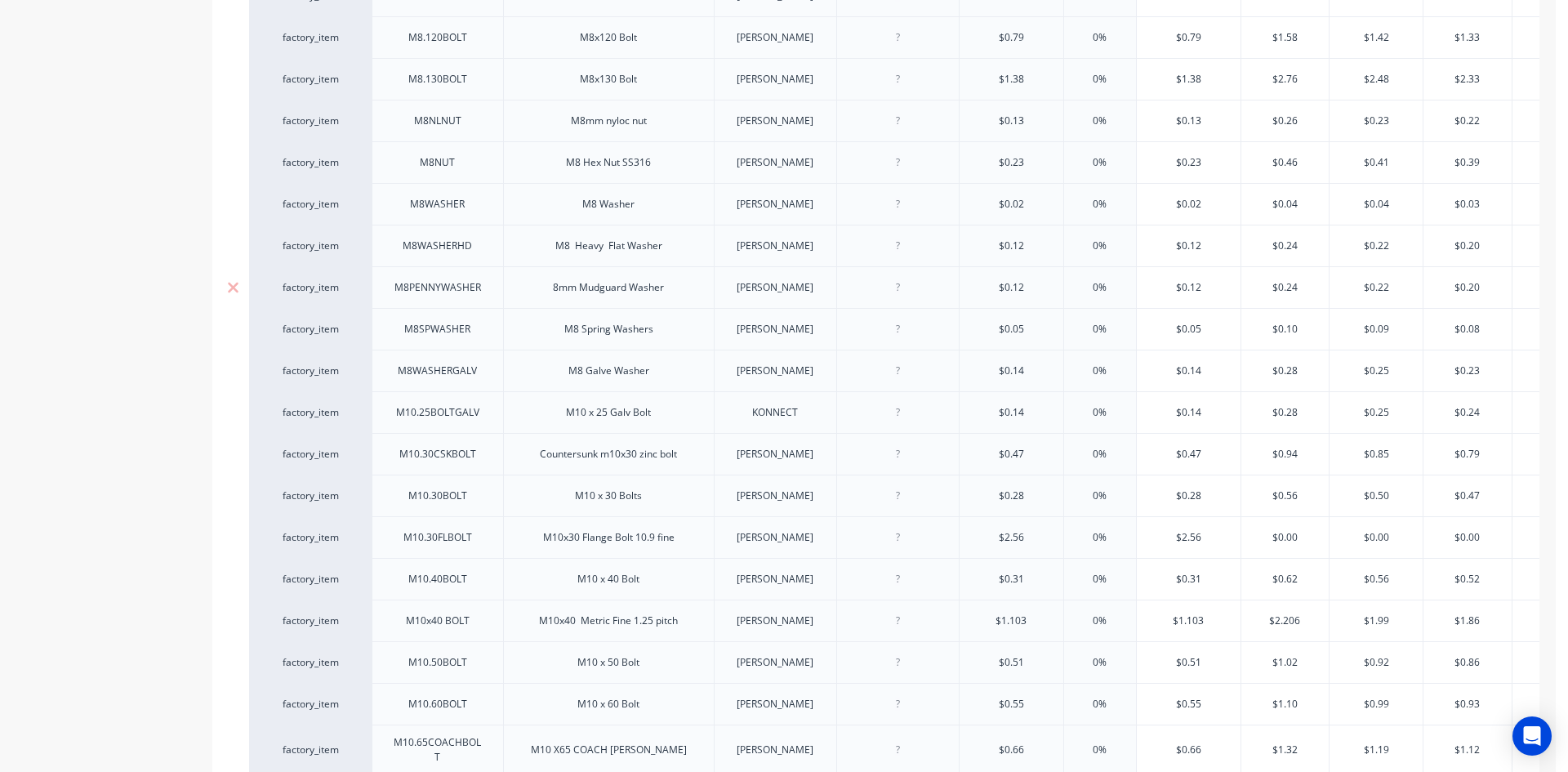
scroll to position [1388, 0]
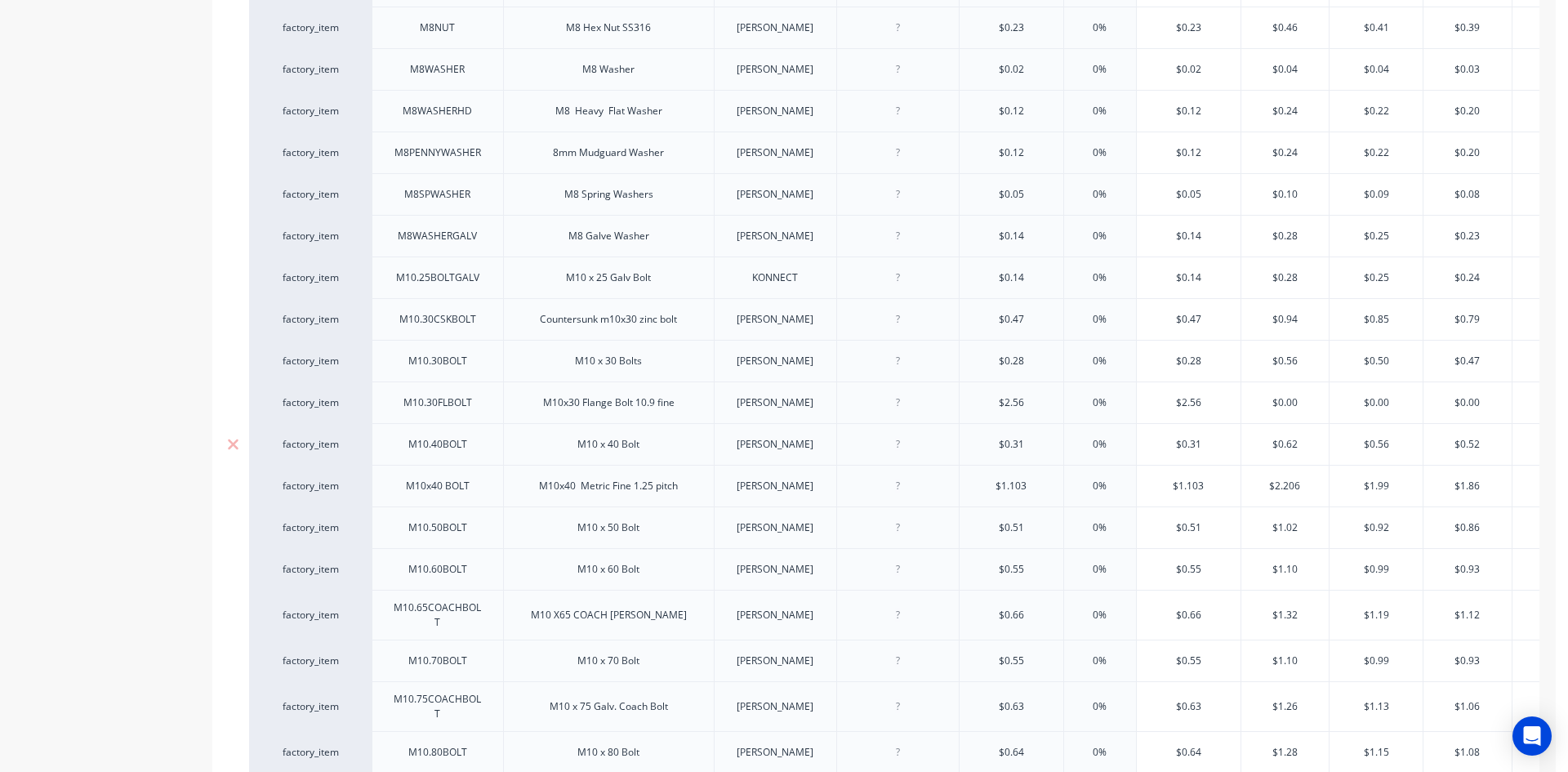
type textarea "x"
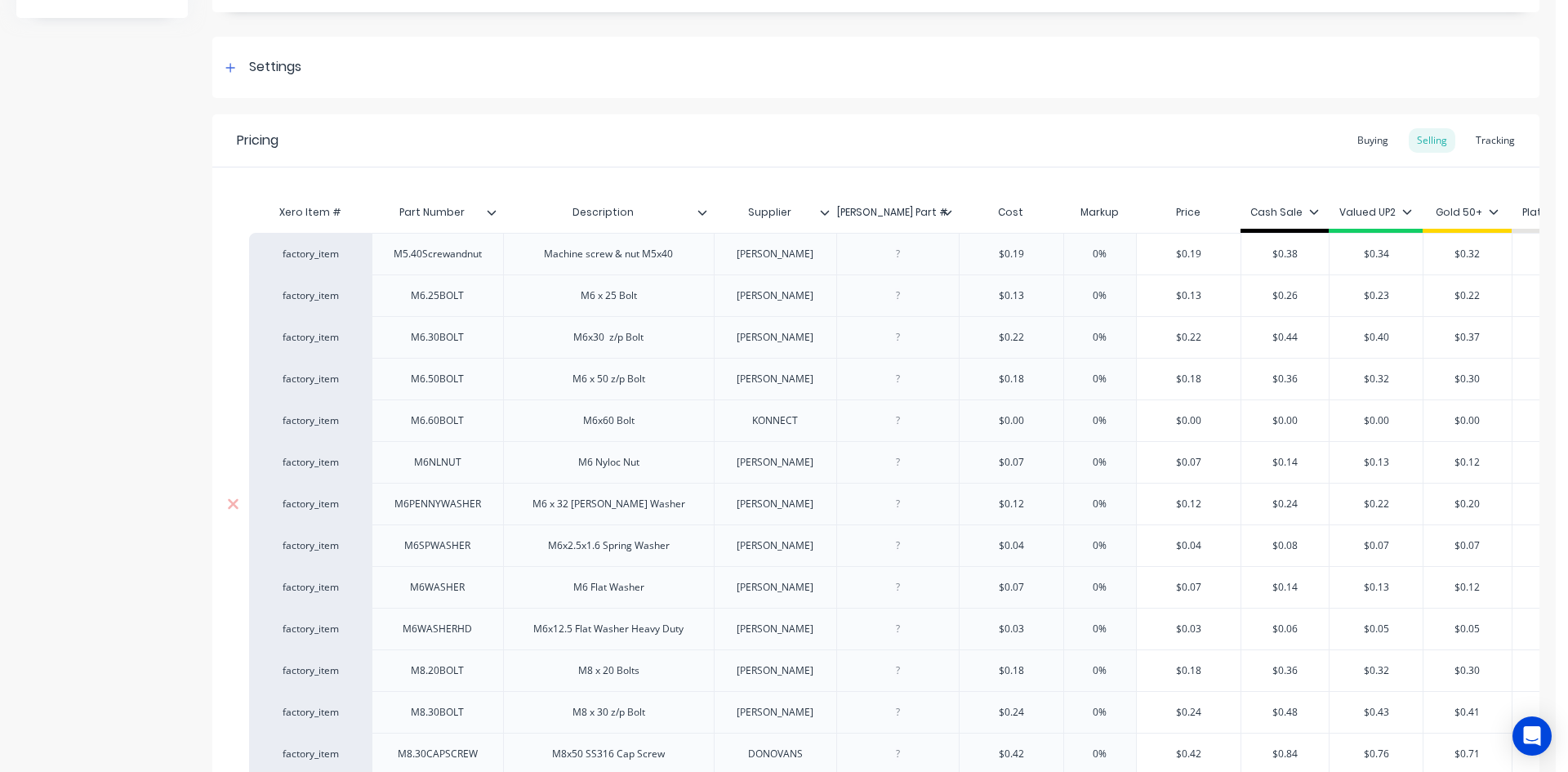
scroll to position [449, 0]
